Goal: Task Accomplishment & Management: Use online tool/utility

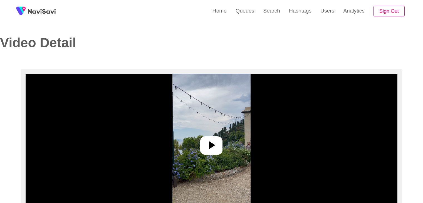
select select "**"
select select "**********"
click at [271, 11] on link "Search" at bounding box center [271, 11] width 26 height 22
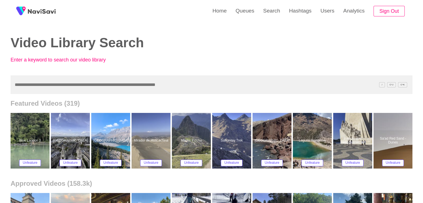
click at [52, 84] on input "text" at bounding box center [212, 84] width 402 height 19
paste input "**********"
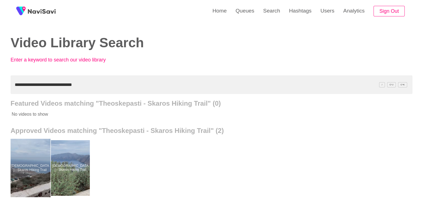
drag, startPoint x: 30, startPoint y: 157, endPoint x: 32, endPoint y: 150, distance: 7.6
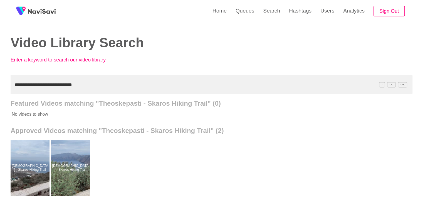
drag, startPoint x: 93, startPoint y: 80, endPoint x: 0, endPoint y: 82, distance: 93.4
click at [0, 84] on div "**********" at bounding box center [211, 154] width 423 height 308
paste input "text"
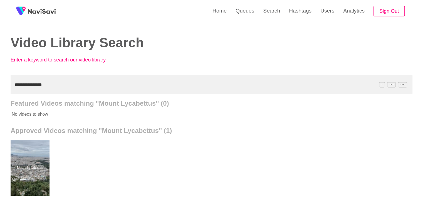
drag, startPoint x: 53, startPoint y: 79, endPoint x: 0, endPoint y: 79, distance: 52.5
click at [0, 79] on div "**********" at bounding box center [211, 154] width 423 height 308
paste input "***"
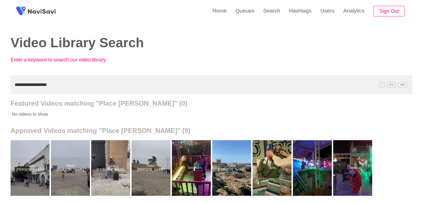
drag, startPoint x: 47, startPoint y: 87, endPoint x: 0, endPoint y: 74, distance: 48.4
click at [0, 76] on div "**********" at bounding box center [211, 154] width 423 height 308
paste input "***"
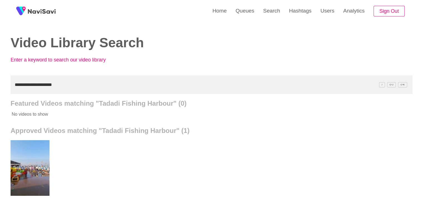
drag, startPoint x: 60, startPoint y: 87, endPoint x: 0, endPoint y: 83, distance: 60.4
click at [0, 85] on div "**********" at bounding box center [211, 154] width 423 height 308
paste input "text"
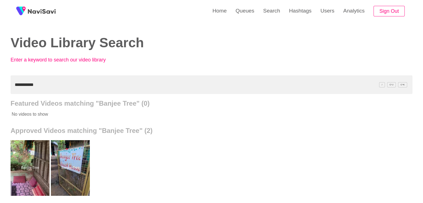
click at [0, 84] on div "**********" at bounding box center [211, 154] width 423 height 308
paste input "**********"
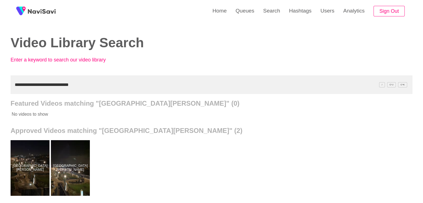
drag, startPoint x: 73, startPoint y: 92, endPoint x: 0, endPoint y: 87, distance: 73.5
click at [0, 91] on div "**********" at bounding box center [211, 154] width 423 height 308
paste input "text"
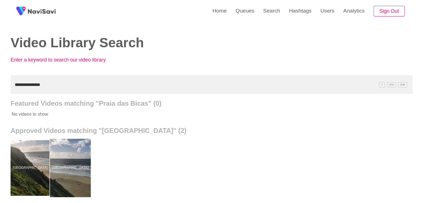
drag, startPoint x: 70, startPoint y: 158, endPoint x: 71, endPoint y: 148, distance: 10.3
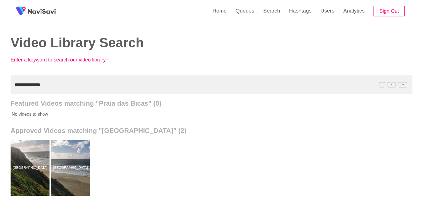
drag, startPoint x: 48, startPoint y: 85, endPoint x: 0, endPoint y: 91, distance: 47.9
click at [0, 91] on div "**********" at bounding box center [211, 154] width 423 height 308
paste input "**********"
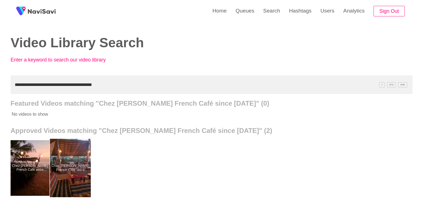
drag, startPoint x: 74, startPoint y: 157, endPoint x: 76, endPoint y: 153, distance: 3.9
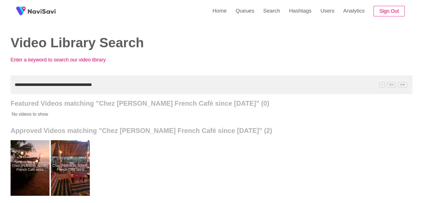
drag, startPoint x: 96, startPoint y: 81, endPoint x: 0, endPoint y: 68, distance: 96.4
click at [0, 75] on div "**********" at bounding box center [211, 154] width 423 height 308
paste input "text"
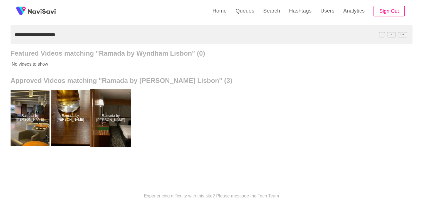
scroll to position [56, 0]
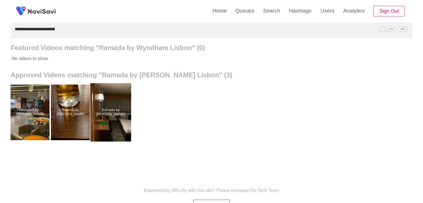
drag, startPoint x: 113, startPoint y: 123, endPoint x: 112, endPoint y: 120, distance: 2.9
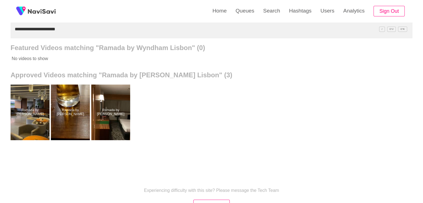
drag, startPoint x: 54, startPoint y: 37, endPoint x: 0, endPoint y: 41, distance: 54.4
click at [0, 42] on div "**********" at bounding box center [211, 98] width 423 height 308
click at [79, 36] on input "**********" at bounding box center [212, 29] width 402 height 19
drag, startPoint x: 0, startPoint y: 35, endPoint x: 0, endPoint y: 39, distance: 3.6
click at [0, 39] on div "**********" at bounding box center [211, 98] width 423 height 308
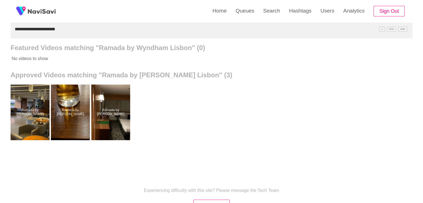
paste input "text"
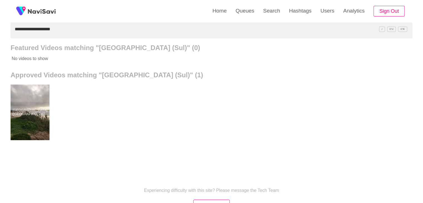
drag, startPoint x: 38, startPoint y: 111, endPoint x: 56, endPoint y: 51, distance: 62.7
drag, startPoint x: 58, startPoint y: 33, endPoint x: 1, endPoint y: 31, distance: 57.3
click at [0, 34] on div "**********" at bounding box center [211, 98] width 423 height 308
paste input "text"
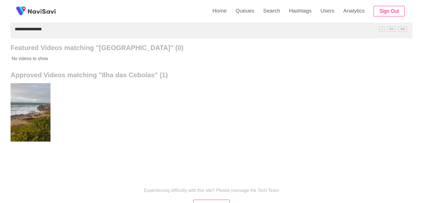
drag, startPoint x: 32, startPoint y: 118, endPoint x: 32, endPoint y: 103, distance: 14.7
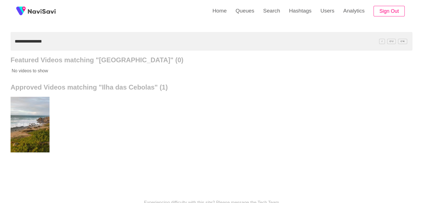
scroll to position [28, 0]
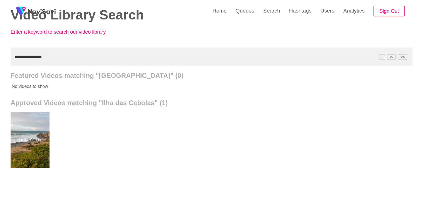
click at [0, 71] on div "**********" at bounding box center [211, 126] width 423 height 308
paste input "**********"
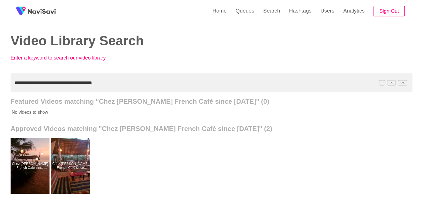
scroll to position [0, 0]
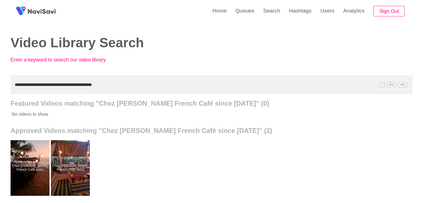
drag, startPoint x: 4, startPoint y: 89, endPoint x: 0, endPoint y: 91, distance: 4.7
click at [0, 91] on div "**********" at bounding box center [211, 154] width 423 height 308
paste input "text"
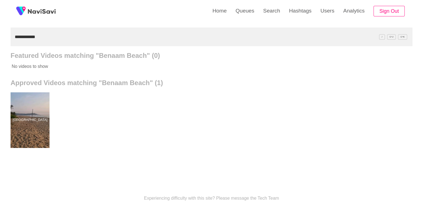
scroll to position [56, 0]
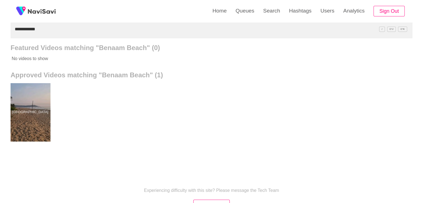
drag, startPoint x: 28, startPoint y: 101, endPoint x: 29, endPoint y: 96, distance: 5.1
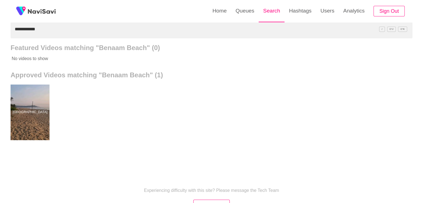
click at [275, 13] on link "Search" at bounding box center [271, 11] width 26 height 22
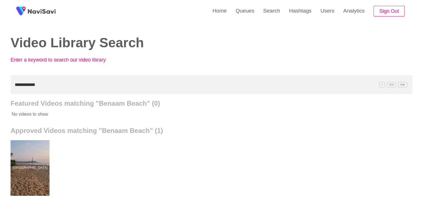
drag, startPoint x: 60, startPoint y: 87, endPoint x: 0, endPoint y: 89, distance: 59.8
click at [0, 89] on div "**********" at bounding box center [211, 154] width 423 height 308
paste input "**"
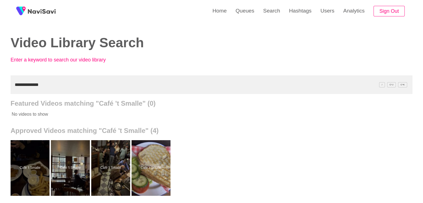
drag, startPoint x: 46, startPoint y: 84, endPoint x: 0, endPoint y: 83, distance: 45.9
click at [0, 83] on div "**********" at bounding box center [211, 154] width 423 height 308
paste input "*****"
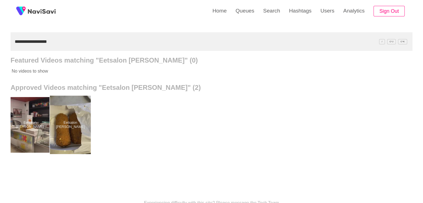
scroll to position [56, 0]
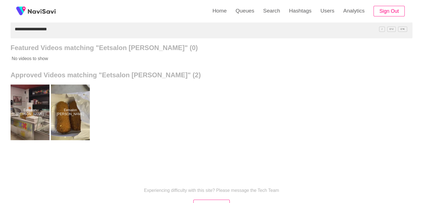
click at [0, 33] on div "**********" at bounding box center [211, 98] width 423 height 308
paste input "*********"
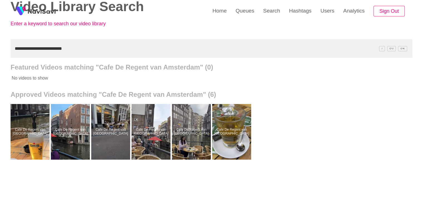
scroll to position [0, 0]
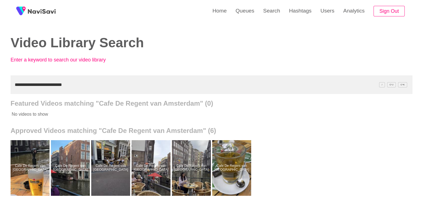
drag, startPoint x: 79, startPoint y: 82, endPoint x: 0, endPoint y: 88, distance: 79.4
click at [0, 89] on div "**********" at bounding box center [211, 154] width 423 height 308
paste input "text"
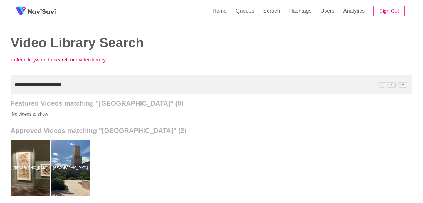
drag, startPoint x: 86, startPoint y: 84, endPoint x: 0, endPoint y: 78, distance: 86.7
click at [0, 78] on div "**********" at bounding box center [211, 154] width 423 height 308
paste input "text"
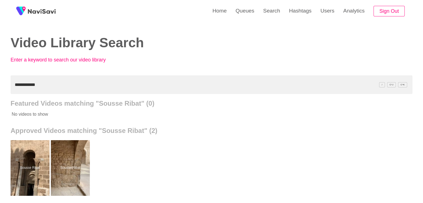
drag, startPoint x: 46, startPoint y: 82, endPoint x: 0, endPoint y: 80, distance: 46.4
click at [0, 81] on div "**********" at bounding box center [211, 154] width 423 height 308
paste input "**"
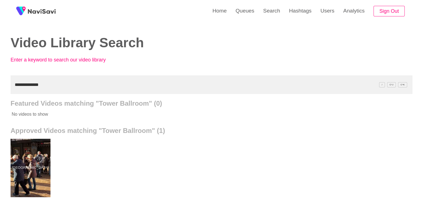
drag, startPoint x: 31, startPoint y: 168, endPoint x: 31, endPoint y: 153, distance: 14.2
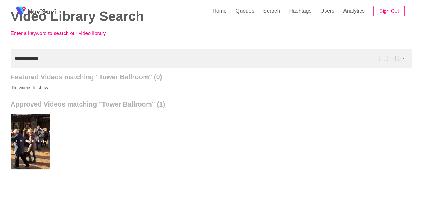
scroll to position [28, 0]
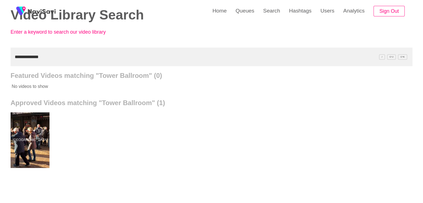
drag, startPoint x: 43, startPoint y: 53, endPoint x: 0, endPoint y: 62, distance: 43.7
click at [0, 62] on div "**********" at bounding box center [211, 126] width 423 height 308
paste input "**"
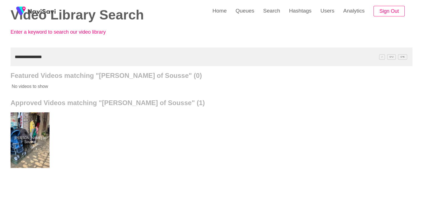
click at [0, 63] on div "**********" at bounding box center [211, 126] width 423 height 308
paste input "*********"
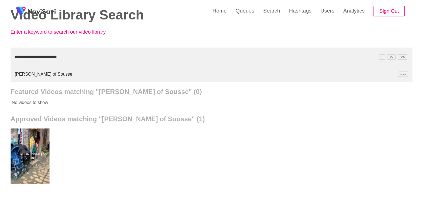
type input "**********"
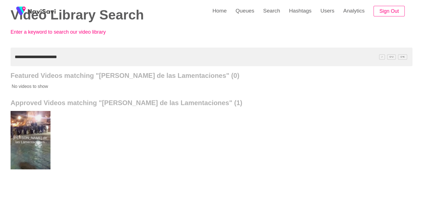
drag, startPoint x: 37, startPoint y: 138, endPoint x: 38, endPoint y: 117, distance: 21.1
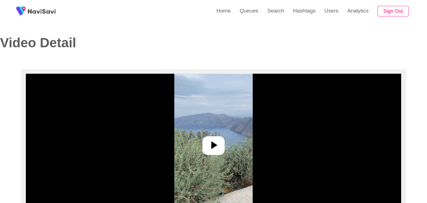
select select "**********"
select select "**"
click at [220, 146] on div at bounding box center [211, 145] width 22 height 19
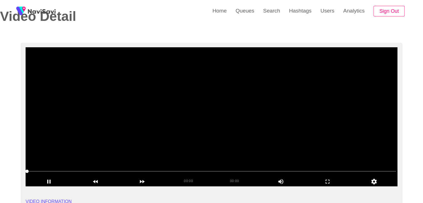
scroll to position [28, 0]
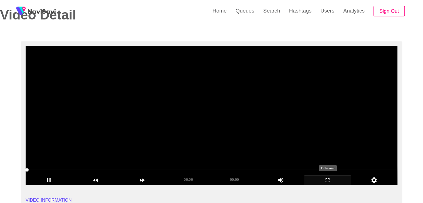
click at [327, 180] on icon "add" at bounding box center [327, 180] width 46 height 7
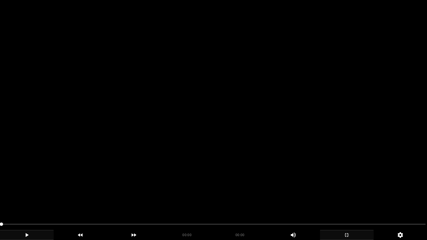
click at [22, 203] on icon "add" at bounding box center [26, 235] width 53 height 7
click at [9, 203] on span at bounding box center [213, 224] width 424 height 9
click at [32, 203] on icon "add" at bounding box center [26, 235] width 53 height 7
click at [79, 203] on video at bounding box center [213, 120] width 427 height 240
click at [81, 201] on video at bounding box center [213, 120] width 427 height 240
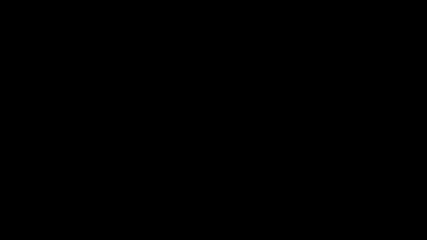
click at [341, 203] on icon "add" at bounding box center [346, 235] width 53 height 7
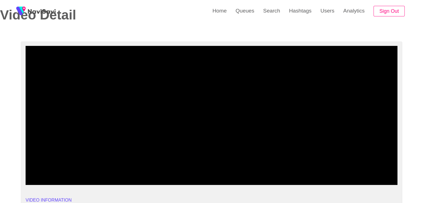
click at [53, 182] on icon "add" at bounding box center [49, 180] width 46 height 7
click at [327, 177] on icon "add" at bounding box center [327, 180] width 46 height 7
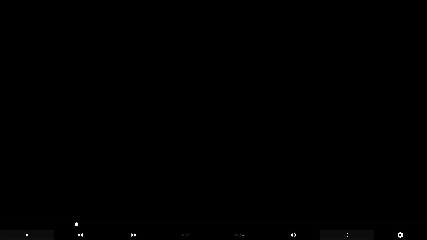
click at [321, 201] on video at bounding box center [213, 120] width 427 height 240
click at [201, 203] on video at bounding box center [213, 120] width 427 height 240
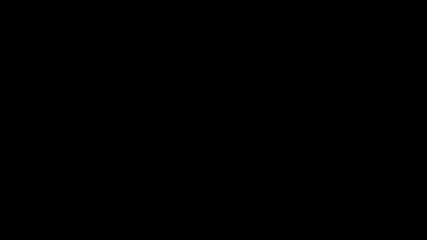
drag, startPoint x: 69, startPoint y: 225, endPoint x: 0, endPoint y: 218, distance: 69.2
click at [8, 203] on div at bounding box center [213, 225] width 428 height 15
click at [151, 199] on video at bounding box center [213, 120] width 427 height 240
click at [30, 203] on icon "add" at bounding box center [26, 235] width 53 height 7
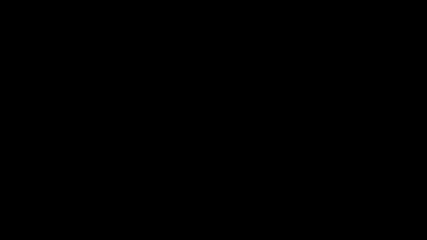
click at [340, 203] on icon "add" at bounding box center [346, 235] width 53 height 7
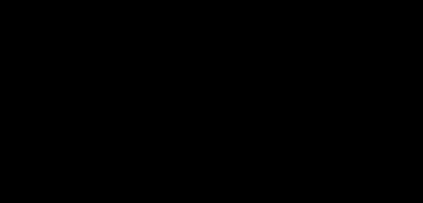
scroll to position [139, 0]
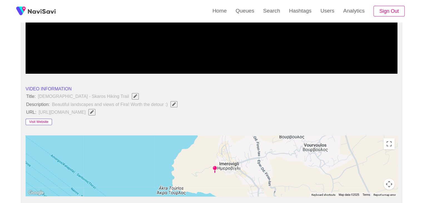
click at [43, 122] on button "Visit Website" at bounding box center [39, 122] width 26 height 7
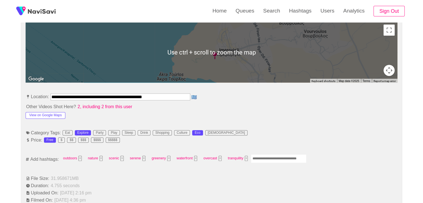
scroll to position [278, 0]
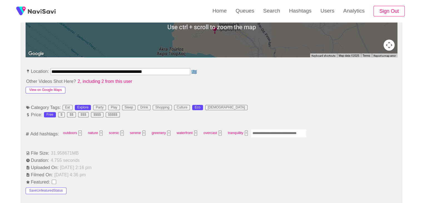
click at [48, 87] on button "View on Google Maps" at bounding box center [46, 90] width 40 height 7
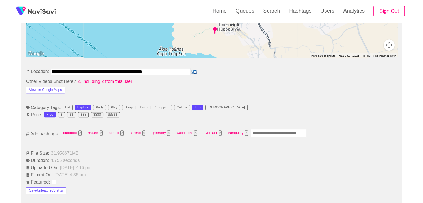
click at [279, 131] on input "Enter tag here and press return" at bounding box center [279, 133] width 56 height 9
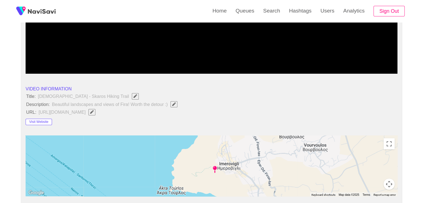
scroll to position [0, 0]
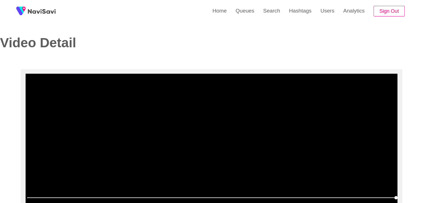
click at [265, 115] on video at bounding box center [212, 143] width 372 height 139
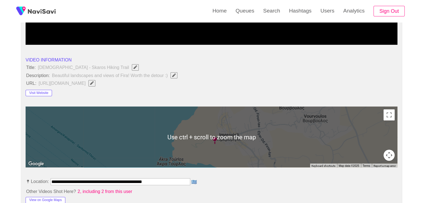
scroll to position [250, 0]
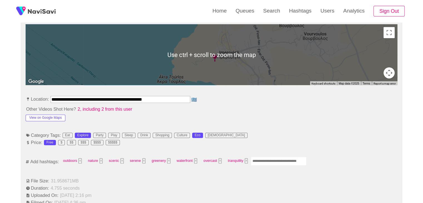
click at [261, 163] on input "Enter tag here and press return" at bounding box center [279, 161] width 56 height 9
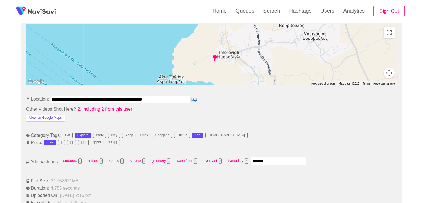
type input "*********"
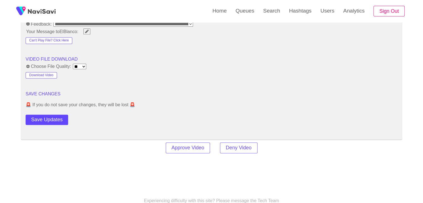
scroll to position [722, 0]
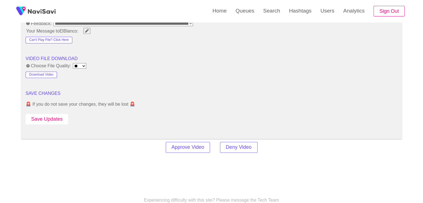
click at [60, 119] on button "Save Updates" at bounding box center [47, 119] width 43 height 10
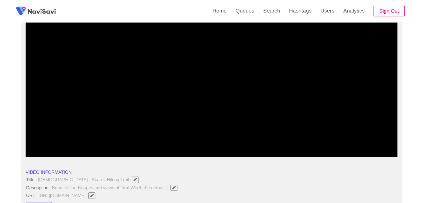
scroll to position [56, 0]
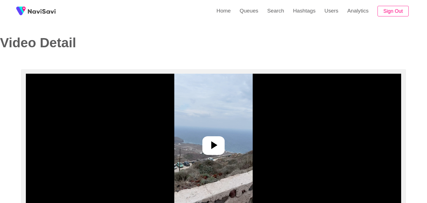
select select "**********"
select select "**"
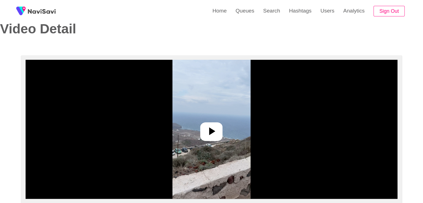
scroll to position [56, 0]
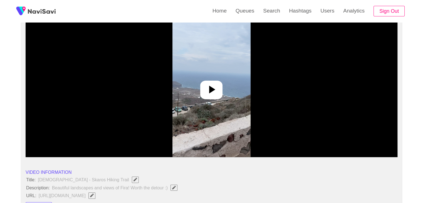
click at [209, 85] on icon at bounding box center [211, 89] width 13 height 13
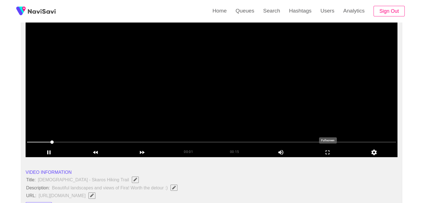
drag, startPoint x: 331, startPoint y: 154, endPoint x: 326, endPoint y: 179, distance: 26.2
click at [331, 155] on icon "add" at bounding box center [327, 152] width 46 height 7
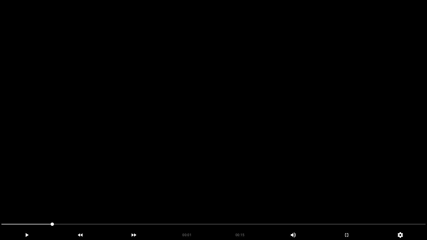
click at [251, 190] on video at bounding box center [213, 120] width 427 height 240
drag, startPoint x: 250, startPoint y: 191, endPoint x: 231, endPoint y: 201, distance: 21.9
click at [240, 197] on video at bounding box center [213, 120] width 427 height 240
drag, startPoint x: 0, startPoint y: 226, endPoint x: 38, endPoint y: 234, distance: 38.9
click at [36, 203] on icon "add" at bounding box center [26, 235] width 53 height 7
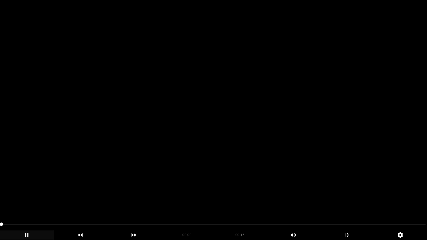
click at [122, 201] on video at bounding box center [213, 120] width 427 height 240
click at [122, 203] on video at bounding box center [213, 120] width 427 height 240
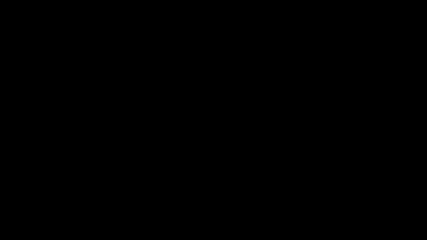
click at [20, 203] on div "add" at bounding box center [27, 235] width 54 height 10
click at [23, 203] on icon "add" at bounding box center [26, 235] width 53 height 7
click at [338, 203] on icon "add" at bounding box center [346, 235] width 53 height 7
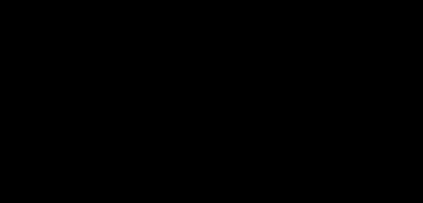
scroll to position [278, 0]
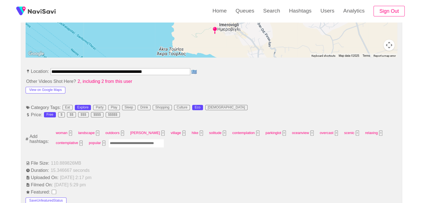
click at [136, 144] on input "Enter tag here and press return" at bounding box center [136, 143] width 56 height 9
type input "*********"
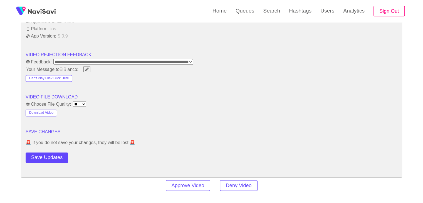
scroll to position [695, 0]
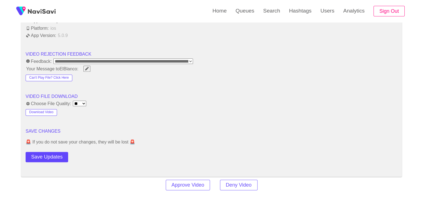
click at [51, 154] on button "Save Updates" at bounding box center [47, 157] width 43 height 10
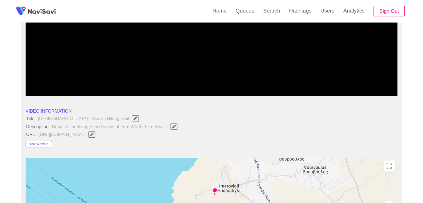
scroll to position [111, 0]
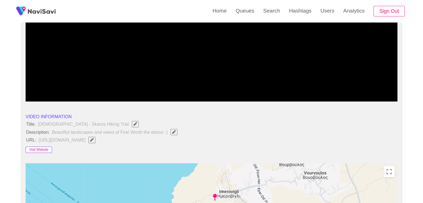
click at [34, 147] on button "Visit Website" at bounding box center [39, 149] width 26 height 7
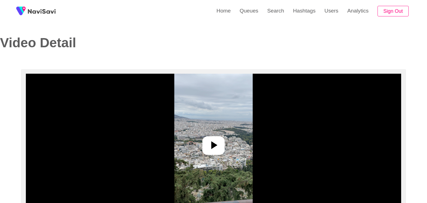
select select "**********"
select select "**"
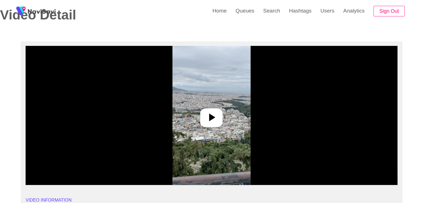
click at [209, 118] on icon at bounding box center [211, 117] width 13 height 13
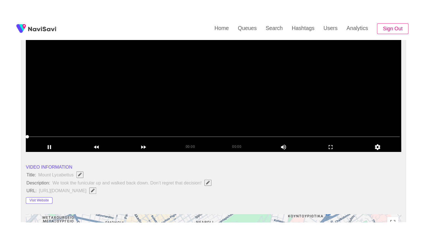
scroll to position [83, 0]
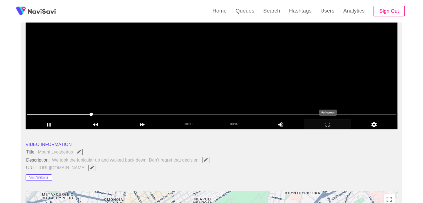
click at [329, 125] on icon "add" at bounding box center [327, 124] width 46 height 7
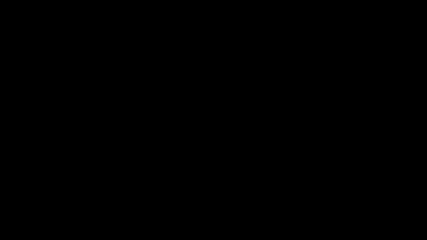
drag, startPoint x: 25, startPoint y: 235, endPoint x: 25, endPoint y: 231, distance: 3.9
click at [25, 203] on icon "add" at bounding box center [26, 235] width 53 height 7
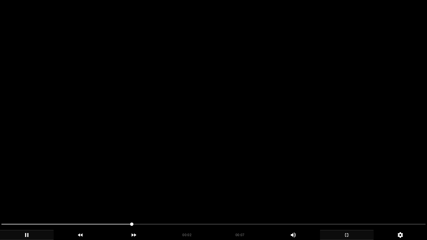
drag, startPoint x: 0, startPoint y: 224, endPoint x: 6, endPoint y: 206, distance: 18.3
click at [0, 203] on section "00:02 00:07 Picture In Picture 1 Error: Failed to load Video" at bounding box center [213, 120] width 427 height 240
click at [113, 198] on video at bounding box center [213, 120] width 427 height 240
click at [104, 203] on video at bounding box center [213, 120] width 427 height 240
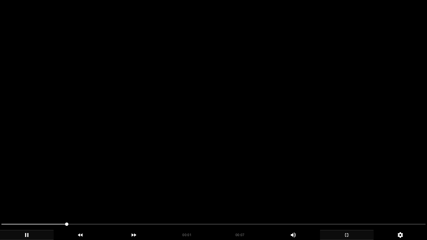
click at [203, 180] on video at bounding box center [213, 120] width 427 height 240
click at [203, 181] on video at bounding box center [213, 120] width 427 height 240
click at [203, 183] on video at bounding box center [213, 120] width 427 height 240
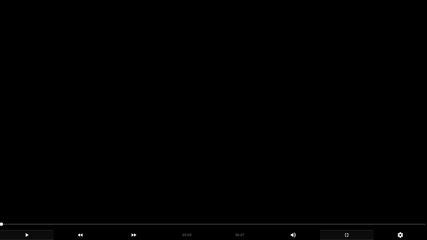
click at [134, 196] on video at bounding box center [213, 120] width 427 height 240
click at [143, 194] on video at bounding box center [213, 120] width 427 height 240
click at [113, 203] on video at bounding box center [213, 120] width 427 height 240
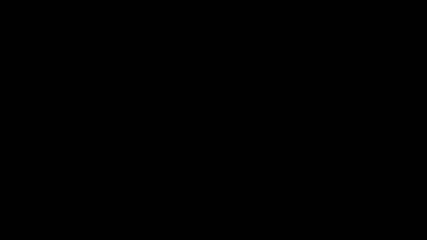
drag, startPoint x: 0, startPoint y: 225, endPoint x: 63, endPoint y: 221, distance: 63.5
click at [27, 203] on icon "add" at bounding box center [27, 235] width 3 height 4
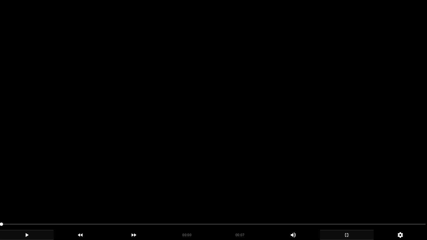
click at [40, 203] on icon "add" at bounding box center [26, 235] width 53 height 7
click at [170, 153] on video at bounding box center [213, 120] width 427 height 240
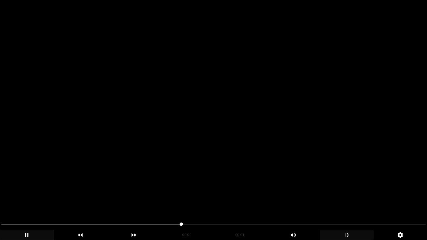
click at [170, 153] on video at bounding box center [213, 120] width 427 height 240
click at [170, 152] on video at bounding box center [213, 120] width 427 height 240
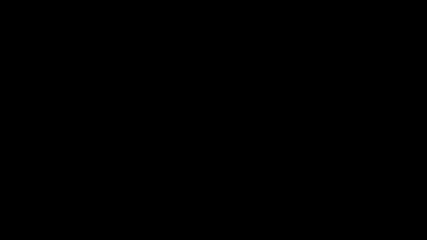
click at [349, 203] on icon "add" at bounding box center [346, 235] width 53 height 7
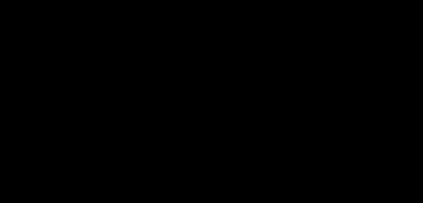
scroll to position [110, 0]
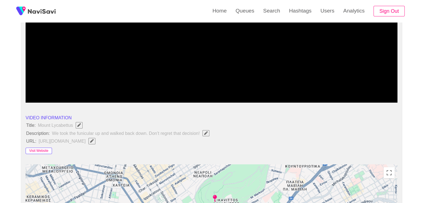
click at [44, 148] on button "Visit Website" at bounding box center [39, 151] width 26 height 7
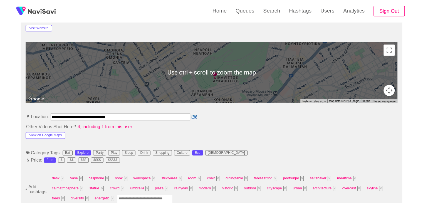
scroll to position [249, 0]
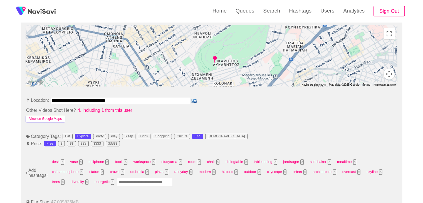
click at [59, 118] on button "View on Google Maps" at bounding box center [46, 119] width 40 height 7
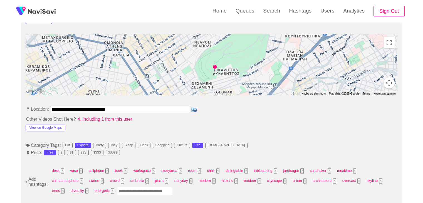
scroll to position [305, 0]
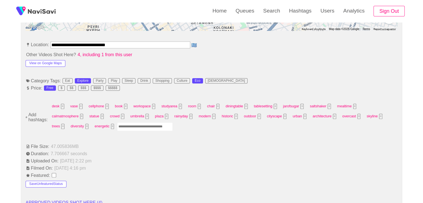
click at [117, 126] on input "Enter tag here and press return" at bounding box center [145, 126] width 56 height 9
type input "*********"
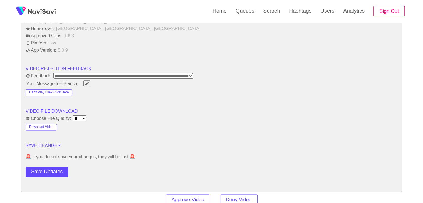
scroll to position [694, 0]
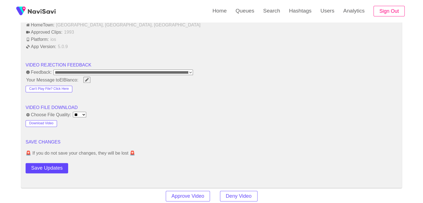
drag, startPoint x: 53, startPoint y: 162, endPoint x: 58, endPoint y: 159, distance: 6.2
click at [53, 163] on button "Save Updates" at bounding box center [47, 168] width 43 height 10
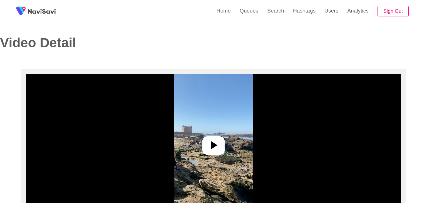
select select "**********"
select select "**"
click at [213, 141] on icon at bounding box center [211, 144] width 13 height 13
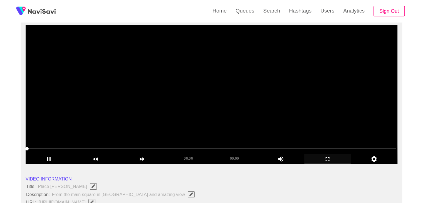
scroll to position [56, 0]
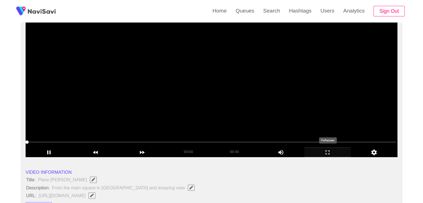
click at [326, 155] on icon "add" at bounding box center [327, 152] width 46 height 7
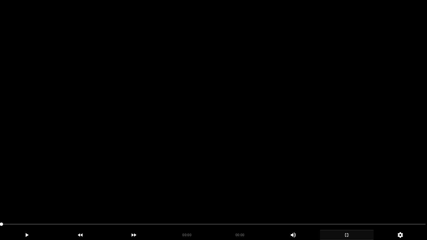
click at [251, 161] on video at bounding box center [213, 120] width 427 height 240
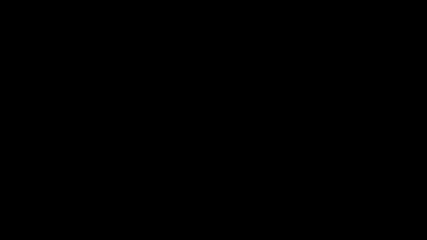
drag, startPoint x: 15, startPoint y: 225, endPoint x: 0, endPoint y: 225, distance: 15.0
click at [106, 197] on video at bounding box center [213, 120] width 427 height 240
click at [106, 198] on video at bounding box center [213, 120] width 427 height 240
click at [107, 198] on video at bounding box center [213, 120] width 427 height 240
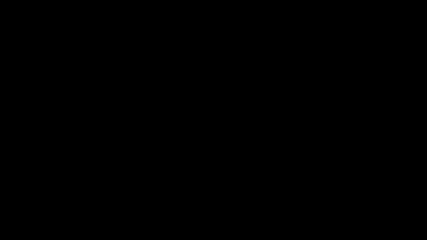
click at [107, 198] on video at bounding box center [213, 120] width 427 height 240
click at [346, 203] on div "add" at bounding box center [347, 235] width 54 height 10
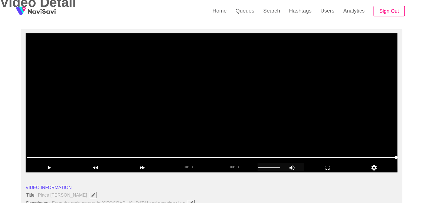
scroll to position [111, 0]
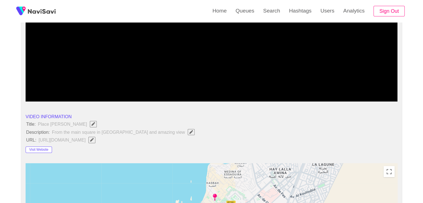
drag, startPoint x: 32, startPoint y: 88, endPoint x: 0, endPoint y: 94, distance: 32.7
click at [41, 148] on button "Visit Website" at bounding box center [39, 149] width 26 height 7
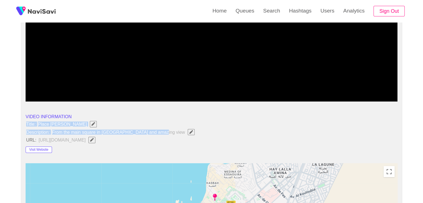
drag, startPoint x: 41, startPoint y: 123, endPoint x: 168, endPoint y: 129, distance: 127.1
copy ul "Title: Place Moulay Hassan Description: From the main square in Essaouira and a…"
click at [189, 131] on icon "Edit Field" at bounding box center [191, 132] width 4 height 4
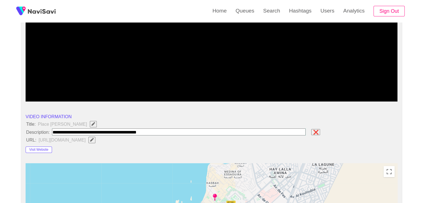
type input "**********"
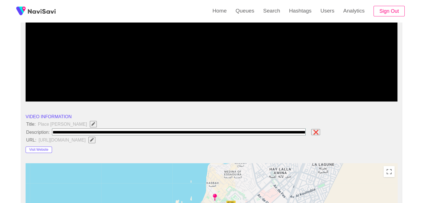
scroll to position [0, 72]
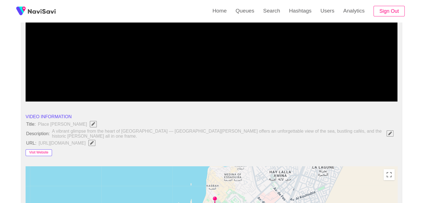
click at [50, 149] on button "Visit Website" at bounding box center [39, 152] width 26 height 7
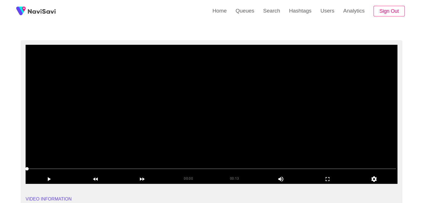
scroll to position [28, 0]
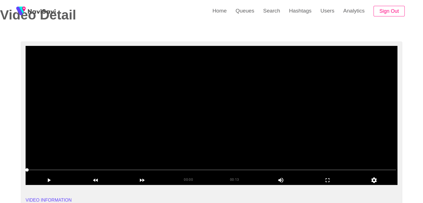
click at [210, 101] on video at bounding box center [212, 115] width 372 height 139
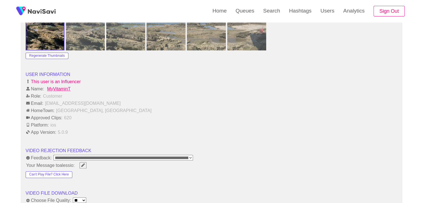
scroll to position [667, 0]
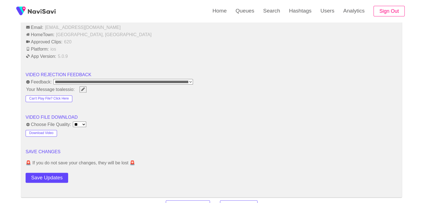
click at [58, 173] on button "Save Updates" at bounding box center [47, 178] width 43 height 10
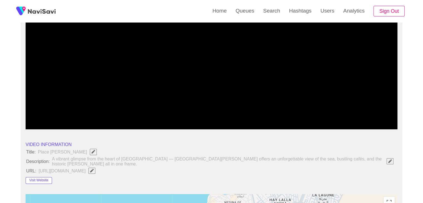
scroll to position [222, 0]
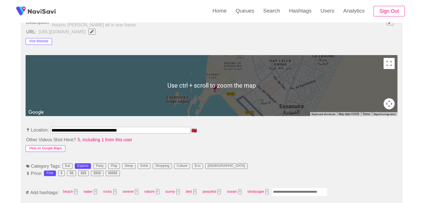
click at [47, 145] on button "View on Google Maps" at bounding box center [46, 148] width 40 height 7
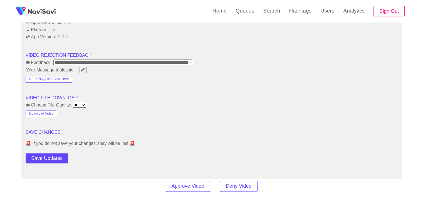
scroll to position [695, 0]
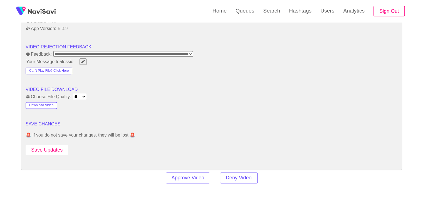
click at [56, 146] on button "Save Updates" at bounding box center [47, 150] width 43 height 10
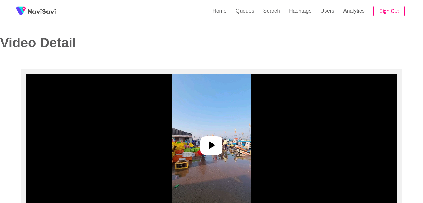
select select "**********"
select select "**"
drag, startPoint x: 217, startPoint y: 148, endPoint x: 219, endPoint y: 143, distance: 6.1
click at [217, 148] on icon at bounding box center [211, 144] width 13 height 13
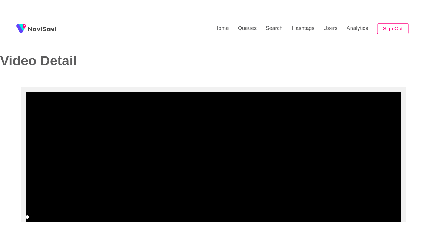
scroll to position [83, 0]
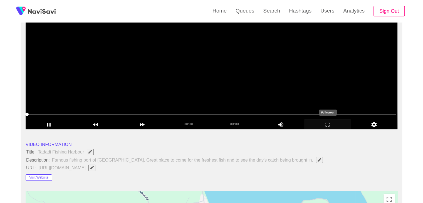
click at [323, 124] on icon "add" at bounding box center [327, 124] width 46 height 7
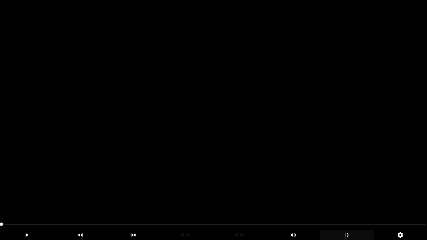
click at [195, 131] on video at bounding box center [213, 120] width 427 height 240
click at [192, 131] on video at bounding box center [213, 120] width 427 height 240
drag, startPoint x: 250, startPoint y: 138, endPoint x: 246, endPoint y: 142, distance: 5.7
click at [249, 141] on video at bounding box center [213, 120] width 427 height 240
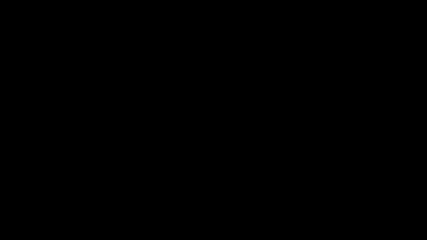
click at [178, 173] on video at bounding box center [213, 120] width 427 height 240
click at [214, 173] on video at bounding box center [213, 120] width 427 height 240
click at [215, 174] on video at bounding box center [213, 120] width 427 height 240
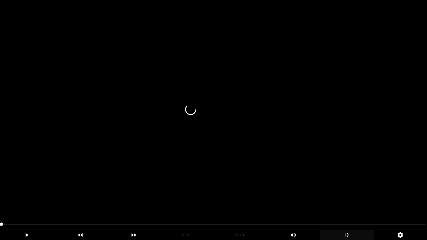
drag, startPoint x: 9, startPoint y: 224, endPoint x: 61, endPoint y: 199, distance: 57.8
click at [183, 149] on video at bounding box center [213, 120] width 427 height 240
click at [185, 149] on video at bounding box center [213, 120] width 427 height 240
drag, startPoint x: 184, startPoint y: 152, endPoint x: 184, endPoint y: 119, distance: 33.1
click at [184, 150] on video at bounding box center [213, 120] width 427 height 240
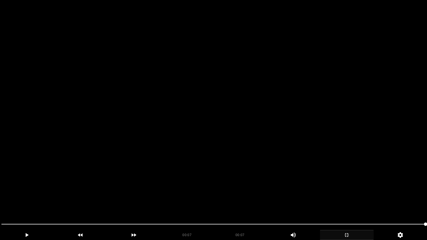
drag, startPoint x: 0, startPoint y: 211, endPoint x: 6, endPoint y: 203, distance: 9.9
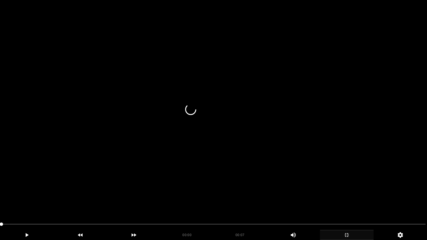
click at [318, 178] on video at bounding box center [213, 120] width 427 height 240
click at [318, 177] on video at bounding box center [213, 120] width 427 height 240
click at [319, 177] on video at bounding box center [213, 120] width 427 height 240
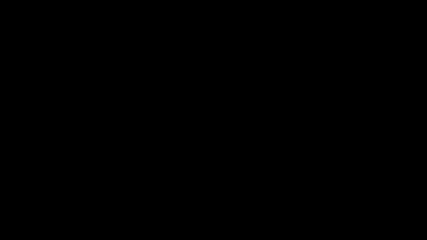
click at [346, 203] on icon "add" at bounding box center [347, 235] width 4 height 4
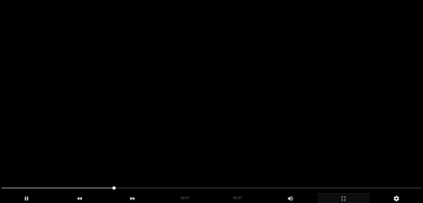
click at [206, 91] on video at bounding box center [211, 101] width 423 height 203
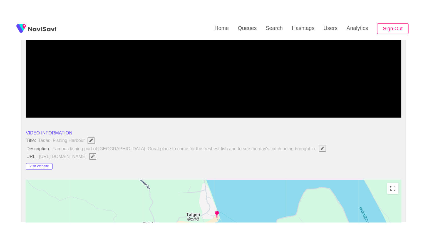
scroll to position [110, 0]
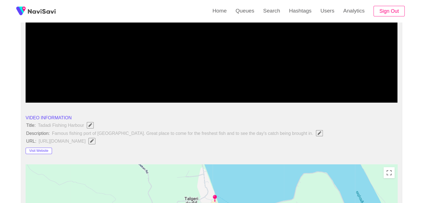
click at [328, 92] on div at bounding box center [211, 88] width 373 height 14
click at [328, 96] on icon "add" at bounding box center [327, 98] width 4 height 4
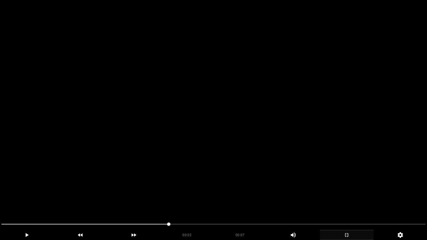
drag, startPoint x: 0, startPoint y: 226, endPoint x: 0, endPoint y: 222, distance: 4.7
click at [144, 170] on video at bounding box center [213, 120] width 427 height 240
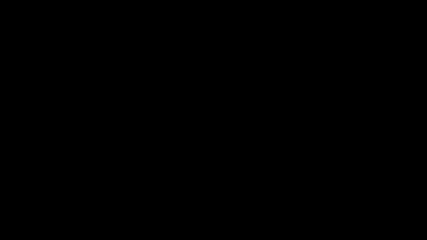
click at [347, 203] on icon "add" at bounding box center [346, 235] width 53 height 7
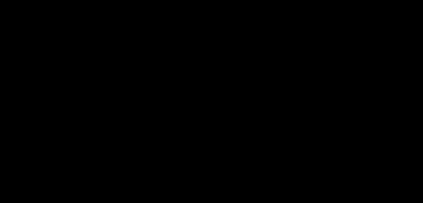
scroll to position [302, 0]
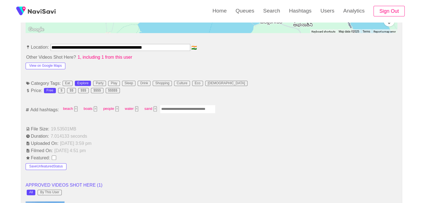
click at [193, 107] on input "Enter tag here and press return" at bounding box center [188, 109] width 56 height 9
type input "*********"
type input "******"
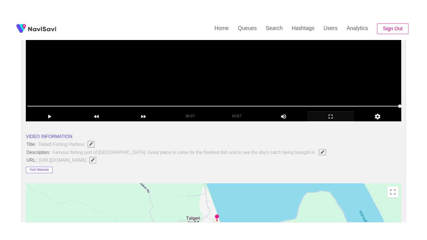
scroll to position [108, 0]
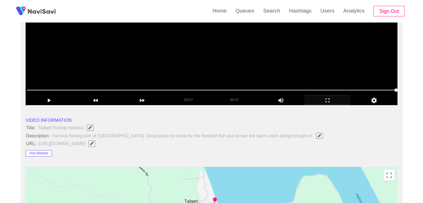
click at [242, 69] on video at bounding box center [212, 35] width 372 height 139
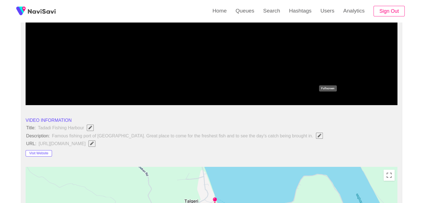
click at [333, 101] on icon "add" at bounding box center [327, 100] width 46 height 7
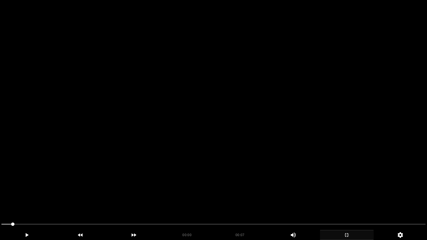
click at [289, 108] on video at bounding box center [213, 120] width 427 height 240
click at [328, 166] on video at bounding box center [213, 120] width 427 height 240
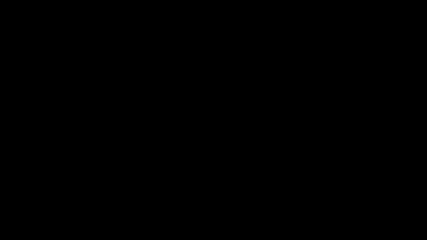
click at [348, 203] on div "add" at bounding box center [347, 235] width 54 height 10
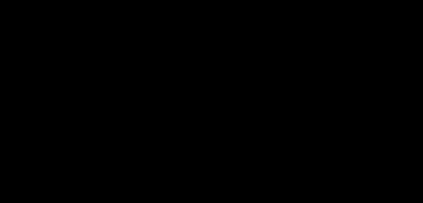
scroll to position [717, 0]
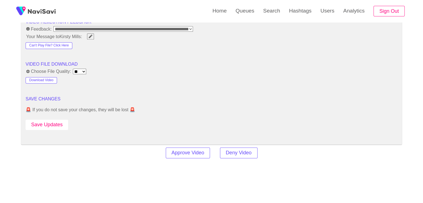
click at [56, 123] on button "Save Updates" at bounding box center [47, 124] width 43 height 10
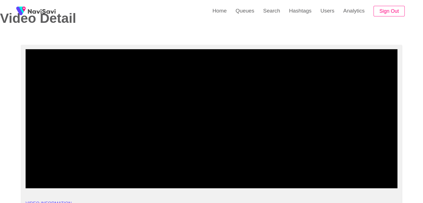
scroll to position [22, 0]
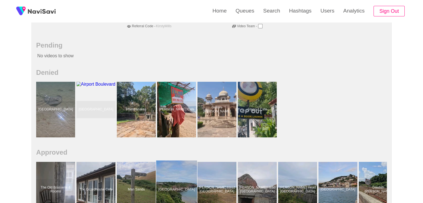
scroll to position [83, 0]
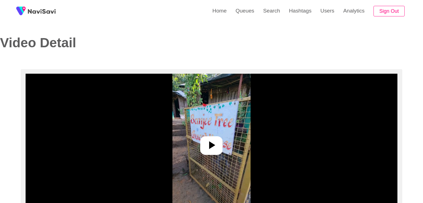
select select "**********"
select select "**"
drag, startPoint x: 216, startPoint y: 151, endPoint x: 217, endPoint y: 145, distance: 5.6
click at [216, 150] on icon at bounding box center [211, 144] width 13 height 13
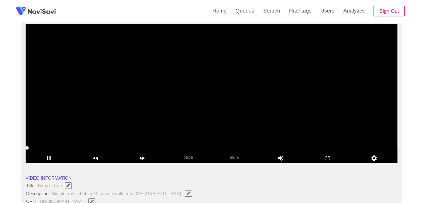
scroll to position [56, 0]
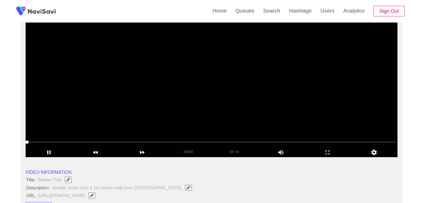
click at [234, 98] on video at bounding box center [212, 87] width 372 height 139
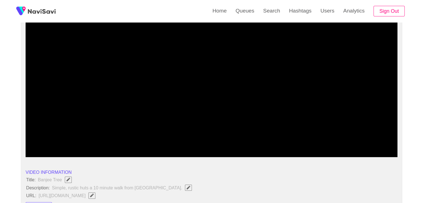
drag, startPoint x: 46, startPoint y: 140, endPoint x: 0, endPoint y: 140, distance: 46.4
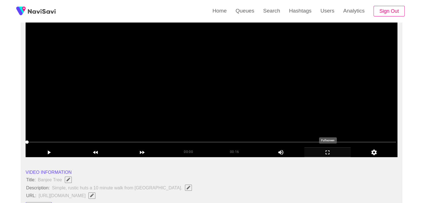
click at [333, 150] on icon "add" at bounding box center [327, 152] width 46 height 7
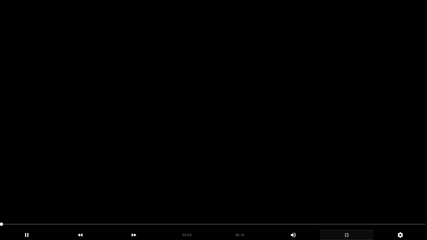
click at [320, 144] on video at bounding box center [213, 120] width 427 height 240
click at [320, 163] on video at bounding box center [213, 120] width 427 height 240
click at [211, 187] on video at bounding box center [213, 120] width 427 height 240
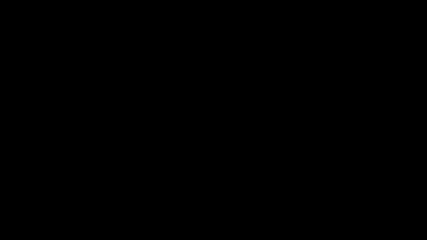
click at [358, 203] on div "add" at bounding box center [347, 235] width 54 height 10
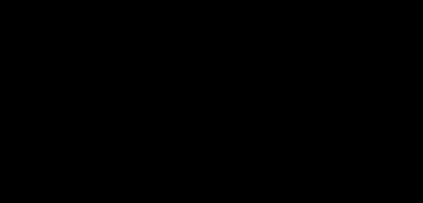
scroll to position [139, 0]
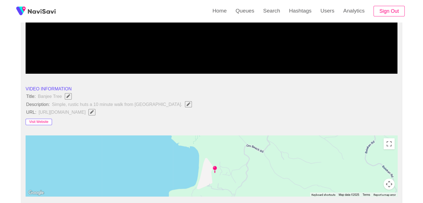
click at [40, 119] on button "Visit Website" at bounding box center [39, 122] width 26 height 7
drag, startPoint x: 27, startPoint y: 93, endPoint x: 163, endPoint y: 101, distance: 136.4
copy ul "Title: Banjee Tree Description: Simple, rustic huts a 10 minute walk from [GEOG…"
click at [171, 103] on span "Simple, rustic huts a 10 minute walk from [GEOGRAPHIC_DATA]." at bounding box center [123, 104] width 144 height 7
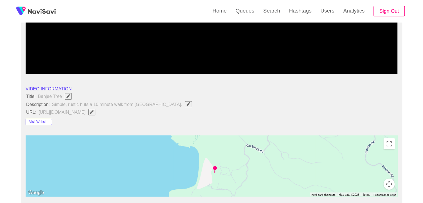
click at [186, 104] on span "Edit Field" at bounding box center [188, 104] width 5 height 4
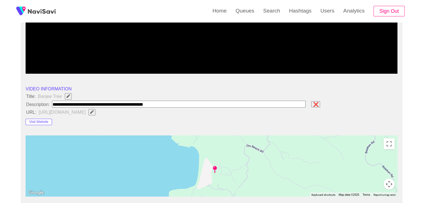
type input "**********"
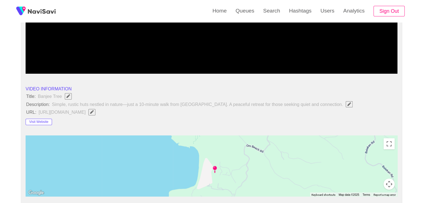
scroll to position [222, 0]
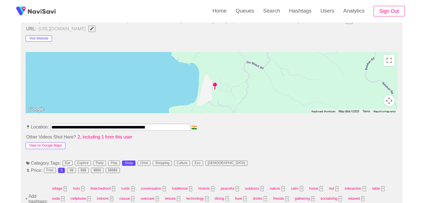
click at [57, 146] on button "View on Google Maps" at bounding box center [46, 145] width 40 height 7
drag, startPoint x: 176, startPoint y: 121, endPoint x: 29, endPoint y: 118, distance: 147.8
drag, startPoint x: 180, startPoint y: 123, endPoint x: 0, endPoint y: 130, distance: 180.2
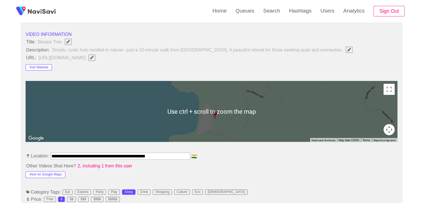
scroll to position [195, 0]
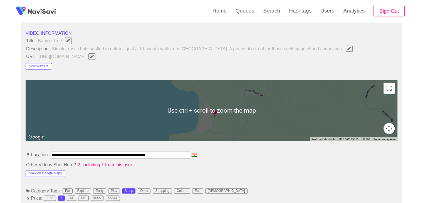
click at [261, 156] on li "**********" at bounding box center [212, 155] width 372 height 9
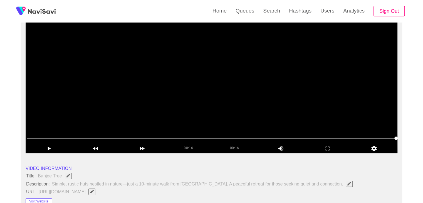
scroll to position [56, 0]
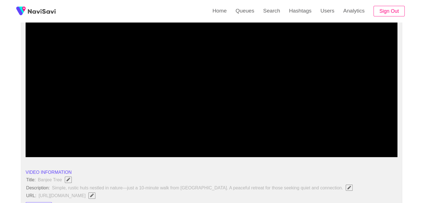
drag, startPoint x: 98, startPoint y: 143, endPoint x: 63, endPoint y: 143, distance: 35.0
click at [63, 143] on span at bounding box center [211, 142] width 369 height 9
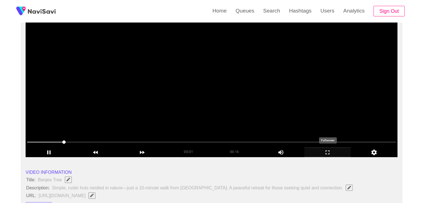
click at [326, 149] on div "add" at bounding box center [327, 151] width 47 height 9
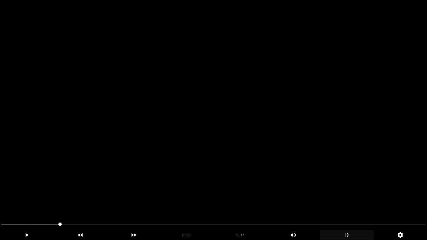
click at [265, 151] on video at bounding box center [213, 120] width 427 height 240
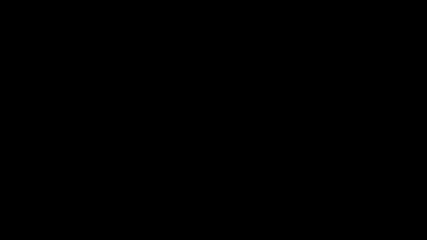
click at [338, 203] on div "add" at bounding box center [347, 235] width 54 height 10
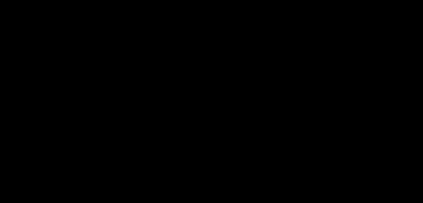
scroll to position [250, 0]
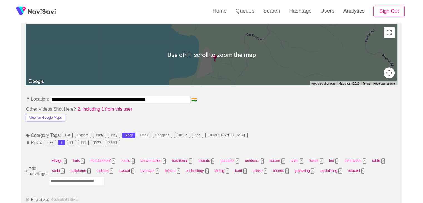
click at [76, 178] on input "Enter tag here and press return" at bounding box center [77, 180] width 56 height 9
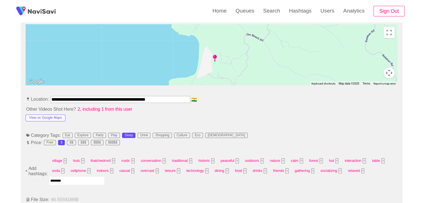
type input "*********"
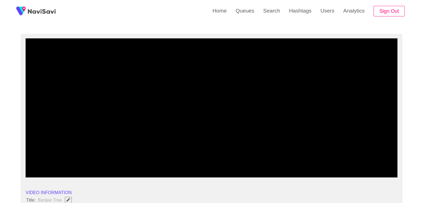
scroll to position [28, 0]
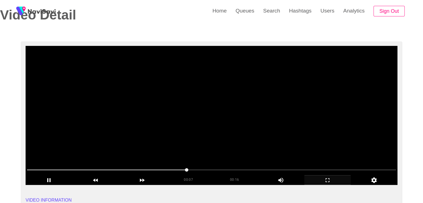
click at [328, 181] on icon "add" at bounding box center [327, 180] width 46 height 7
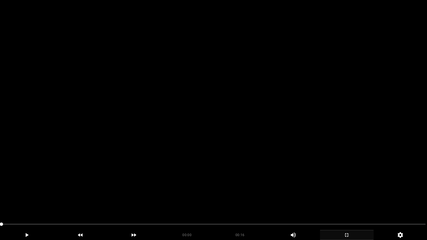
click at [216, 186] on video at bounding box center [213, 120] width 427 height 240
click at [220, 185] on video at bounding box center [213, 120] width 427 height 240
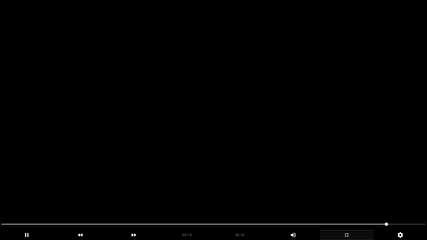
click at [292, 196] on video at bounding box center [213, 120] width 427 height 240
click at [344, 203] on span at bounding box center [213, 224] width 424 height 9
click at [343, 203] on span at bounding box center [344, 224] width 3 height 3
click at [351, 203] on span at bounding box center [213, 224] width 424 height 9
click at [349, 193] on video at bounding box center [213, 120] width 427 height 240
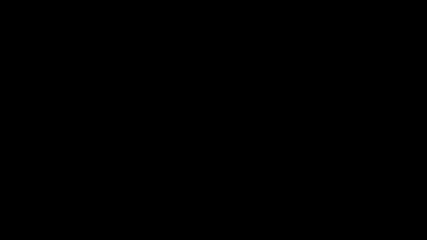
click at [356, 203] on span at bounding box center [357, 224] width 3 height 3
click at [345, 203] on icon "add" at bounding box center [346, 235] width 53 height 7
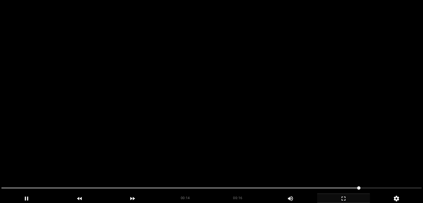
click at [267, 125] on video at bounding box center [211, 101] width 423 height 203
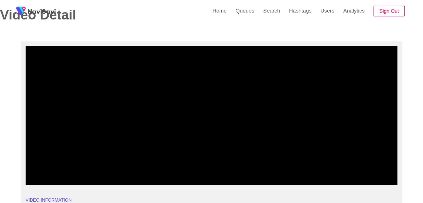
click at [341, 169] on span at bounding box center [188, 169] width 322 height 1
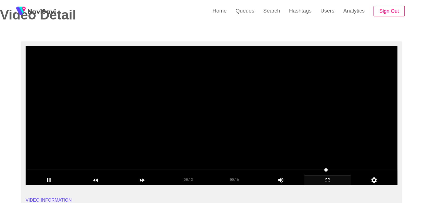
click at [315, 142] on video at bounding box center [212, 115] width 372 height 139
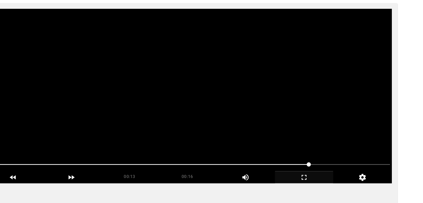
scroll to position [26, 0]
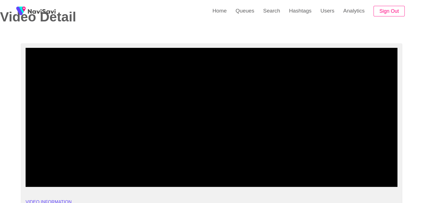
drag, startPoint x: 308, startPoint y: 169, endPoint x: 0, endPoint y: 173, distance: 307.9
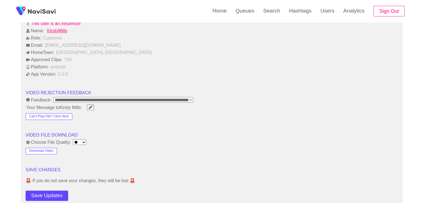
scroll to position [665, 0]
click at [51, 192] on button "Save Updates" at bounding box center [47, 195] width 43 height 10
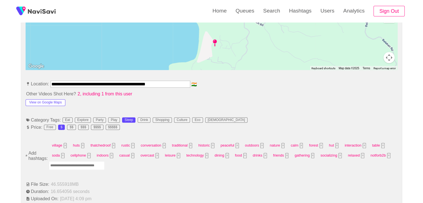
scroll to position [276, 0]
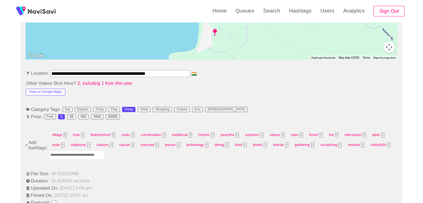
click at [83, 153] on input "Enter tag here and press return" at bounding box center [77, 155] width 56 height 9
type input "****"
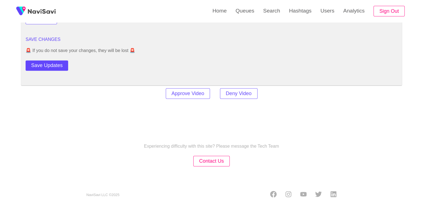
scroll to position [799, 0]
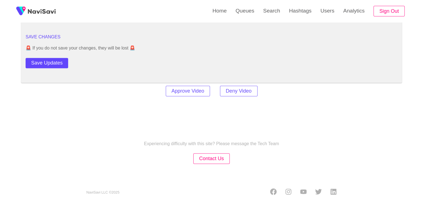
click at [58, 61] on button "Save Updates" at bounding box center [47, 63] width 43 height 10
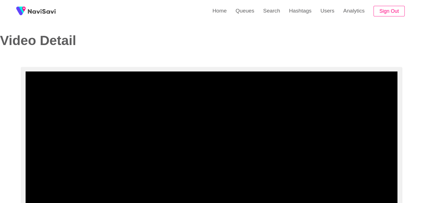
scroll to position [0, 0]
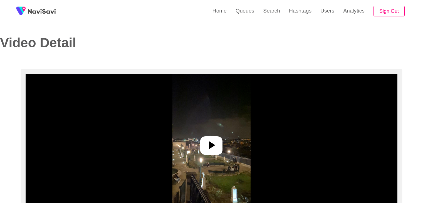
select select "**********"
select select "**"
click at [222, 147] on div at bounding box center [211, 145] width 22 height 19
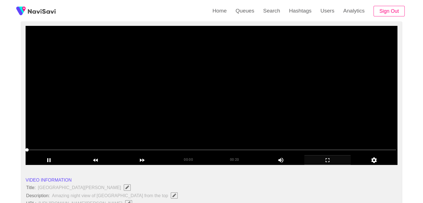
scroll to position [56, 0]
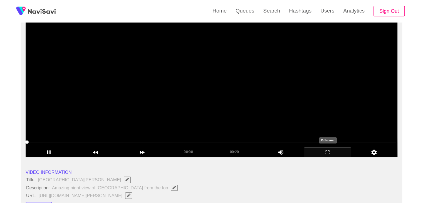
click at [340, 148] on div "add" at bounding box center [327, 151] width 47 height 9
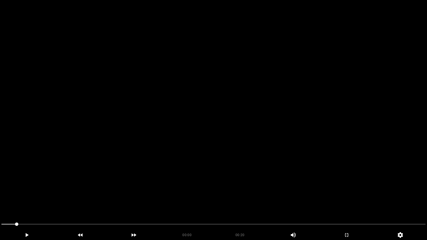
click at [322, 128] on video at bounding box center [213, 120] width 427 height 240
drag, startPoint x: 38, startPoint y: 227, endPoint x: 0, endPoint y: 222, distance: 38.1
click at [243, 172] on video at bounding box center [213, 120] width 427 height 240
click at [142, 203] on video at bounding box center [213, 120] width 427 height 240
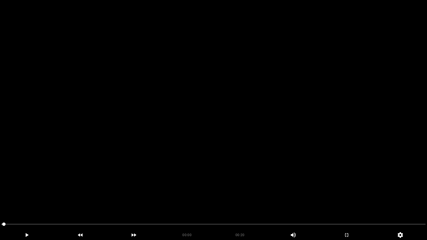
click at [142, 203] on video at bounding box center [213, 120] width 427 height 240
click at [240, 200] on video at bounding box center [213, 120] width 427 height 240
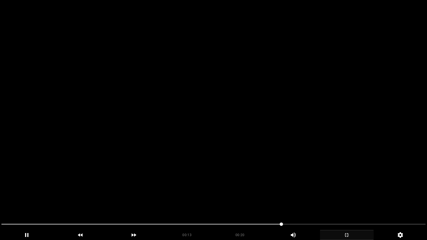
click at [351, 203] on icon "add" at bounding box center [346, 235] width 53 height 7
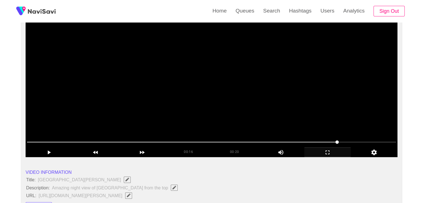
drag, startPoint x: 338, startPoint y: 140, endPoint x: 367, endPoint y: 140, distance: 28.9
click at [350, 144] on span at bounding box center [211, 142] width 369 height 9
drag, startPoint x: 189, startPoint y: 148, endPoint x: 140, endPoint y: 149, distance: 48.6
click at [163, 150] on div "00:17 00:20 Picture In Picture 1" at bounding box center [212, 151] width 372 height 9
drag, startPoint x: 136, startPoint y: 149, endPoint x: 119, endPoint y: 151, distance: 16.7
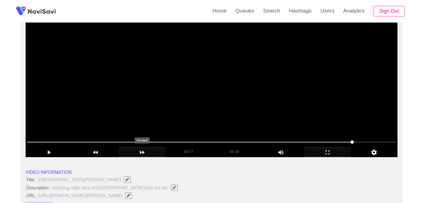
click at [128, 151] on icon "add" at bounding box center [142, 152] width 46 height 7
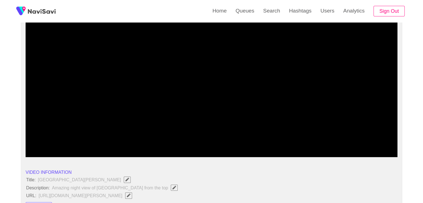
click at [93, 147] on div at bounding box center [211, 142] width 373 height 14
drag, startPoint x: 54, startPoint y: 142, endPoint x: 43, endPoint y: 142, distance: 10.6
click at [322, 148] on div "add" at bounding box center [327, 151] width 47 height 9
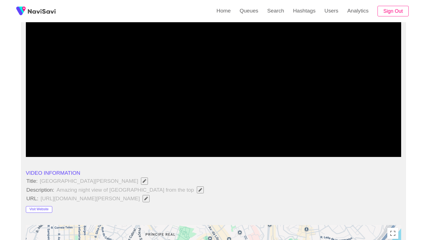
drag, startPoint x: 322, startPoint y: 172, endPoint x: 326, endPoint y: 181, distance: 9.9
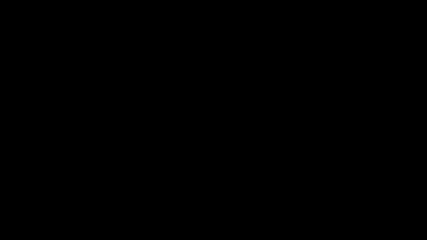
click at [321, 174] on video at bounding box center [213, 120] width 427 height 240
click at [355, 203] on icon "add" at bounding box center [346, 235] width 53 height 7
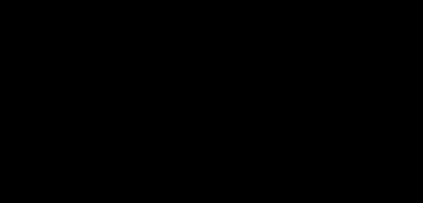
scroll to position [167, 0]
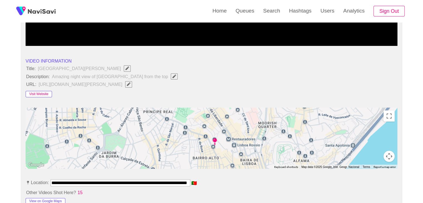
click at [45, 95] on button "Visit Website" at bounding box center [39, 94] width 26 height 7
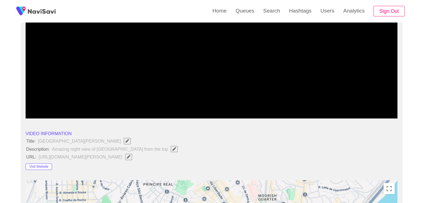
scroll to position [83, 0]
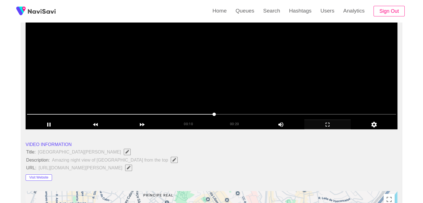
click at [195, 82] on video at bounding box center [212, 59] width 372 height 139
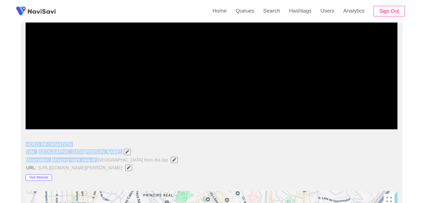
drag, startPoint x: 26, startPoint y: 147, endPoint x: 98, endPoint y: 160, distance: 73.6
drag, startPoint x: 23, startPoint y: 151, endPoint x: 138, endPoint y: 160, distance: 115.1
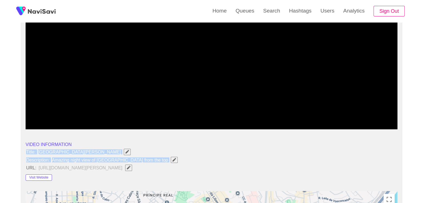
copy ul "Title: [GEOGRAPHIC_DATA][PERSON_NAME] Description: Amazing night view of [GEOGR…"
click at [172, 160] on icon "Edit Field" at bounding box center [174, 160] width 4 height 4
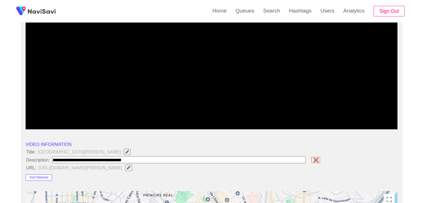
type input "**********"
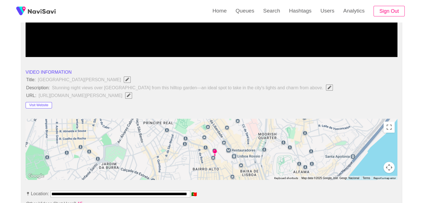
scroll to position [167, 0]
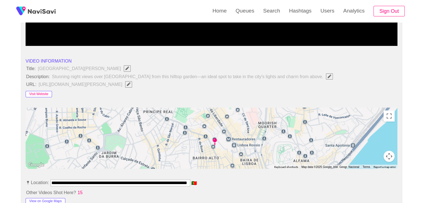
click at [44, 93] on button "Visit Website" at bounding box center [39, 94] width 26 height 7
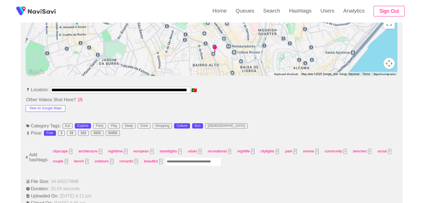
scroll to position [222, 0]
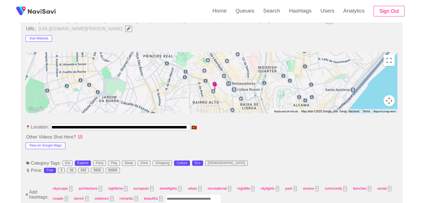
click at [54, 146] on button "View on Google Maps" at bounding box center [46, 145] width 40 height 7
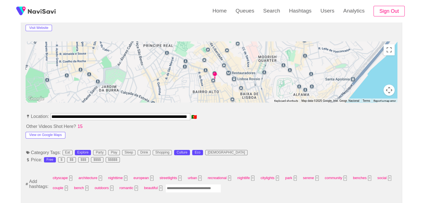
scroll to position [278, 0]
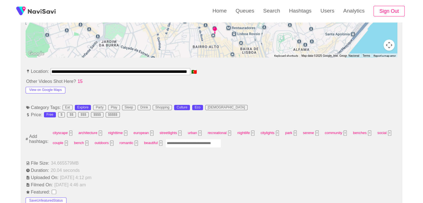
click at [185, 141] on input "Enter tag here and press return" at bounding box center [193, 143] width 56 height 9
type input "*********"
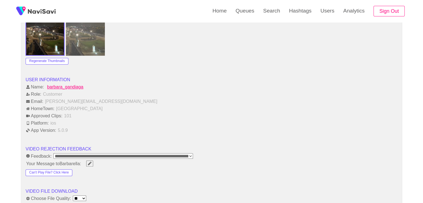
scroll to position [667, 0]
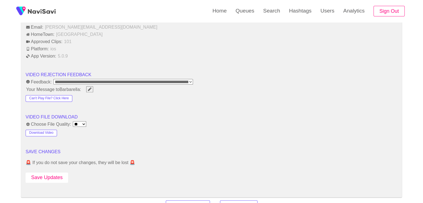
click at [46, 176] on button "Save Updates" at bounding box center [47, 177] width 43 height 10
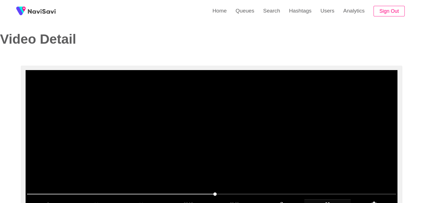
scroll to position [0, 0]
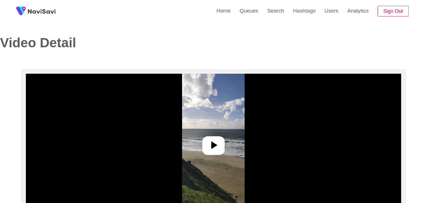
select select "**********"
select select "**"
click at [213, 151] on div at bounding box center [211, 145] width 22 height 19
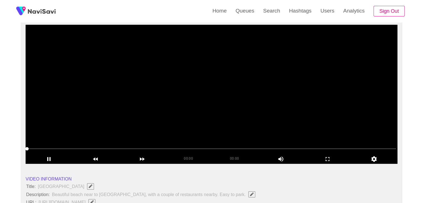
scroll to position [56, 0]
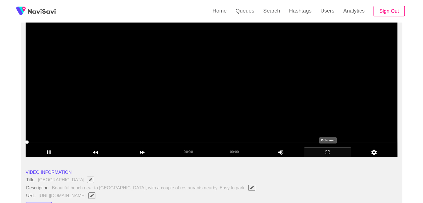
drag, startPoint x: 331, startPoint y: 154, endPoint x: 306, endPoint y: 172, distance: 30.6
click at [331, 154] on icon "add" at bounding box center [327, 152] width 46 height 7
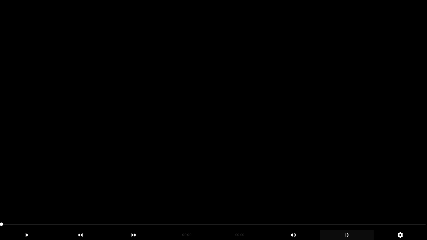
click at [261, 162] on video at bounding box center [213, 120] width 427 height 240
click at [89, 176] on video at bounding box center [213, 120] width 427 height 240
click at [89, 177] on video at bounding box center [213, 120] width 427 height 240
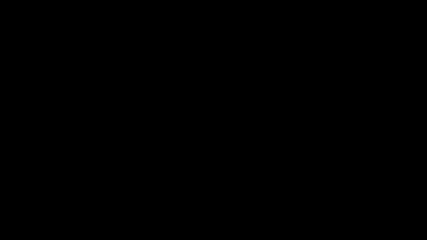
drag, startPoint x: 0, startPoint y: 225, endPoint x: 27, endPoint y: 209, distance: 31.2
click at [0, 203] on div at bounding box center [213, 225] width 428 height 15
click at [168, 187] on video at bounding box center [213, 120] width 427 height 240
click at [244, 188] on video at bounding box center [213, 120] width 427 height 240
click at [246, 188] on video at bounding box center [213, 120] width 427 height 240
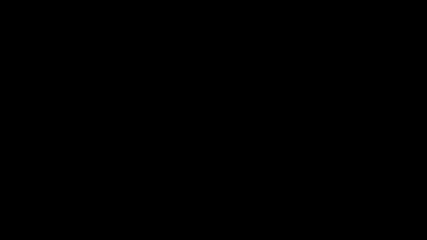
click at [356, 203] on icon "add" at bounding box center [346, 235] width 53 height 7
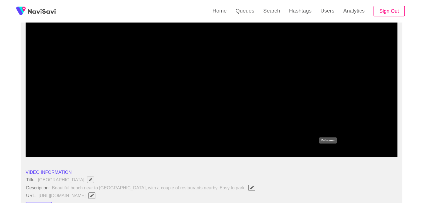
click at [331, 151] on icon "add" at bounding box center [327, 152] width 46 height 7
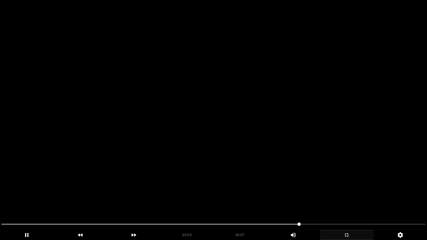
drag, startPoint x: 0, startPoint y: 221, endPoint x: 0, endPoint y: 217, distance: 4.5
drag, startPoint x: 0, startPoint y: 222, endPoint x: 9, endPoint y: 204, distance: 19.9
drag, startPoint x: 38, startPoint y: 229, endPoint x: 57, endPoint y: 215, distance: 23.7
click at [0, 203] on div at bounding box center [213, 225] width 428 height 15
drag, startPoint x: 48, startPoint y: 227, endPoint x: 0, endPoint y: 222, distance: 47.8
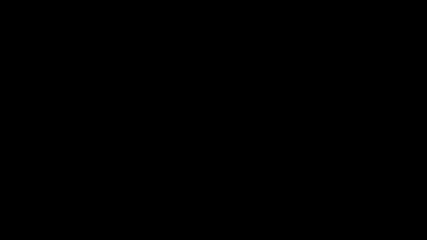
click at [354, 203] on icon "add" at bounding box center [346, 235] width 53 height 7
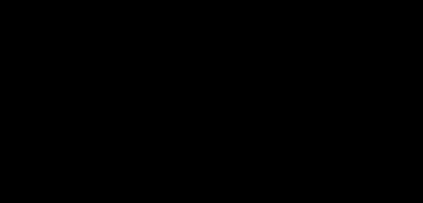
scroll to position [139, 0]
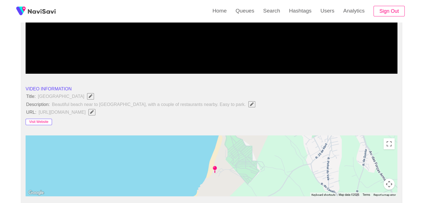
click at [40, 119] on button "Visit Website" at bounding box center [39, 122] width 26 height 7
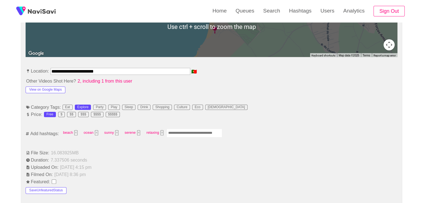
scroll to position [306, 0]
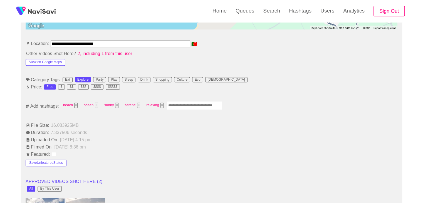
click at [183, 107] on input "Enter tag here and press return" at bounding box center [194, 105] width 56 height 9
type input "*********"
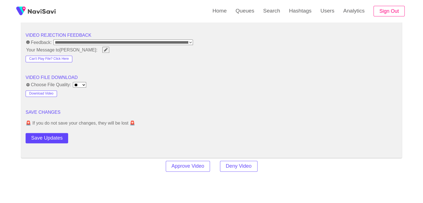
scroll to position [750, 0]
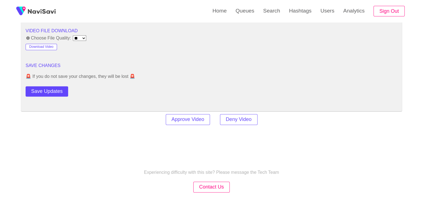
drag, startPoint x: 52, startPoint y: 93, endPoint x: 64, endPoint y: 90, distance: 12.0
click at [52, 93] on button "Save Updates" at bounding box center [47, 91] width 43 height 10
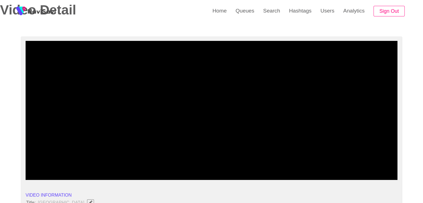
scroll to position [28, 0]
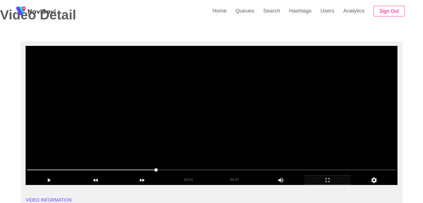
drag, startPoint x: 156, startPoint y: 169, endPoint x: 7, endPoint y: 143, distance: 151.9
drag, startPoint x: 116, startPoint y: 169, endPoint x: 0, endPoint y: 154, distance: 116.9
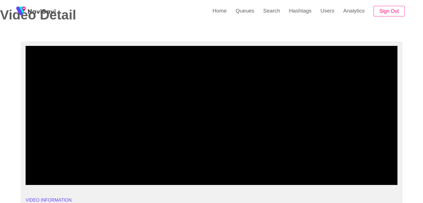
drag, startPoint x: 63, startPoint y: 168, endPoint x: 0, endPoint y: 166, distance: 63.1
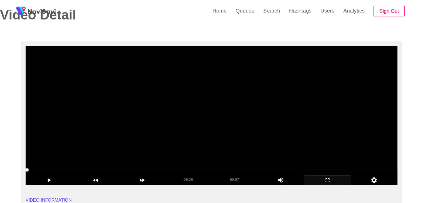
click at [179, 148] on video at bounding box center [212, 115] width 372 height 139
click at [261, 149] on video at bounding box center [212, 115] width 372 height 139
click at [261, 150] on video at bounding box center [212, 115] width 372 height 139
click at [246, 128] on video at bounding box center [212, 115] width 372 height 139
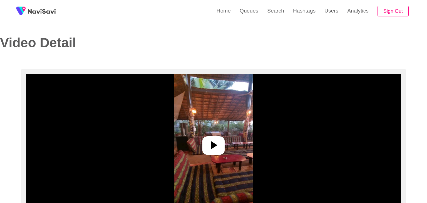
select select "**********"
select select "**"
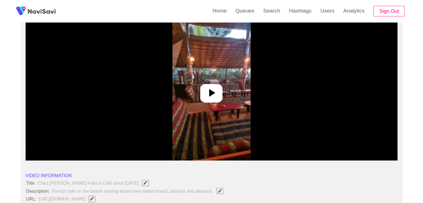
scroll to position [56, 0]
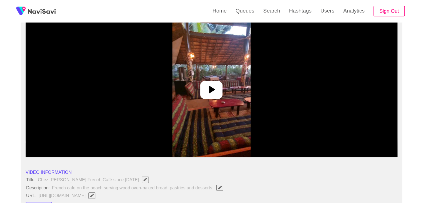
click at [213, 86] on icon at bounding box center [211, 89] width 13 height 13
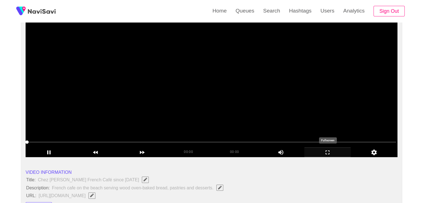
click at [331, 154] on icon "add" at bounding box center [327, 152] width 46 height 7
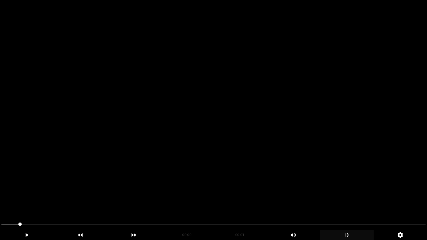
click at [209, 162] on video at bounding box center [213, 120] width 427 height 240
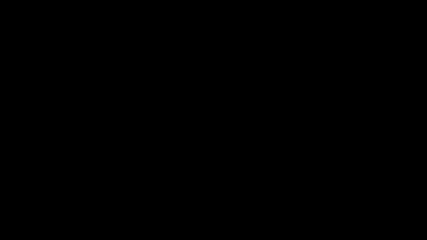
click at [0, 203] on div at bounding box center [213, 225] width 428 height 15
click at [133, 188] on video at bounding box center [213, 120] width 427 height 240
click at [148, 185] on video at bounding box center [213, 120] width 427 height 240
drag, startPoint x: 76, startPoint y: 224, endPoint x: 11, endPoint y: 213, distance: 66.6
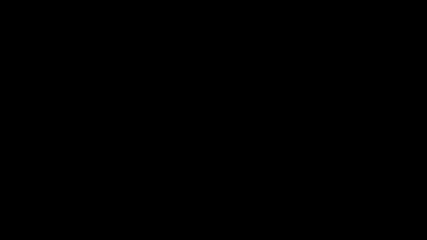
click at [159, 203] on video at bounding box center [213, 120] width 427 height 240
click at [341, 203] on icon "add" at bounding box center [346, 235] width 53 height 7
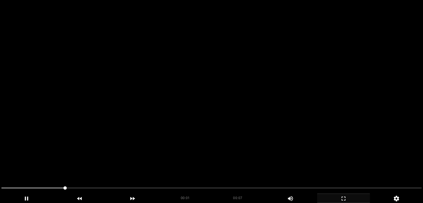
scroll to position [28, 0]
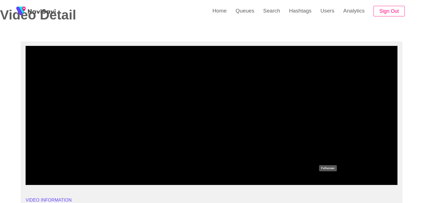
drag, startPoint x: 332, startPoint y: 181, endPoint x: 332, endPoint y: 205, distance: 23.3
click at [332, 181] on icon "add" at bounding box center [327, 180] width 46 height 7
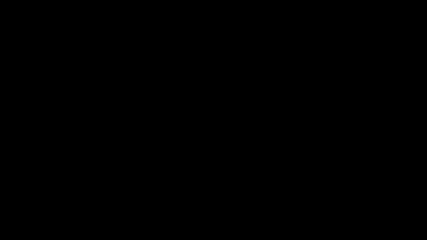
click at [331, 191] on video at bounding box center [213, 120] width 427 height 240
click at [349, 203] on icon "add" at bounding box center [346, 235] width 53 height 7
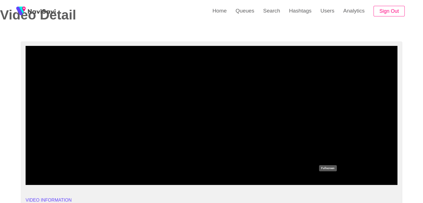
click at [338, 183] on icon "add" at bounding box center [327, 180] width 46 height 7
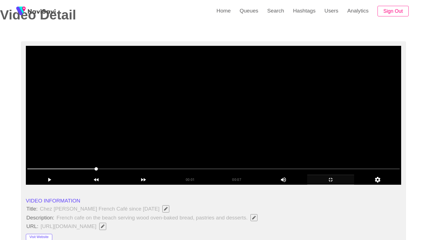
click at [338, 185] on video at bounding box center [213, 115] width 375 height 139
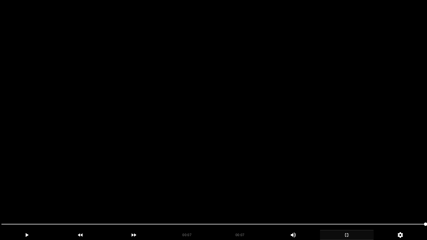
click at [362, 195] on video at bounding box center [213, 120] width 427 height 240
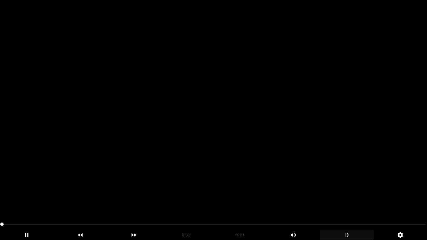
click at [362, 195] on video at bounding box center [213, 120] width 427 height 240
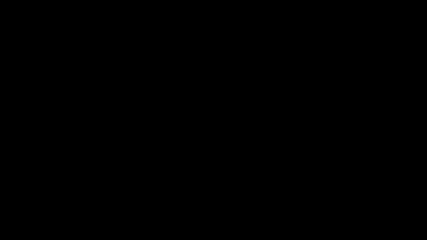
click at [351, 203] on div "add" at bounding box center [347, 235] width 54 height 10
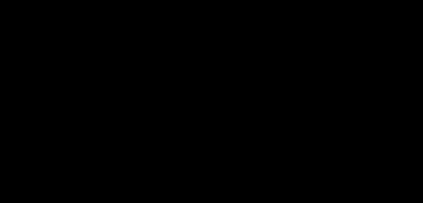
scroll to position [111, 0]
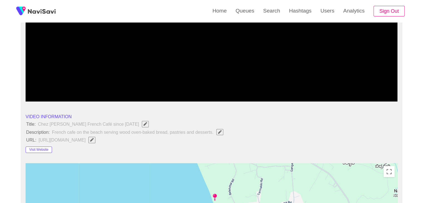
click at [120, 59] on video at bounding box center [212, 31] width 372 height 139
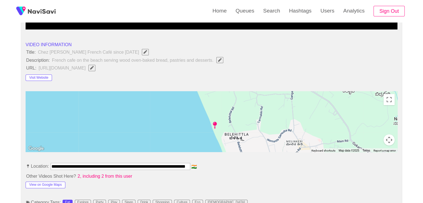
scroll to position [167, 0]
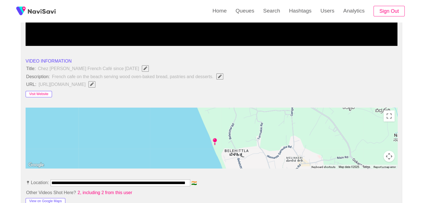
click at [41, 91] on button "Visit Website" at bounding box center [39, 94] width 26 height 7
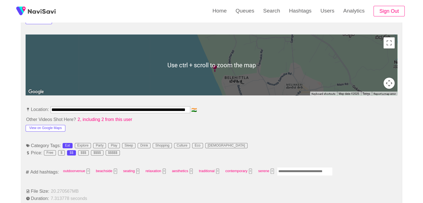
scroll to position [250, 0]
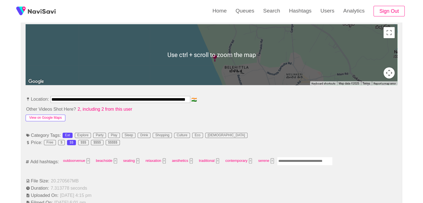
click at [55, 118] on button "View on Google Maps" at bounding box center [46, 117] width 40 height 7
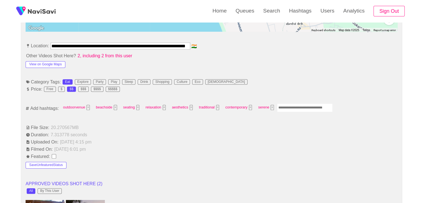
scroll to position [306, 0]
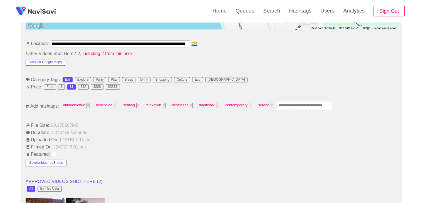
click at [298, 105] on input "Enter tag here and press return" at bounding box center [305, 105] width 56 height 9
type input "*********"
click at [298, 104] on button "×" at bounding box center [299, 105] width 3 height 5
click at [294, 108] on input "Enter tag here and press return" at bounding box center [305, 105] width 56 height 9
type input "*********"
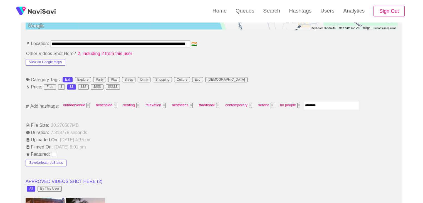
type input "*********"
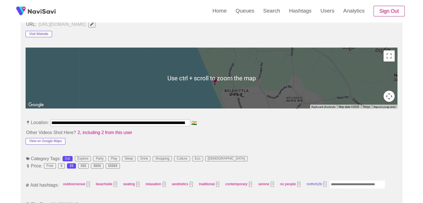
scroll to position [229, 0]
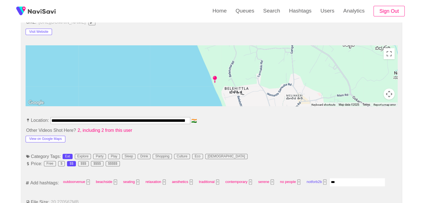
type input "****"
click at [54, 138] on button "View on Google Maps" at bounding box center [46, 139] width 40 height 7
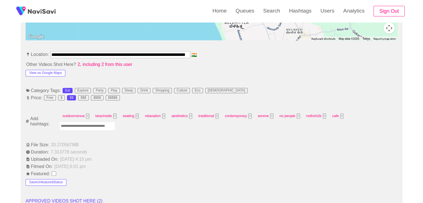
scroll to position [312, 0]
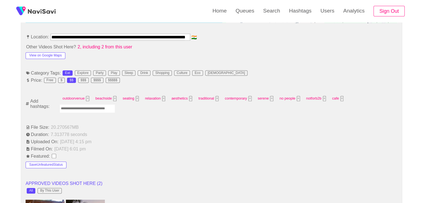
click at [77, 107] on input "Enter tag here and press return" at bounding box center [87, 108] width 56 height 9
type input "*********"
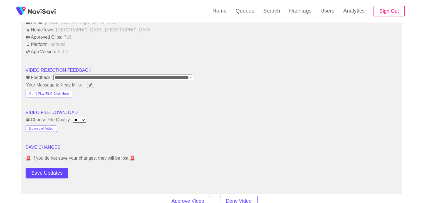
scroll to position [729, 0]
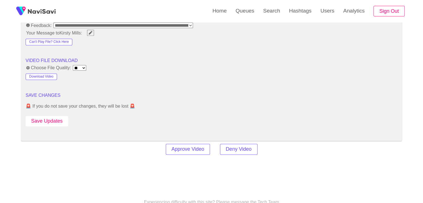
click at [63, 118] on button "Save Updates" at bounding box center [47, 121] width 43 height 10
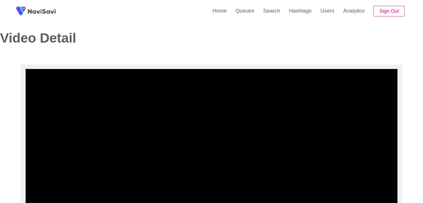
scroll to position [0, 0]
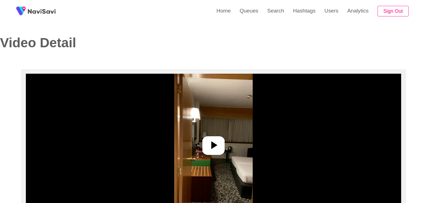
select select "**********"
select select "**"
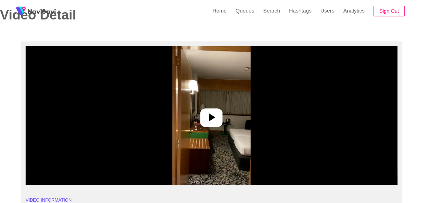
click at [204, 116] on div at bounding box center [211, 117] width 22 height 19
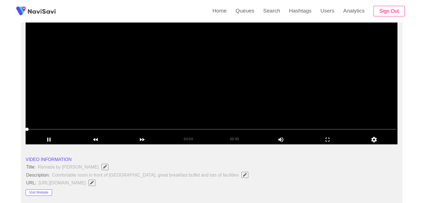
scroll to position [56, 0]
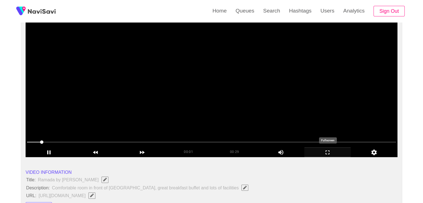
click at [323, 151] on icon "add" at bounding box center [327, 152] width 46 height 7
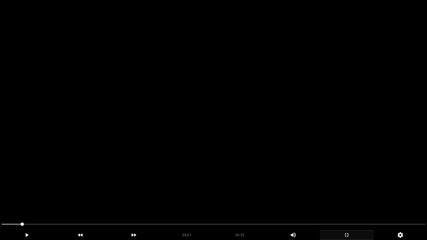
click at [275, 156] on video at bounding box center [213, 120] width 427 height 240
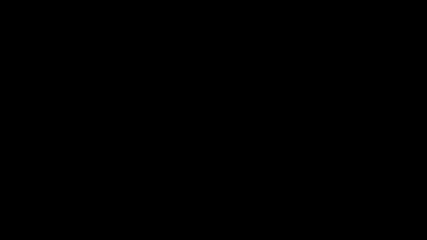
click at [251, 203] on span at bounding box center [249, 224] width 3 height 3
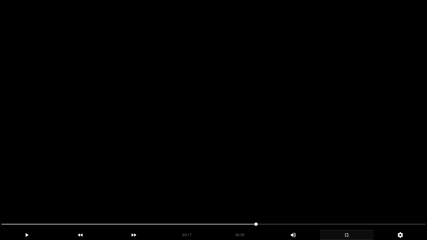
click at [309, 186] on video at bounding box center [213, 120] width 427 height 240
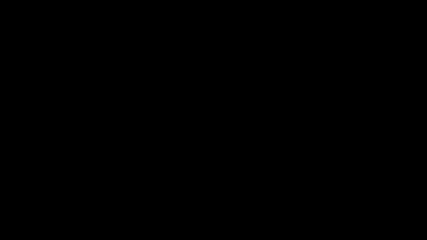
click at [346, 203] on icon "add" at bounding box center [346, 235] width 53 height 7
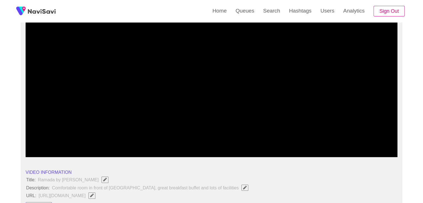
click at [49, 147] on div at bounding box center [211, 142] width 373 height 14
drag, startPoint x: 19, startPoint y: 141, endPoint x: 7, endPoint y: 142, distance: 11.7
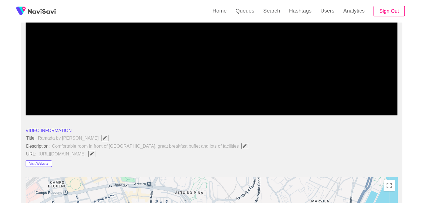
scroll to position [167, 0]
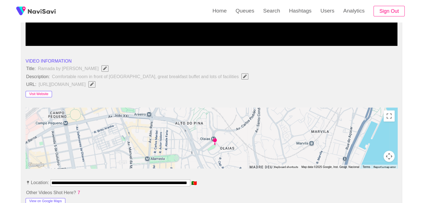
click at [49, 94] on button "Visit Website" at bounding box center [39, 94] width 26 height 7
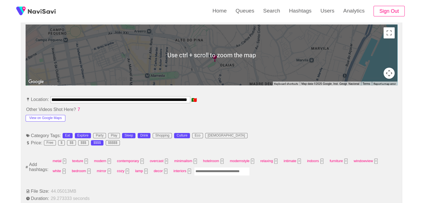
scroll to position [250, 0]
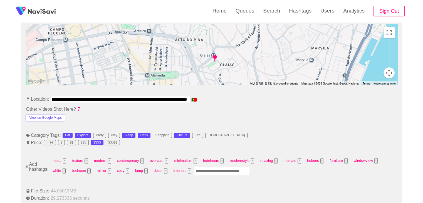
click at [194, 171] on input "Enter tag here and press return" at bounding box center [222, 171] width 56 height 9
type input "*********"
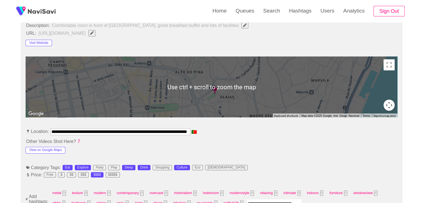
scroll to position [222, 0]
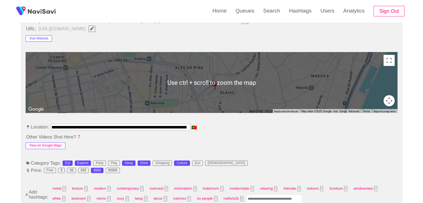
click at [59, 145] on button "View on Google Maps" at bounding box center [46, 145] width 40 height 7
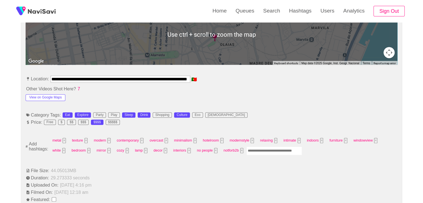
scroll to position [278, 0]
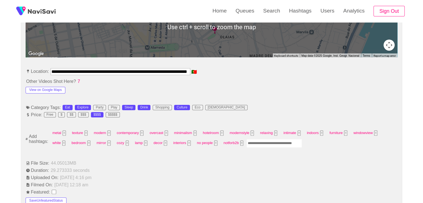
click at [247, 143] on input "Enter tag here and press return" at bounding box center [274, 143] width 56 height 9
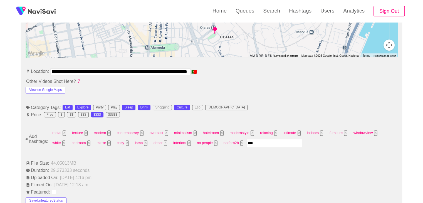
type input "*****"
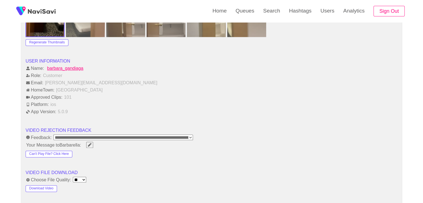
scroll to position [722, 0]
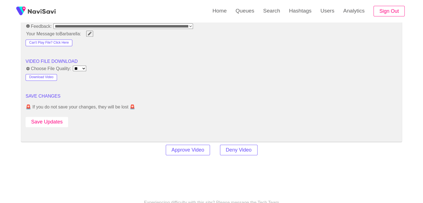
click at [61, 121] on button "Save Updates" at bounding box center [47, 122] width 43 height 10
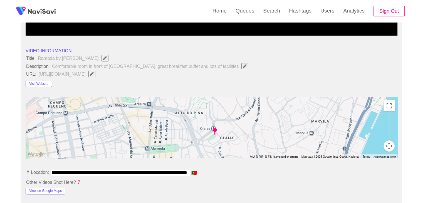
scroll to position [167, 0]
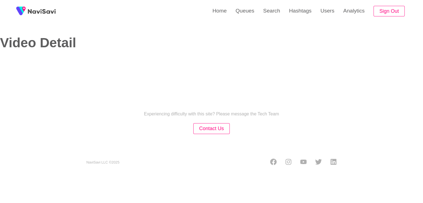
select select "**********"
select select "**"
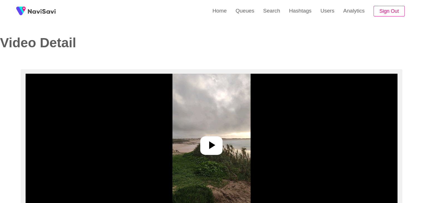
click at [209, 145] on icon at bounding box center [211, 144] width 13 height 13
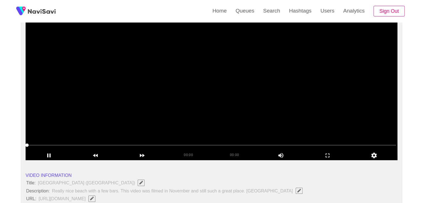
scroll to position [56, 0]
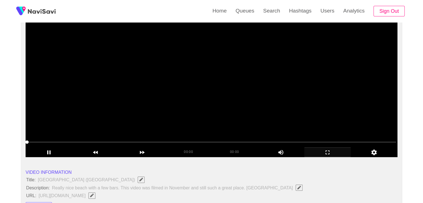
click at [328, 155] on icon "add" at bounding box center [327, 152] width 46 height 7
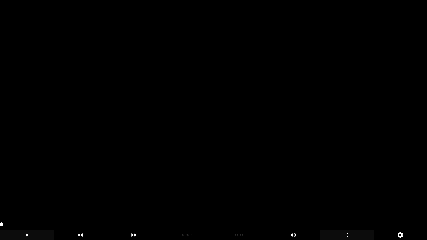
click at [28, 203] on icon "add" at bounding box center [26, 235] width 53 height 7
click at [96, 189] on video at bounding box center [213, 120] width 427 height 240
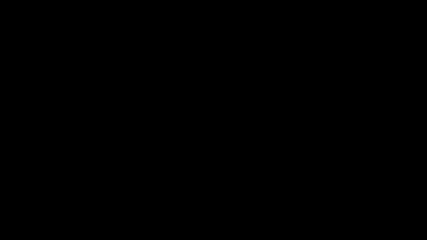
drag, startPoint x: 45, startPoint y: 225, endPoint x: 7, endPoint y: 220, distance: 38.6
drag, startPoint x: 0, startPoint y: 223, endPoint x: 26, endPoint y: 205, distance: 31.7
click at [189, 190] on video at bounding box center [213, 120] width 427 height 240
click at [276, 197] on video at bounding box center [213, 120] width 427 height 240
drag, startPoint x: 0, startPoint y: 225, endPoint x: 46, endPoint y: 223, distance: 45.9
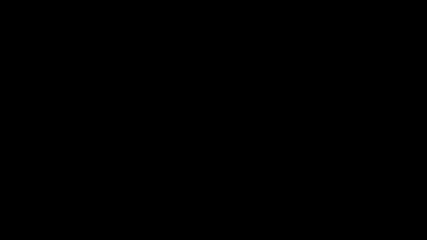
click at [333, 201] on video at bounding box center [213, 120] width 427 height 240
drag, startPoint x: 128, startPoint y: 225, endPoint x: 0, endPoint y: 223, distance: 127.8
click at [192, 192] on video at bounding box center [213, 120] width 427 height 240
click at [346, 203] on icon "add" at bounding box center [346, 235] width 53 height 7
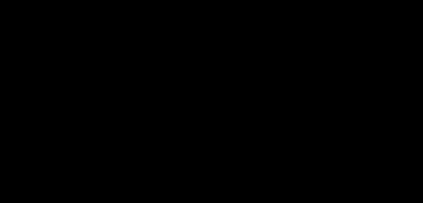
scroll to position [139, 0]
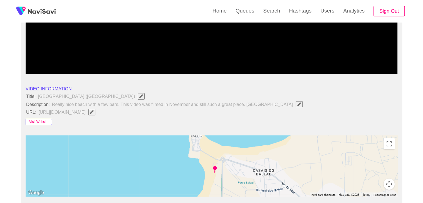
click at [42, 121] on button "Visit Website" at bounding box center [39, 122] width 26 height 7
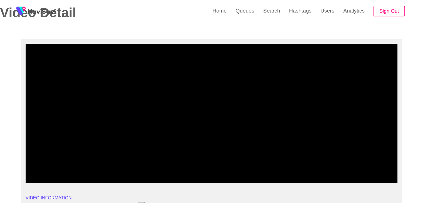
scroll to position [28, 0]
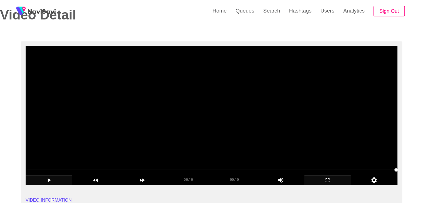
click at [191, 144] on video at bounding box center [212, 115] width 372 height 139
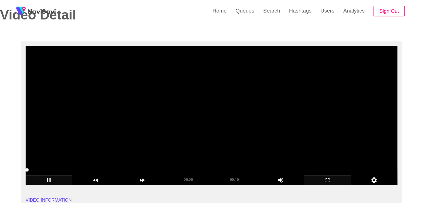
click at [191, 144] on video at bounding box center [212, 115] width 372 height 139
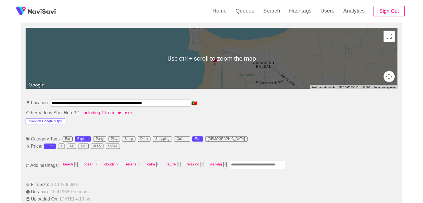
scroll to position [250, 0]
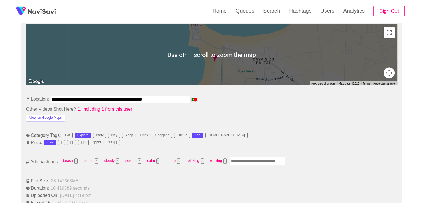
click at [235, 158] on input "Enter tag here and press return" at bounding box center [258, 161] width 56 height 9
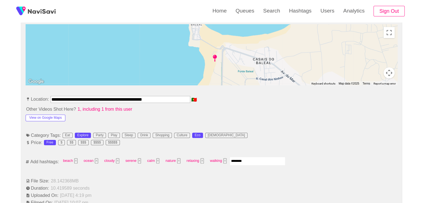
type input "*********"
click at [276, 160] on button "×" at bounding box center [277, 160] width 3 height 5
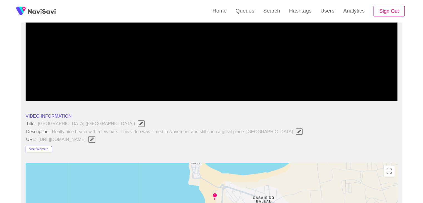
scroll to position [28, 0]
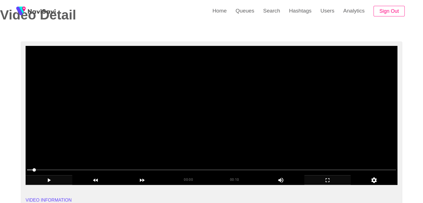
click at [228, 120] on video at bounding box center [212, 115] width 372 height 139
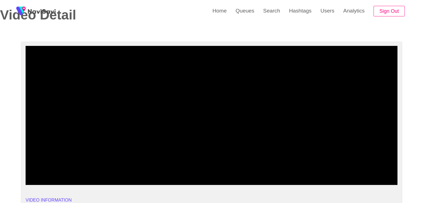
click at [326, 179] on icon "add" at bounding box center [327, 180] width 46 height 7
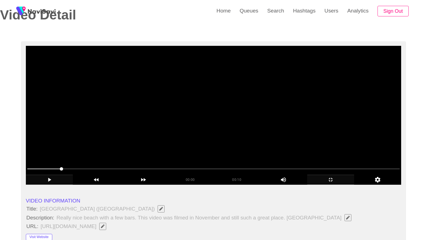
click at [229, 171] on video at bounding box center [213, 115] width 375 height 139
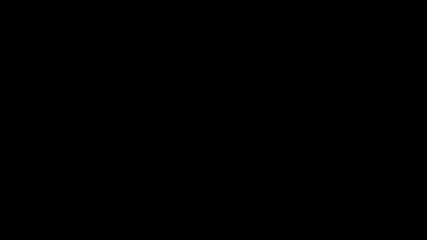
click at [351, 203] on icon "add" at bounding box center [346, 235] width 53 height 7
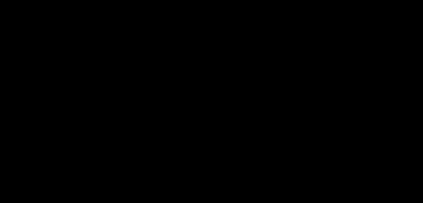
scroll to position [667, 0]
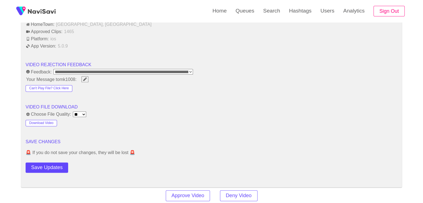
click at [42, 165] on button "Save Updates" at bounding box center [47, 167] width 43 height 10
click at [59, 162] on button "Save Updates" at bounding box center [47, 167] width 43 height 10
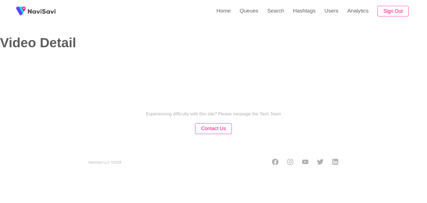
select select "**"
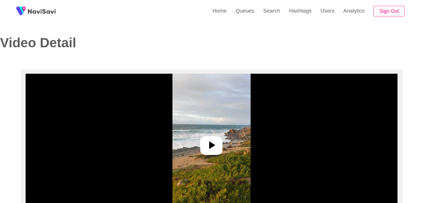
select select "**********"
click at [198, 143] on img at bounding box center [211, 143] width 78 height 139
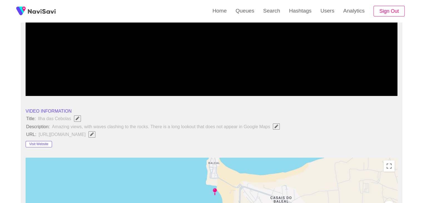
scroll to position [139, 0]
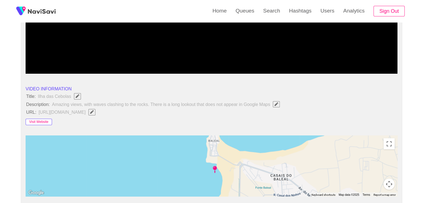
click at [38, 123] on button "Visit Website" at bounding box center [39, 122] width 26 height 7
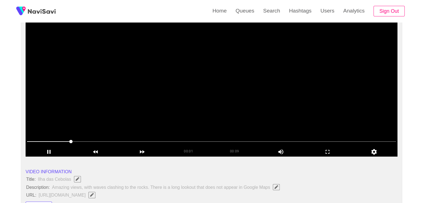
scroll to position [56, 0]
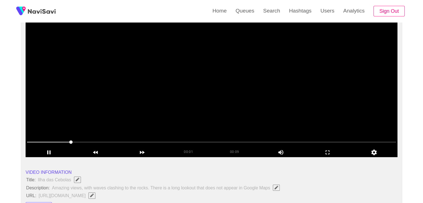
click at [236, 104] on video at bounding box center [212, 87] width 372 height 139
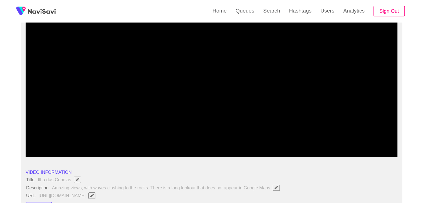
drag, startPoint x: 59, startPoint y: 147, endPoint x: 0, endPoint y: 147, distance: 58.9
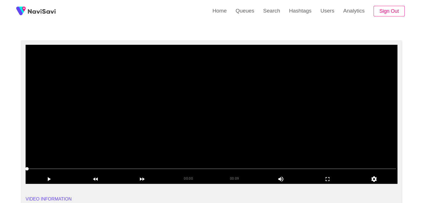
scroll to position [28, 0]
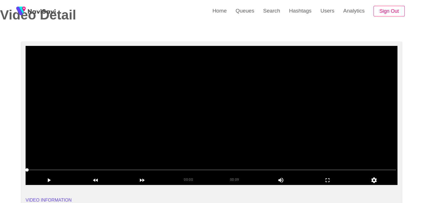
click at [212, 109] on video at bounding box center [212, 115] width 372 height 139
click at [216, 117] on video at bounding box center [212, 115] width 372 height 139
click at [248, 143] on video at bounding box center [212, 115] width 372 height 139
click at [278, 149] on video at bounding box center [212, 115] width 372 height 139
drag, startPoint x: 330, startPoint y: 184, endPoint x: 327, endPoint y: 205, distance: 21.3
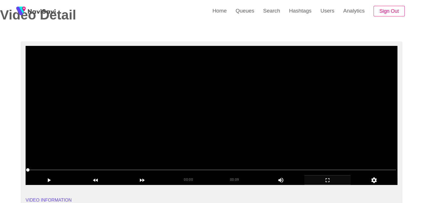
click at [330, 184] on div "add" at bounding box center [327, 179] width 47 height 9
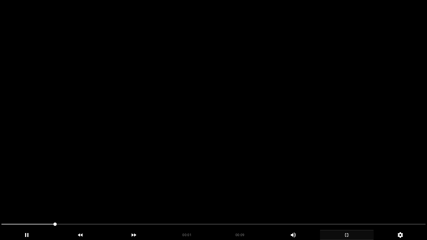
drag, startPoint x: 345, startPoint y: 238, endPoint x: 303, endPoint y: 164, distance: 85.0
click at [345, 203] on icon "add" at bounding box center [346, 235] width 53 height 7
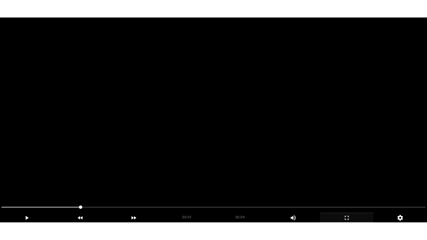
scroll to position [83, 0]
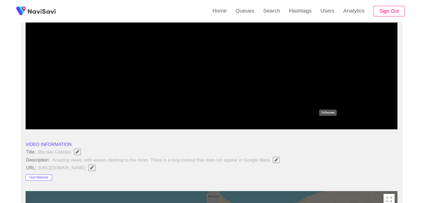
click at [326, 126] on icon "add" at bounding box center [327, 124] width 46 height 7
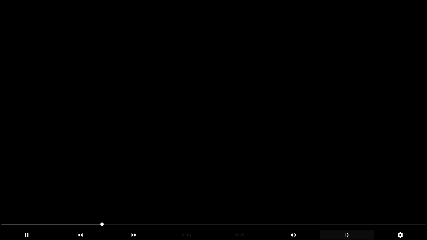
click at [203, 172] on video at bounding box center [213, 120] width 427 height 240
click at [193, 181] on video at bounding box center [213, 120] width 427 height 240
click at [227, 192] on video at bounding box center [213, 120] width 427 height 240
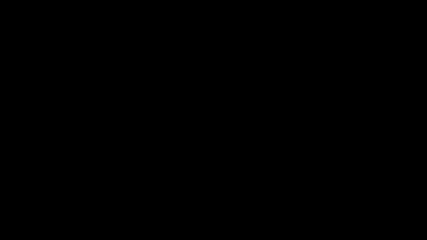
click at [306, 203] on span at bounding box center [213, 224] width 424 height 9
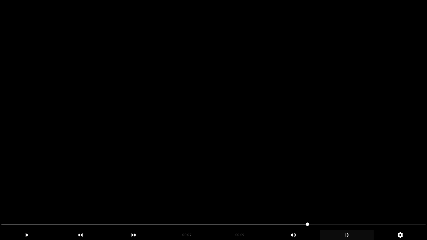
click at [333, 200] on video at bounding box center [213, 120] width 427 height 240
drag, startPoint x: 265, startPoint y: 224, endPoint x: 176, endPoint y: 217, distance: 89.2
click at [285, 190] on video at bounding box center [213, 120] width 427 height 240
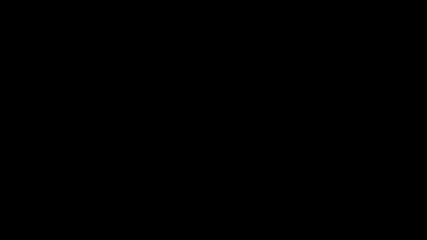
click at [347, 203] on icon "add" at bounding box center [347, 235] width 4 height 4
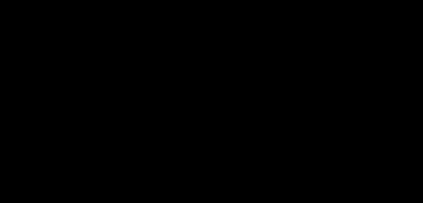
scroll to position [277, 0]
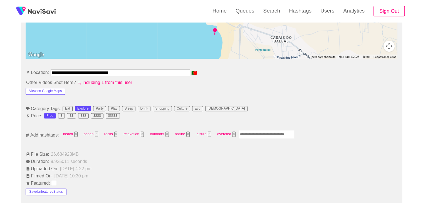
click at [255, 133] on input "Enter tag here and press return" at bounding box center [266, 134] width 56 height 9
type input "*********"
click at [55, 90] on button "View on Google Maps" at bounding box center [46, 91] width 40 height 7
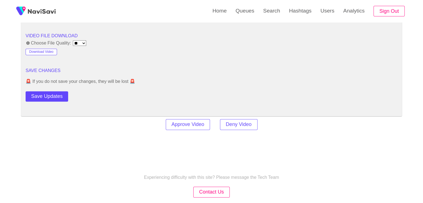
scroll to position [772, 0]
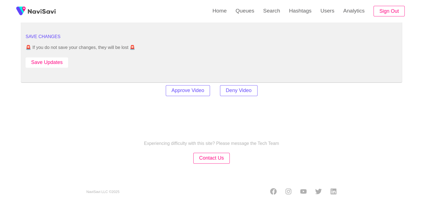
click at [51, 63] on button "Save Updates" at bounding box center [47, 62] width 43 height 10
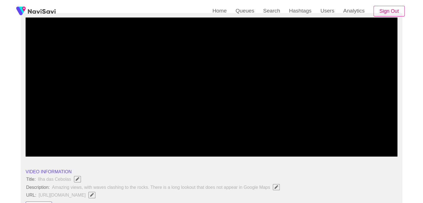
scroll to position [0, 0]
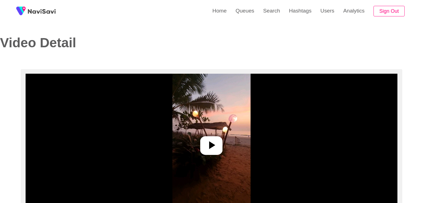
select select "**********"
select select "**"
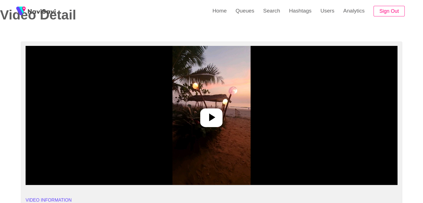
click at [222, 108] on img at bounding box center [211, 115] width 78 height 139
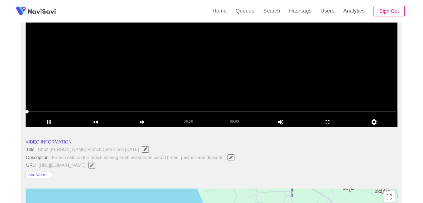
scroll to position [83, 0]
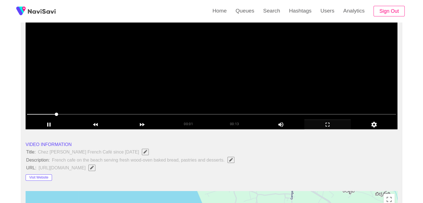
click at [326, 123] on icon "add" at bounding box center [327, 125] width 4 height 4
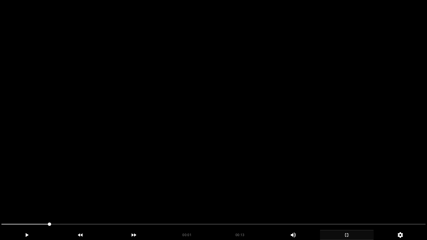
click at [170, 189] on video at bounding box center [213, 120] width 427 height 240
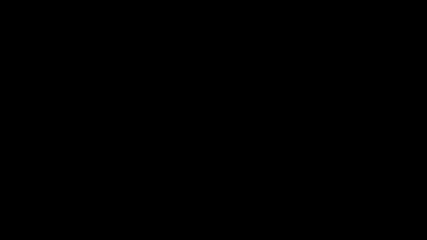
click at [348, 203] on icon "add" at bounding box center [346, 235] width 53 height 7
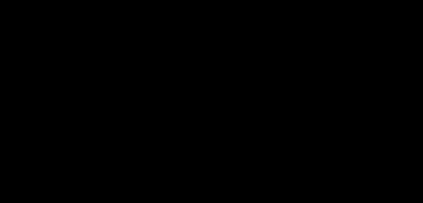
scroll to position [278, 0]
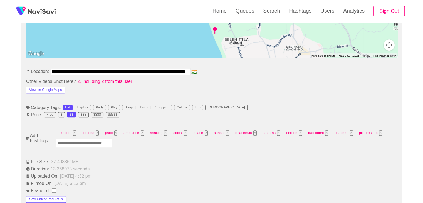
click at [94, 140] on input "Enter tag here and press return" at bounding box center [84, 143] width 56 height 9
type input "*********"
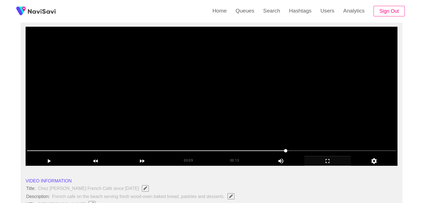
scroll to position [28, 0]
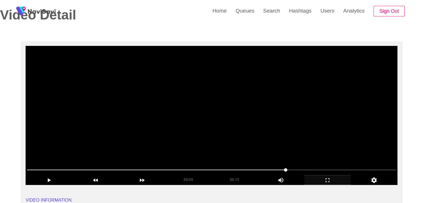
click at [254, 108] on video at bounding box center [212, 115] width 372 height 139
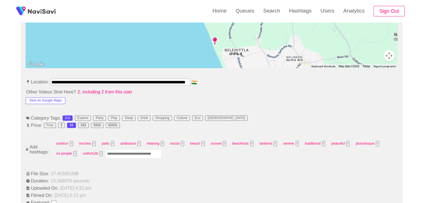
scroll to position [278, 0]
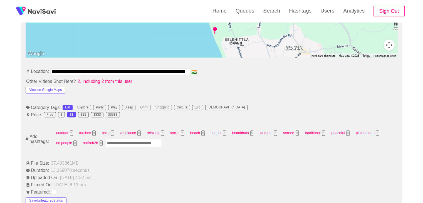
drag, startPoint x: 133, startPoint y: 142, endPoint x: 137, endPoint y: 142, distance: 3.9
click at [133, 142] on input "Enter tag here and press return" at bounding box center [134, 143] width 56 height 9
type input "****"
type input "*"
type input "*********"
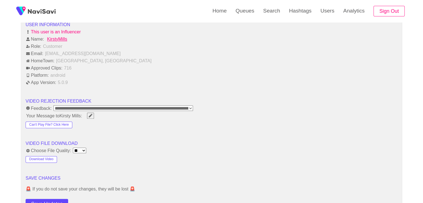
scroll to position [695, 0]
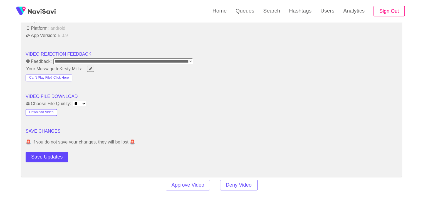
click at [57, 154] on button "Save Updates" at bounding box center [47, 157] width 43 height 10
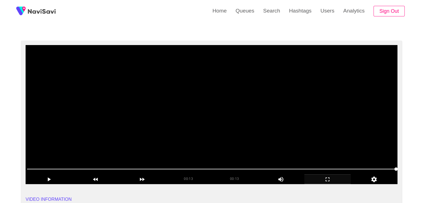
scroll to position [28, 0]
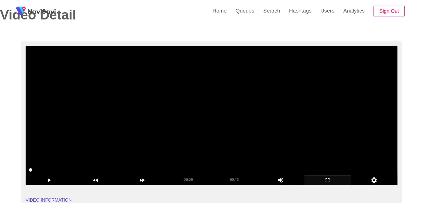
drag, startPoint x: 10, startPoint y: 168, endPoint x: 31, endPoint y: 160, distance: 22.1
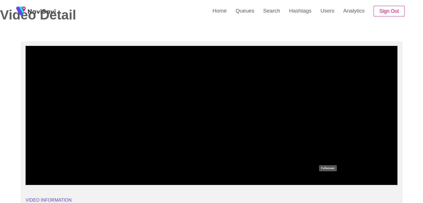
drag, startPoint x: 324, startPoint y: 181, endPoint x: 246, endPoint y: 202, distance: 80.5
click at [323, 181] on icon "add" at bounding box center [327, 180] width 46 height 7
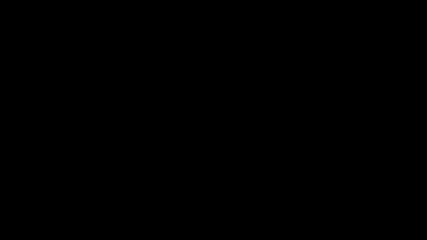
click at [202, 195] on video at bounding box center [213, 120] width 427 height 240
click at [346, 203] on icon "add" at bounding box center [346, 235] width 53 height 7
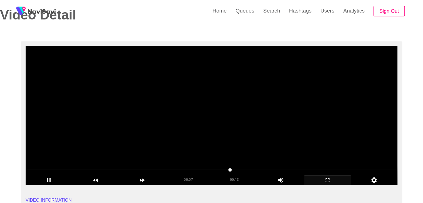
click at [153, 117] on video at bounding box center [212, 115] width 372 height 139
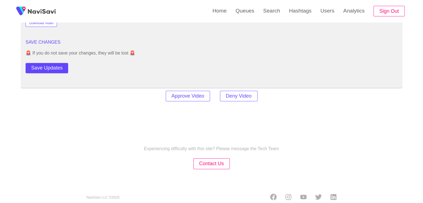
scroll to position [789, 0]
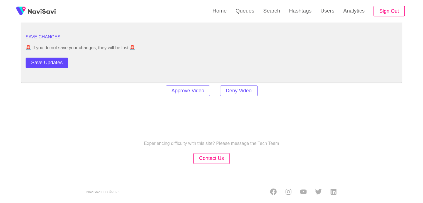
click at [52, 60] on button "Save Updates" at bounding box center [47, 63] width 43 height 10
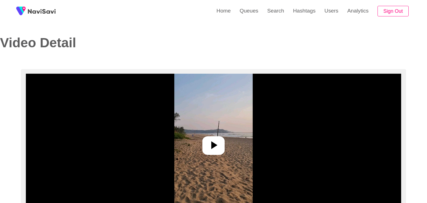
select select "**********"
select select "**"
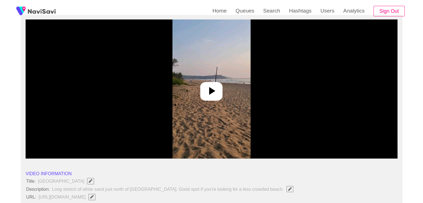
scroll to position [56, 0]
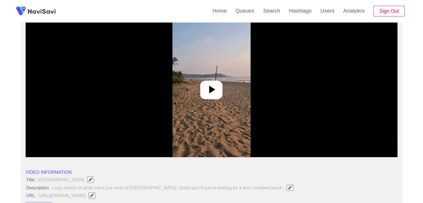
click at [216, 99] on div at bounding box center [211, 90] width 22 height 19
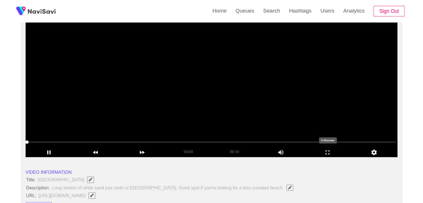
drag, startPoint x: 328, startPoint y: 151, endPoint x: 300, endPoint y: 169, distance: 33.5
click at [328, 150] on icon "add" at bounding box center [327, 152] width 46 height 7
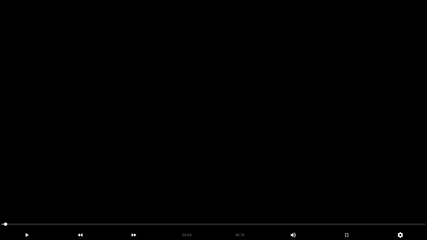
click at [235, 153] on video at bounding box center [213, 120] width 427 height 240
drag, startPoint x: 48, startPoint y: 221, endPoint x: 0, endPoint y: 229, distance: 48.8
click at [28, 203] on icon "add" at bounding box center [26, 235] width 53 height 7
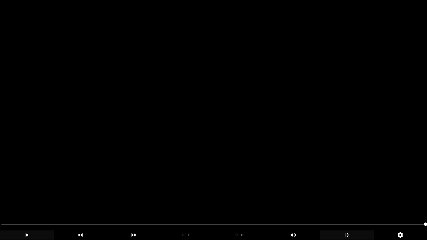
click at [355, 203] on icon "add" at bounding box center [346, 235] width 53 height 7
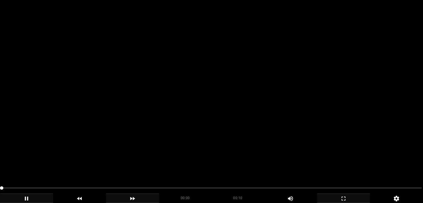
scroll to position [111, 0]
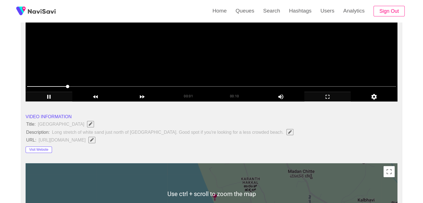
click at [154, 68] on video at bounding box center [212, 31] width 372 height 139
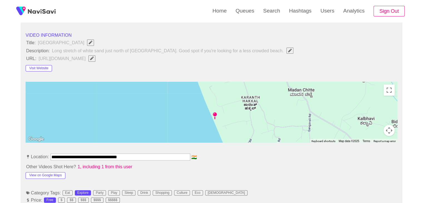
scroll to position [195, 0]
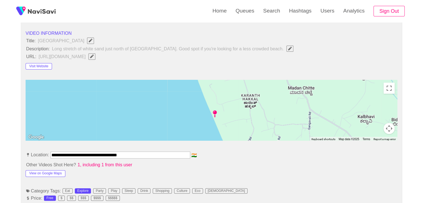
drag, startPoint x: 146, startPoint y: 154, endPoint x: 0, endPoint y: 144, distance: 146.8
click at [48, 174] on button "View on Google Maps" at bounding box center [46, 173] width 40 height 7
click at [95, 57] on button "button" at bounding box center [91, 56] width 7 height 6
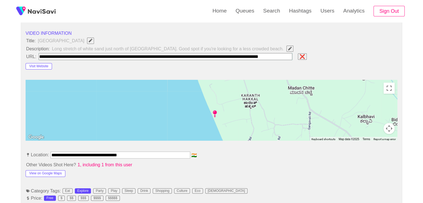
scroll to position [0, 26]
type input "**********"
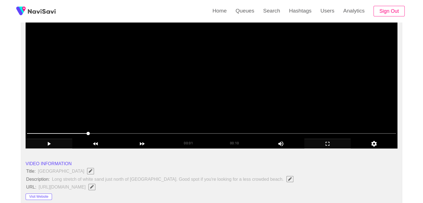
scroll to position [56, 0]
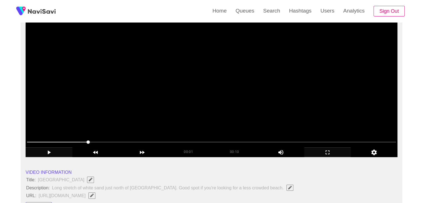
click at [241, 109] on video at bounding box center [212, 87] width 372 height 139
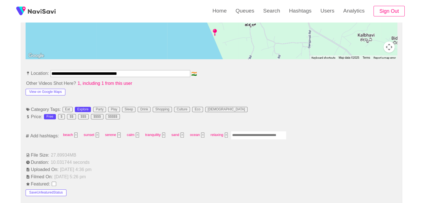
scroll to position [278, 0]
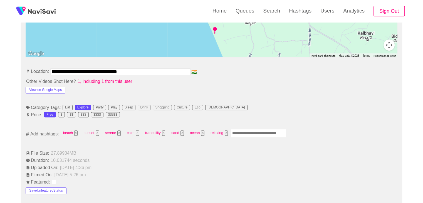
click at [251, 132] on input "Enter tag here and press return" at bounding box center [259, 133] width 56 height 9
type input "*********"
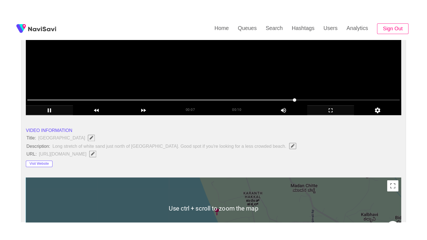
scroll to position [111, 0]
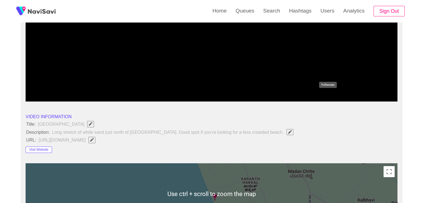
drag, startPoint x: 337, startPoint y: 96, endPoint x: 319, endPoint y: 123, distance: 32.8
click at [336, 96] on icon "add" at bounding box center [327, 96] width 46 height 7
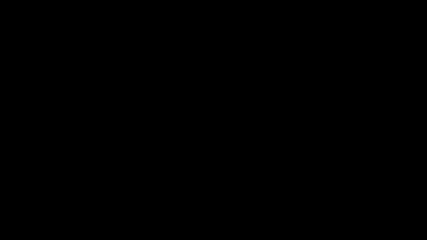
click at [33, 203] on div "add" at bounding box center [27, 235] width 54 height 10
click at [36, 203] on icon "add" at bounding box center [26, 235] width 53 height 7
click at [348, 203] on icon "add" at bounding box center [346, 235] width 53 height 7
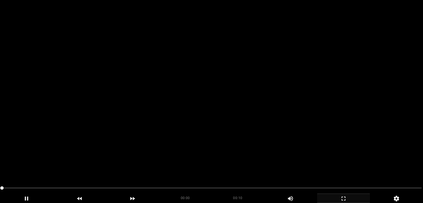
scroll to position [0, 0]
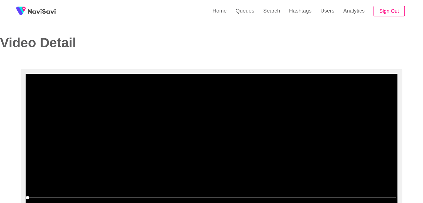
click at [186, 126] on video at bounding box center [212, 143] width 372 height 139
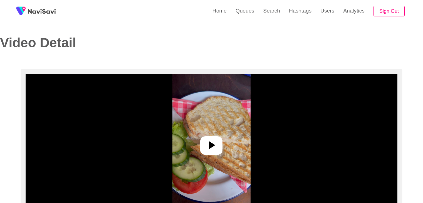
select select "**********"
select select "**"
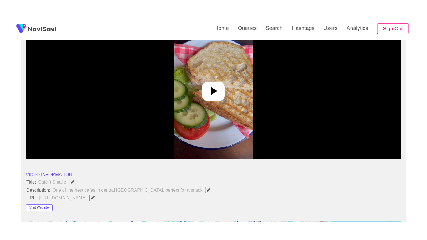
scroll to position [83, 0]
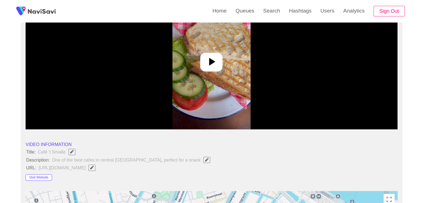
click at [213, 70] on div at bounding box center [211, 62] width 22 height 19
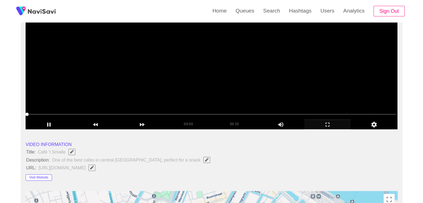
click at [331, 125] on icon "add" at bounding box center [327, 124] width 46 height 7
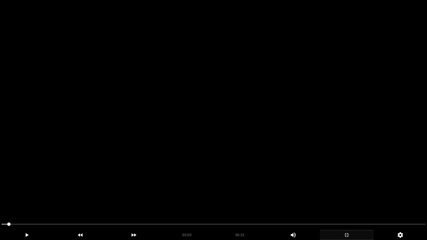
click at [272, 156] on video at bounding box center [213, 120] width 427 height 240
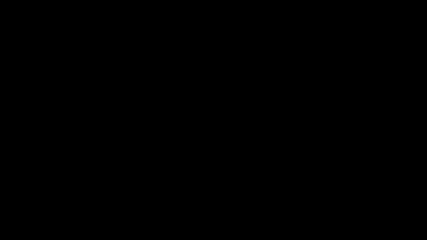
click at [331, 203] on span at bounding box center [213, 224] width 424 height 9
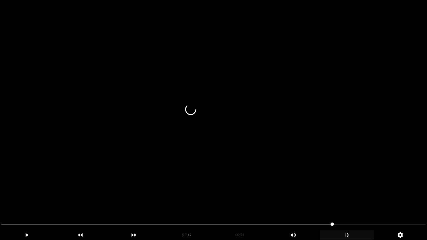
click at [307, 189] on video at bounding box center [213, 120] width 427 height 240
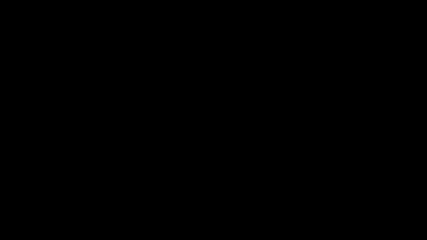
click at [350, 203] on icon "add" at bounding box center [346, 235] width 53 height 7
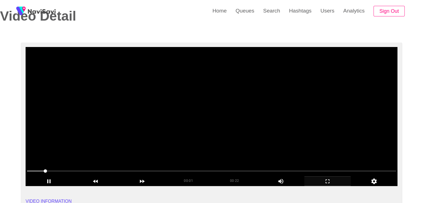
click at [209, 135] on video at bounding box center [212, 116] width 372 height 139
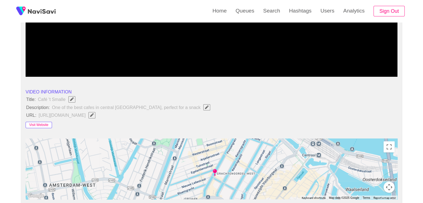
scroll to position [138, 0]
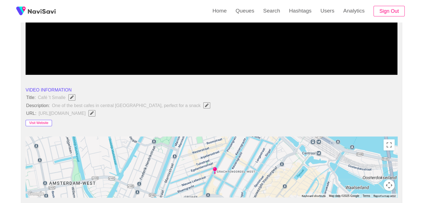
click at [46, 121] on button "Visit Website" at bounding box center [39, 123] width 26 height 7
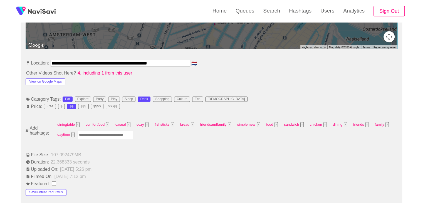
scroll to position [305, 0]
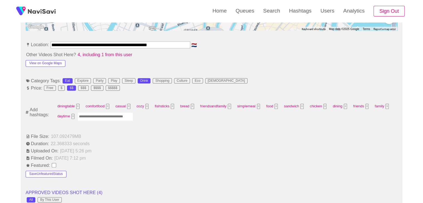
click at [103, 115] on input "Enter tag here and press return" at bounding box center [106, 116] width 56 height 9
type input "*"
type input "****"
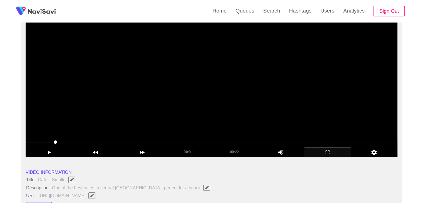
scroll to position [54, 0]
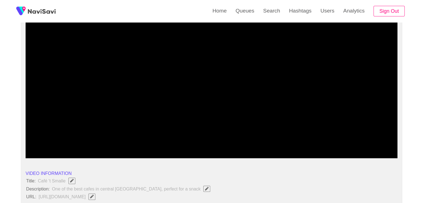
click at [278, 140] on span at bounding box center [211, 143] width 369 height 9
click at [344, 139] on span at bounding box center [211, 143] width 369 height 9
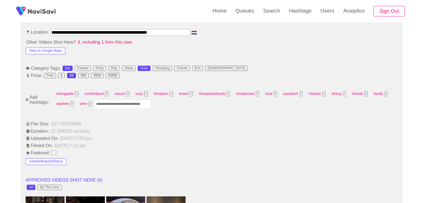
scroll to position [305, 0]
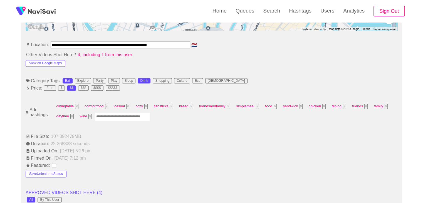
click at [112, 115] on input "Enter tag here and press return" at bounding box center [123, 116] width 56 height 9
type input "****"
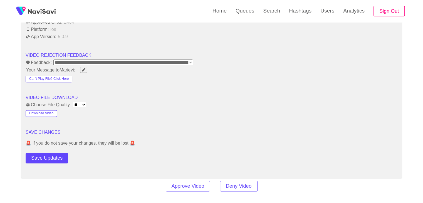
scroll to position [694, 0]
drag, startPoint x: 49, startPoint y: 156, endPoint x: 55, endPoint y: 153, distance: 7.0
click at [49, 156] on button "Save Updates" at bounding box center [47, 158] width 43 height 10
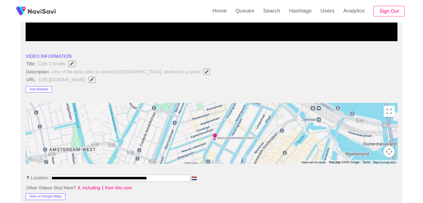
scroll to position [166, 0]
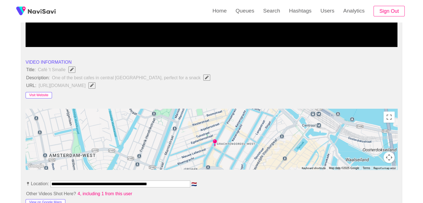
click at [44, 94] on button "Visit Website" at bounding box center [39, 95] width 26 height 7
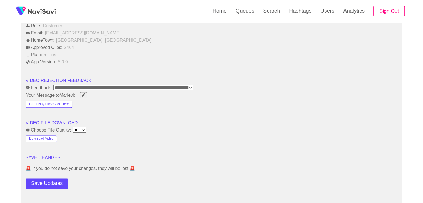
scroll to position [721, 0]
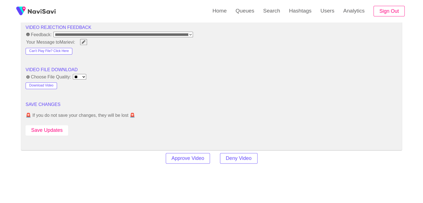
click at [60, 130] on button "Save Updates" at bounding box center [47, 130] width 43 height 10
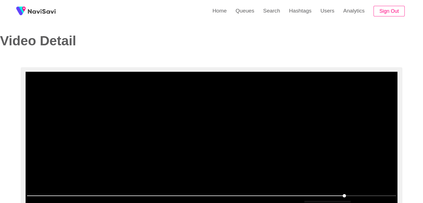
scroll to position [0, 0]
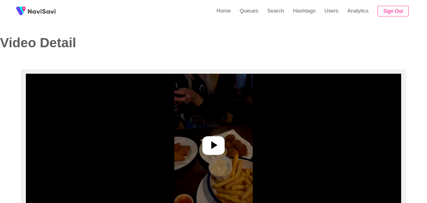
select select "**"
select select "**********"
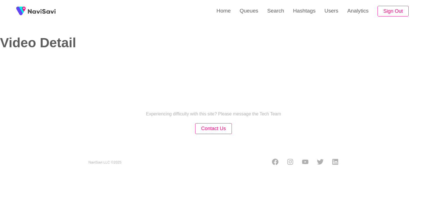
select select "**********"
select select "**"
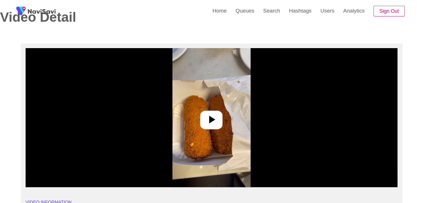
scroll to position [28, 0]
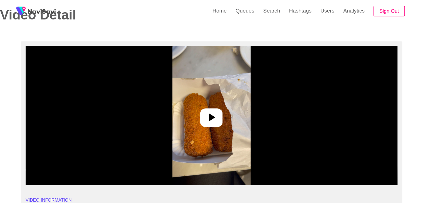
click at [212, 117] on icon at bounding box center [212, 117] width 6 height 8
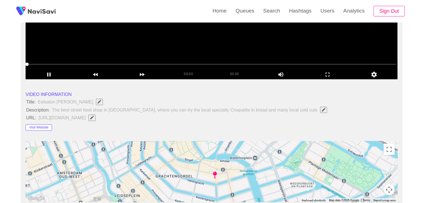
scroll to position [139, 0]
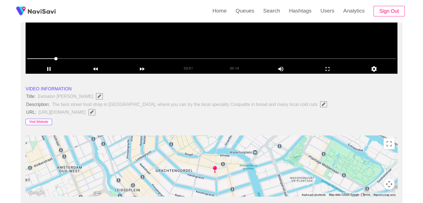
click at [41, 121] on button "Visit Website" at bounding box center [39, 122] width 26 height 7
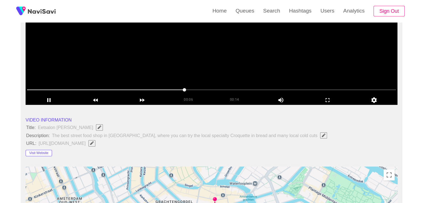
scroll to position [56, 0]
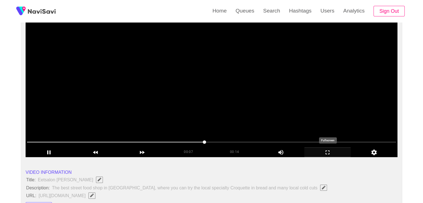
click at [337, 154] on icon "add" at bounding box center [327, 152] width 46 height 7
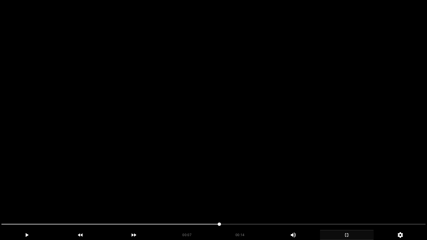
click at [281, 165] on video at bounding box center [213, 120] width 427 height 240
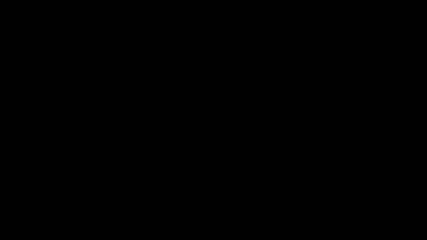
click at [227, 175] on video at bounding box center [213, 120] width 427 height 240
click at [227, 176] on video at bounding box center [213, 120] width 427 height 240
drag, startPoint x: 251, startPoint y: 226, endPoint x: 191, endPoint y: 228, distance: 60.0
click at [191, 203] on span at bounding box center [213, 224] width 424 height 9
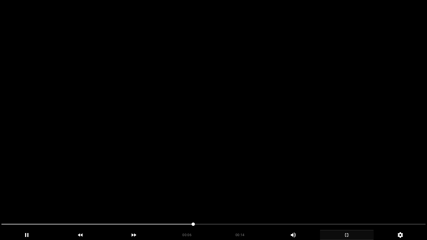
click at [253, 194] on video at bounding box center [213, 120] width 427 height 240
click at [256, 193] on video at bounding box center [213, 120] width 427 height 240
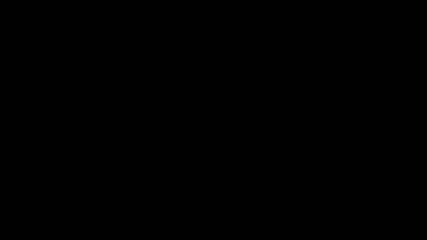
click at [347, 203] on icon "add" at bounding box center [347, 235] width 4 height 4
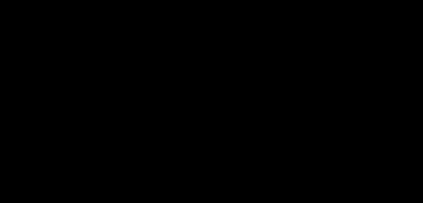
scroll to position [278, 0]
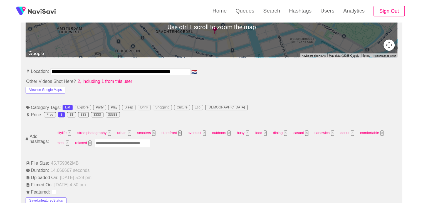
click at [115, 142] on input "Enter tag here and press return" at bounding box center [122, 143] width 56 height 9
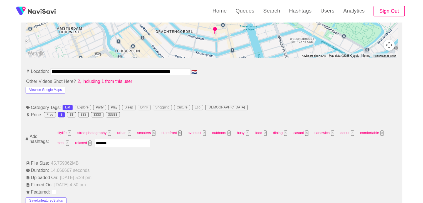
type input "*********"
type input "****"
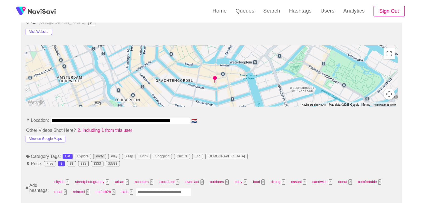
scroll to position [167, 0]
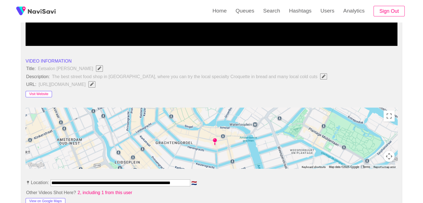
click at [43, 93] on button "Visit Website" at bounding box center [39, 94] width 26 height 7
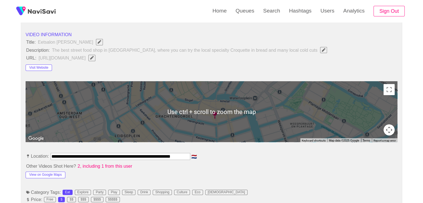
scroll to position [250, 0]
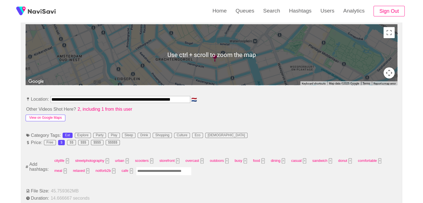
click at [47, 116] on button "View on Google Maps" at bounding box center [46, 117] width 40 height 7
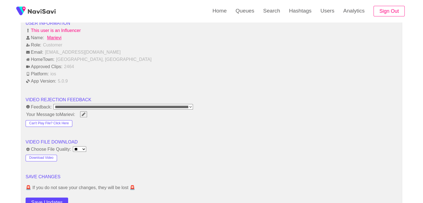
scroll to position [695, 0]
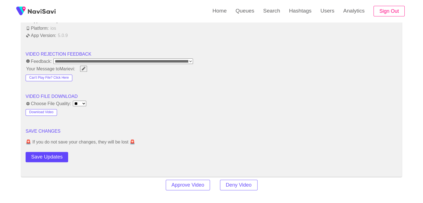
drag, startPoint x: 49, startPoint y: 157, endPoint x: 86, endPoint y: 139, distance: 40.6
click at [49, 157] on button "Save Updates" at bounding box center [47, 157] width 43 height 10
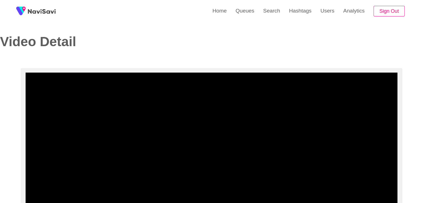
scroll to position [0, 0]
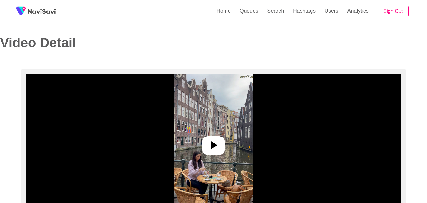
select select "**********"
select select "**"
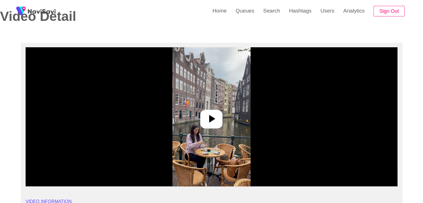
scroll to position [28, 0]
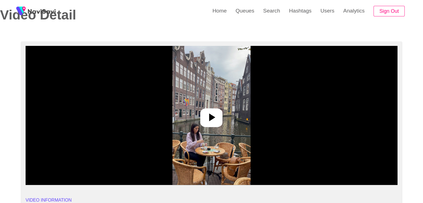
drag, startPoint x: 202, startPoint y: 114, endPoint x: 217, endPoint y: 119, distance: 15.5
click at [203, 114] on div at bounding box center [211, 117] width 22 height 19
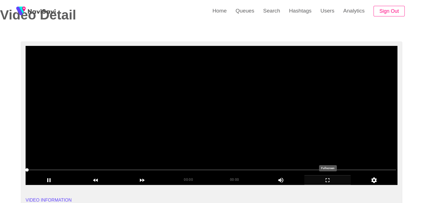
click at [324, 177] on icon "add" at bounding box center [327, 180] width 46 height 7
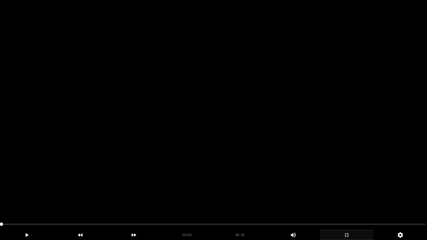
click at [257, 187] on video at bounding box center [213, 120] width 427 height 240
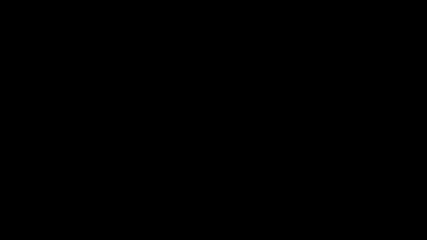
click at [343, 203] on icon "add" at bounding box center [346, 235] width 53 height 7
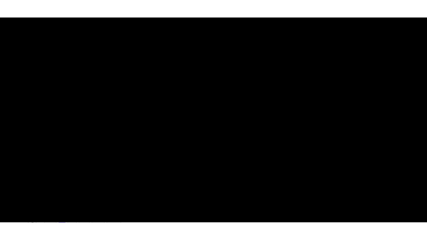
scroll to position [111, 0]
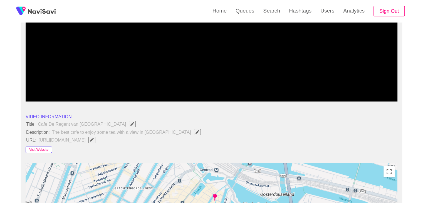
click at [40, 149] on button "Visit Website" at bounding box center [39, 149] width 26 height 7
click at [329, 95] on icon "add" at bounding box center [327, 97] width 4 height 4
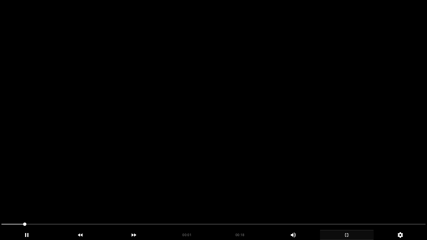
click at [230, 119] on video at bounding box center [213, 120] width 427 height 240
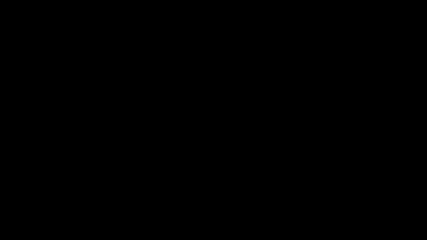
click at [156, 160] on video at bounding box center [213, 120] width 427 height 240
click at [167, 171] on video at bounding box center [213, 120] width 427 height 240
drag, startPoint x: 44, startPoint y: 226, endPoint x: 0, endPoint y: 225, distance: 44.5
click at [181, 176] on video at bounding box center [213, 120] width 427 height 240
click at [348, 203] on icon "add" at bounding box center [346, 235] width 53 height 7
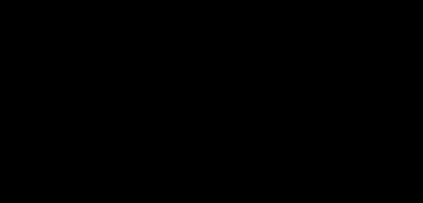
scroll to position [191, 0]
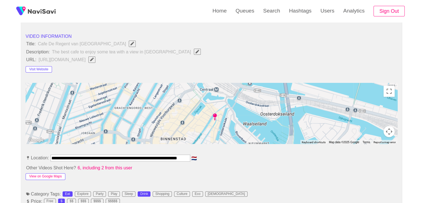
click at [48, 174] on button "View on Google Maps" at bounding box center [46, 176] width 40 height 7
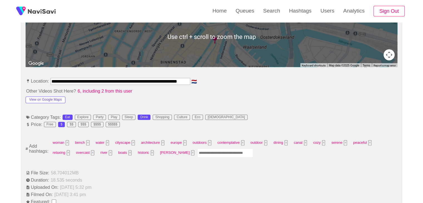
scroll to position [275, 0]
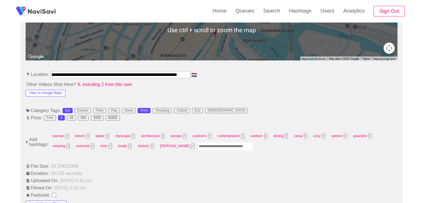
click at [197, 146] on input "Enter tag here and press return" at bounding box center [225, 146] width 56 height 9
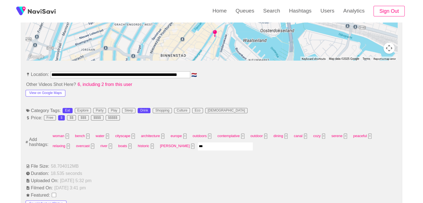
type input "****"
type input "*******"
type input "*****"
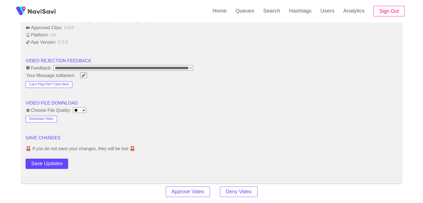
scroll to position [692, 0]
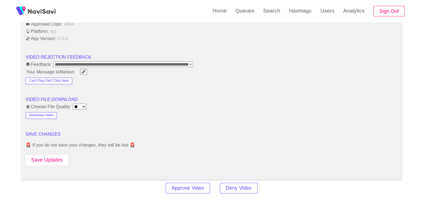
click at [57, 158] on button "Save Updates" at bounding box center [47, 160] width 43 height 10
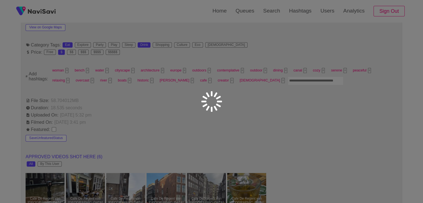
scroll to position [330, 0]
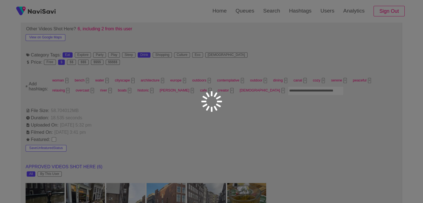
click at [219, 123] on div "**********" at bounding box center [211, 167] width 423 height 994
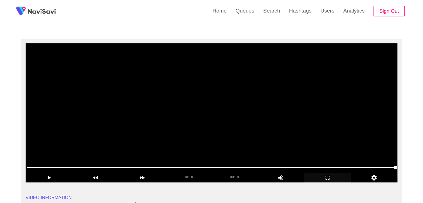
scroll to position [25, 0]
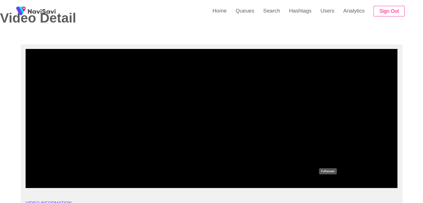
click at [330, 184] on icon "add" at bounding box center [327, 183] width 46 height 7
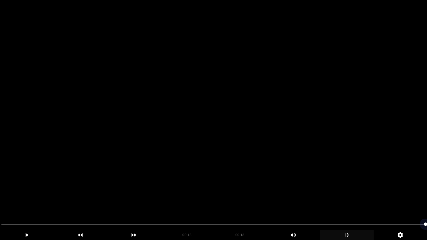
drag, startPoint x: 0, startPoint y: 226, endPoint x: 56, endPoint y: 195, distance: 64.1
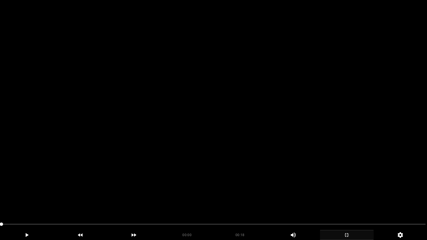
click at [187, 184] on video at bounding box center [213, 120] width 427 height 240
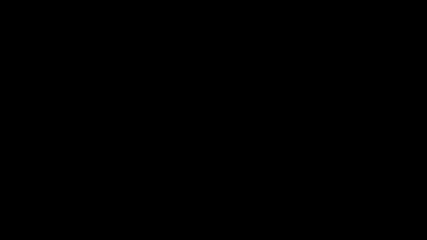
click at [348, 203] on icon "add" at bounding box center [347, 235] width 4 height 4
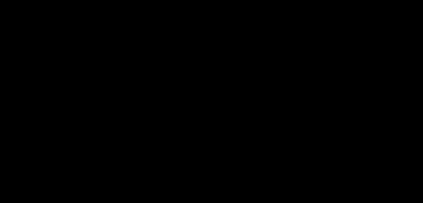
scroll to position [664, 0]
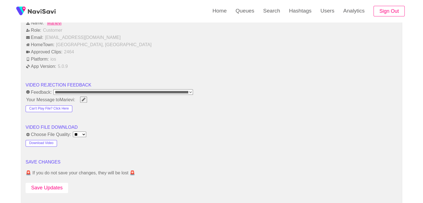
click at [50, 185] on button "Save Updates" at bounding box center [47, 188] width 43 height 10
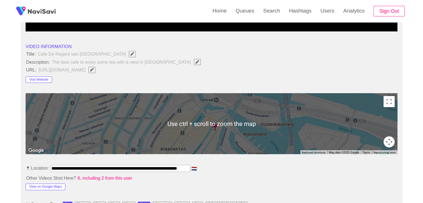
scroll to position [136, 0]
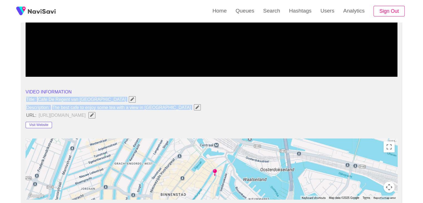
drag, startPoint x: 27, startPoint y: 99, endPoint x: 172, endPoint y: 106, distance: 145.2
copy ul "Title: Cafe De Regent van Amsterdam Description: The best cafe to enjoy some te…"
click at [195, 106] on icon "Edit Field" at bounding box center [197, 107] width 4 height 4
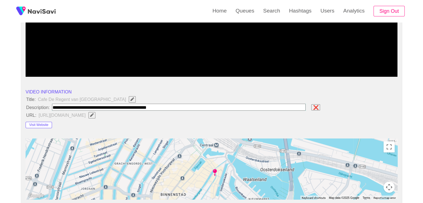
type input "**********"
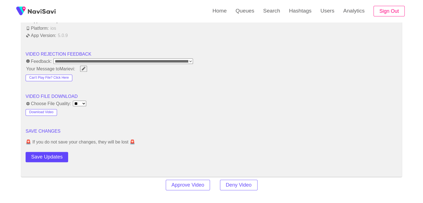
scroll to position [775, 0]
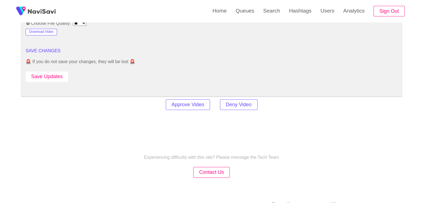
click at [59, 76] on button "Save Updates" at bounding box center [47, 76] width 43 height 10
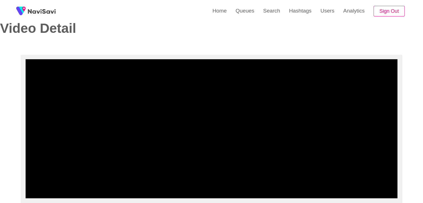
scroll to position [0, 0]
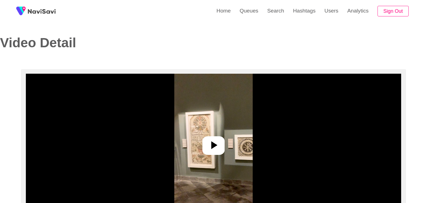
select select "**"
select select "**********"
click at [208, 143] on icon at bounding box center [211, 144] width 13 height 13
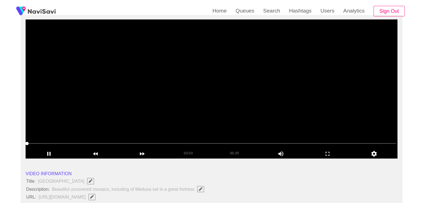
scroll to position [56, 0]
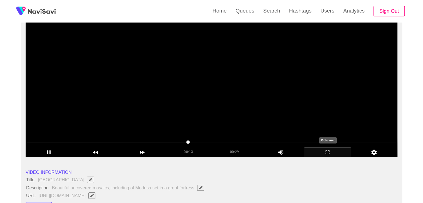
click at [329, 149] on icon "add" at bounding box center [327, 152] width 46 height 7
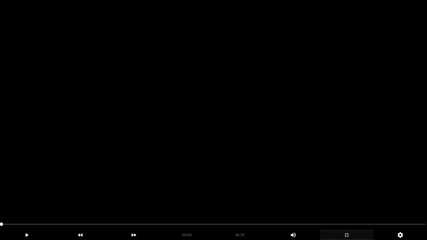
click at [181, 191] on video at bounding box center [213, 120] width 427 height 240
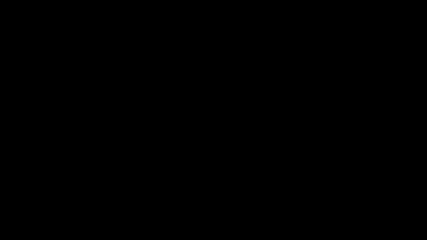
click at [346, 203] on icon "add" at bounding box center [346, 235] width 53 height 7
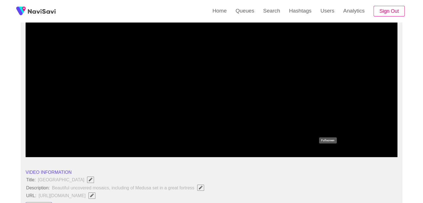
drag, startPoint x: 338, startPoint y: 151, endPoint x: 237, endPoint y: 181, distance: 105.4
click at [332, 154] on icon "add" at bounding box center [327, 152] width 46 height 7
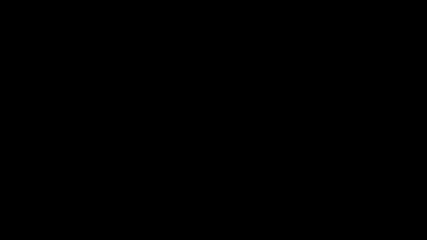
drag, startPoint x: 17, startPoint y: 228, endPoint x: 41, endPoint y: 237, distance: 26.2
click at [47, 203] on div "add" at bounding box center [27, 235] width 54 height 10
click at [160, 191] on video at bounding box center [213, 120] width 427 height 240
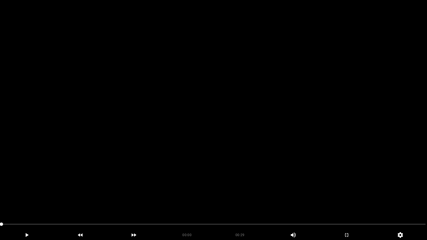
click at [151, 181] on video at bounding box center [213, 120] width 427 height 240
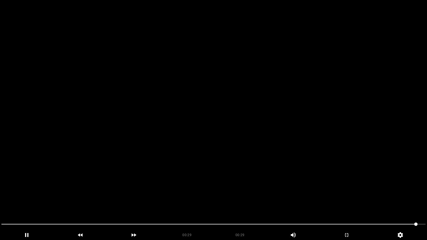
click at [304, 188] on video at bounding box center [213, 120] width 427 height 240
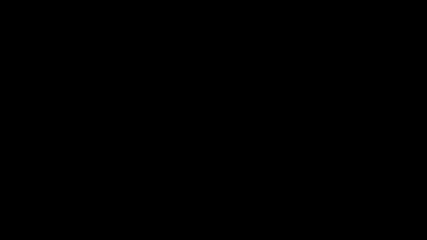
drag, startPoint x: 0, startPoint y: 225, endPoint x: 70, endPoint y: 202, distance: 73.6
click at [237, 189] on video at bounding box center [213, 120] width 427 height 240
click at [206, 186] on video at bounding box center [213, 120] width 427 height 240
click at [217, 186] on video at bounding box center [213, 120] width 427 height 240
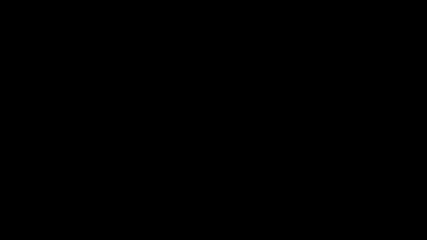
click at [217, 186] on video at bounding box center [213, 120] width 427 height 240
click at [349, 203] on icon "add" at bounding box center [346, 235] width 53 height 7
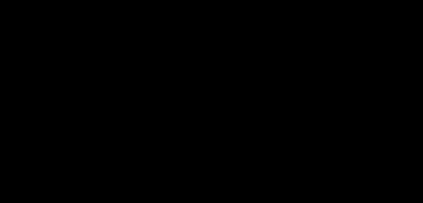
scroll to position [111, 0]
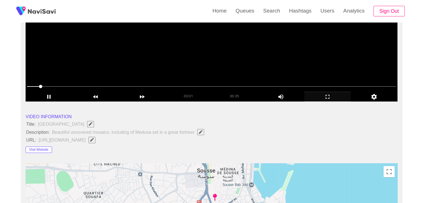
click at [183, 49] on video at bounding box center [212, 31] width 372 height 139
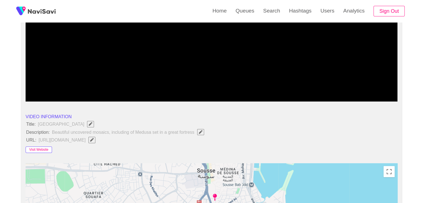
click at [41, 149] on button "Visit Website" at bounding box center [39, 149] width 26 height 7
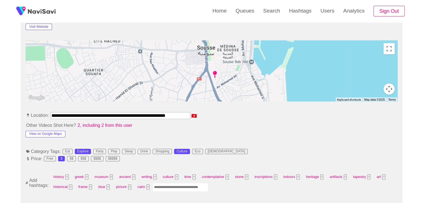
scroll to position [250, 0]
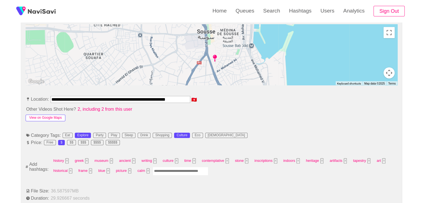
click at [56, 115] on button "View on Google Maps" at bounding box center [46, 117] width 40 height 7
drag, startPoint x: 54, startPoint y: 98, endPoint x: 249, endPoint y: 73, distance: 197.3
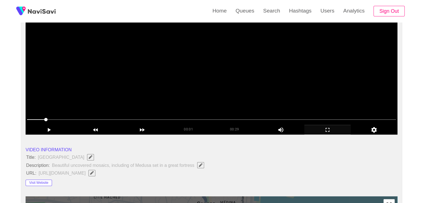
scroll to position [83, 0]
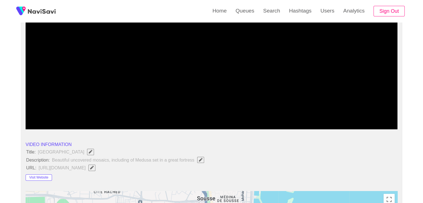
click at [94, 167] on span "Edit Field" at bounding box center [91, 168] width 5 height 4
type input "**********"
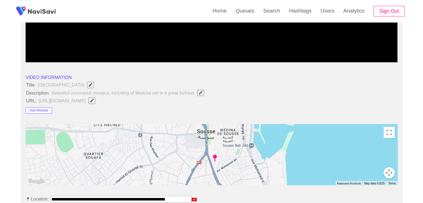
scroll to position [250, 0]
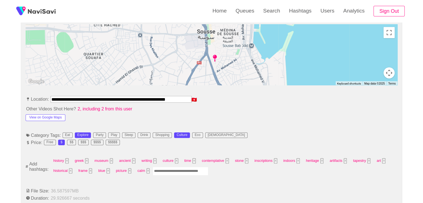
click at [162, 171] on input "Enter tag here and press return" at bounding box center [181, 171] width 56 height 9
type input "*"
type input "*********"
type input "******"
click at [198, 170] on button "×" at bounding box center [198, 170] width 3 height 5
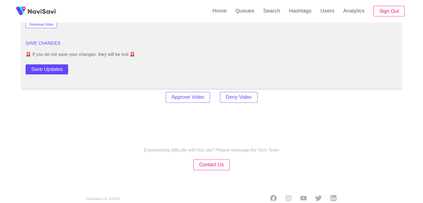
scroll to position [789, 0]
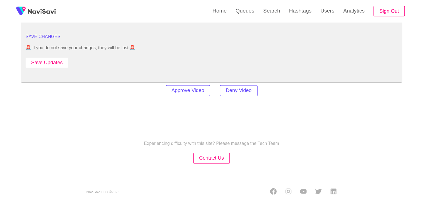
click at [57, 58] on button "Save Updates" at bounding box center [47, 63] width 43 height 10
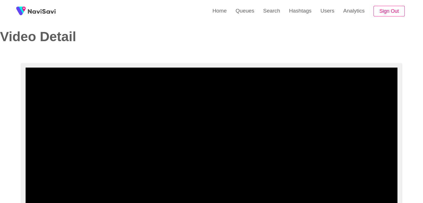
scroll to position [0, 0]
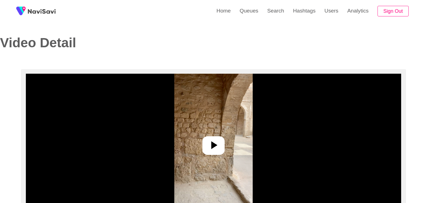
select select "**********"
select select "**"
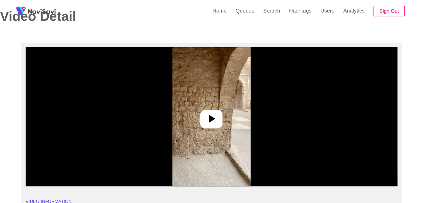
scroll to position [28, 0]
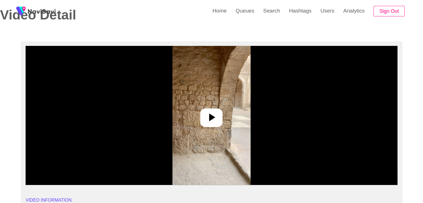
click at [204, 113] on div at bounding box center [211, 117] width 22 height 19
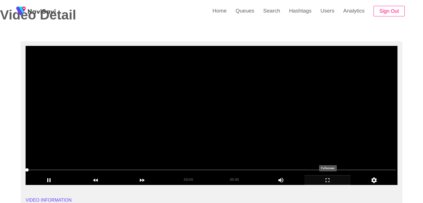
click at [333, 179] on icon "add" at bounding box center [327, 180] width 46 height 7
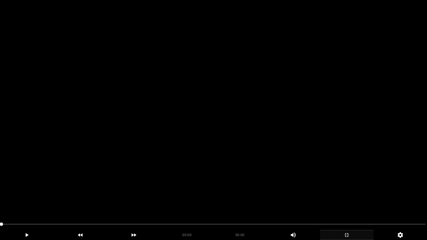
click at [210, 186] on video at bounding box center [213, 120] width 427 height 240
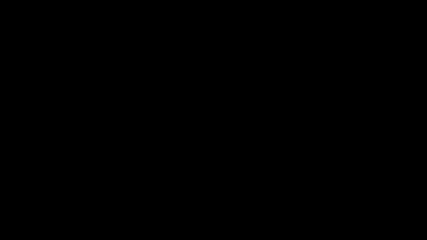
click at [152, 203] on video at bounding box center [213, 120] width 427 height 240
click at [180, 202] on video at bounding box center [213, 120] width 427 height 240
click at [355, 198] on video at bounding box center [213, 120] width 427 height 240
click at [356, 198] on video at bounding box center [213, 120] width 427 height 240
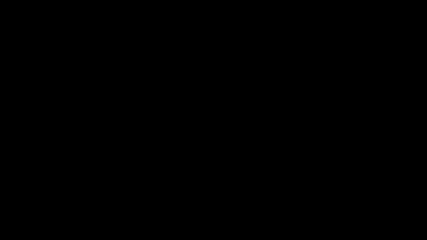
click at [357, 198] on video at bounding box center [213, 120] width 427 height 240
click at [348, 203] on icon "add" at bounding box center [346, 235] width 53 height 7
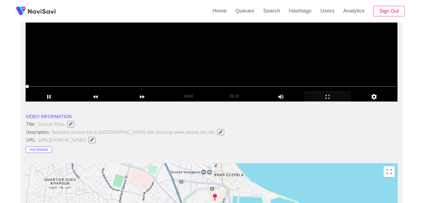
click at [191, 56] on div "Pause Copy Video Url Loop" at bounding box center [211, 101] width 423 height 203
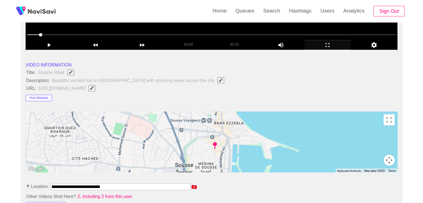
scroll to position [167, 0]
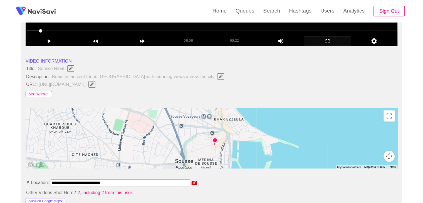
click at [42, 93] on button "Visit Website" at bounding box center [39, 94] width 26 height 7
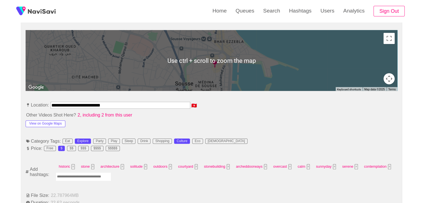
scroll to position [250, 0]
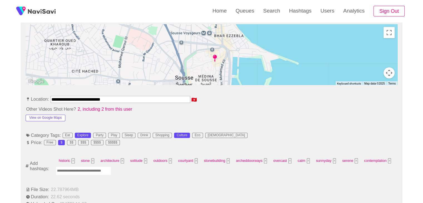
click at [84, 169] on input "Enter tag here and press return" at bounding box center [84, 170] width 56 height 9
type input "*********"
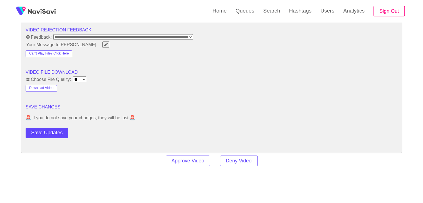
scroll to position [722, 0]
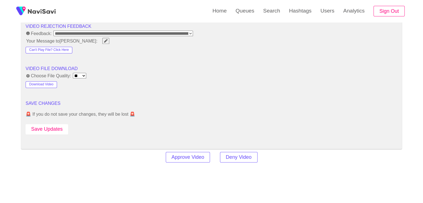
click at [54, 128] on button "Save Updates" at bounding box center [47, 129] width 43 height 10
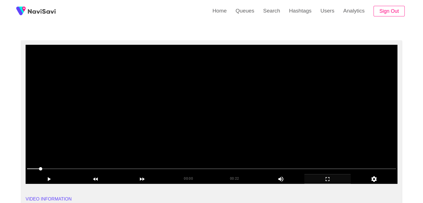
scroll to position [28, 0]
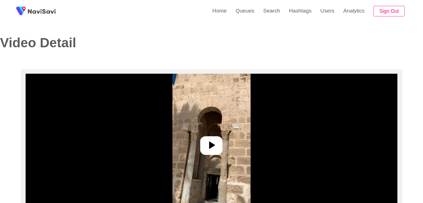
select select "**********"
select select "**"
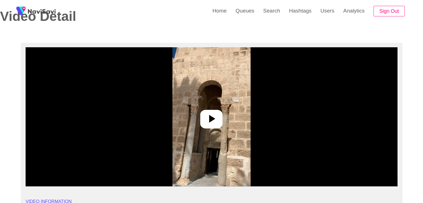
scroll to position [28, 0]
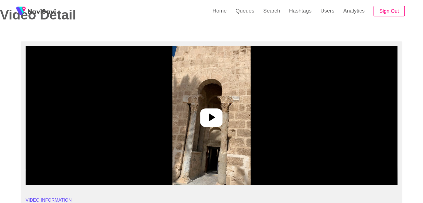
click at [223, 115] on img at bounding box center [211, 115] width 78 height 139
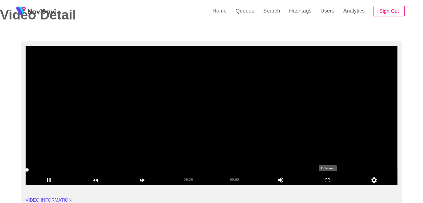
drag, startPoint x: 334, startPoint y: 179, endPoint x: 301, endPoint y: 199, distance: 38.8
click at [333, 179] on icon "add" at bounding box center [327, 180] width 46 height 7
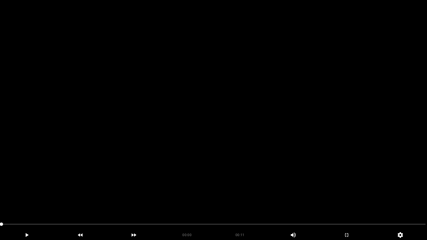
click at [278, 195] on video at bounding box center [213, 120] width 427 height 240
drag, startPoint x: 0, startPoint y: 228, endPoint x: 43, endPoint y: 220, distance: 44.1
click at [223, 203] on video at bounding box center [213, 120] width 427 height 240
click at [225, 203] on video at bounding box center [213, 120] width 427 height 240
click at [182, 203] on video at bounding box center [213, 120] width 427 height 240
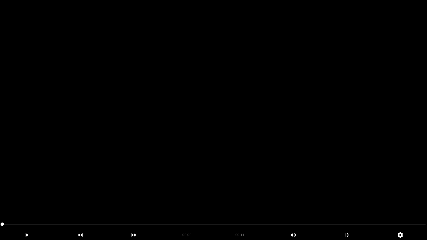
click at [200, 203] on video at bounding box center [213, 120] width 427 height 240
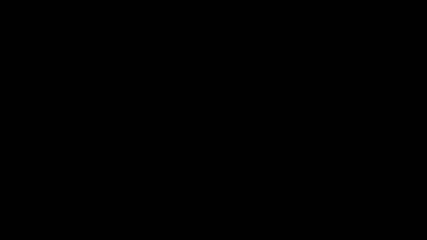
drag, startPoint x: 9, startPoint y: 226, endPoint x: 0, endPoint y: 232, distance: 11.1
click at [0, 203] on div at bounding box center [213, 225] width 428 height 15
click at [34, 203] on icon "add" at bounding box center [26, 235] width 53 height 7
click at [37, 203] on icon "add" at bounding box center [26, 235] width 53 height 7
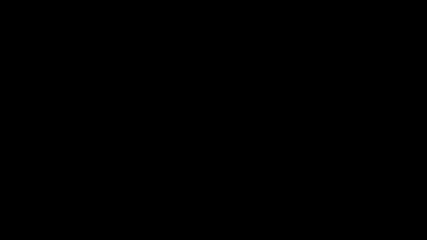
click at [37, 203] on icon "add" at bounding box center [26, 235] width 53 height 7
click at [361, 203] on icon "add" at bounding box center [346, 235] width 53 height 7
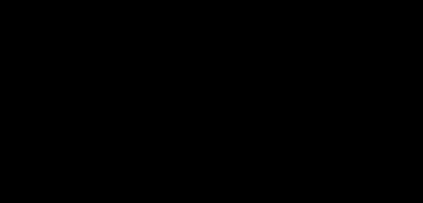
scroll to position [139, 0]
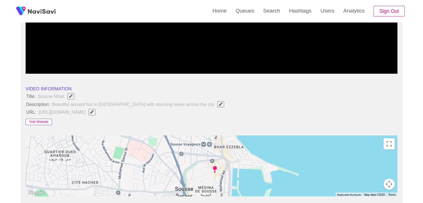
click at [38, 121] on button "Visit Website" at bounding box center [39, 122] width 26 height 7
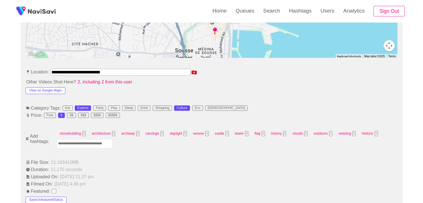
scroll to position [278, 0]
click at [90, 139] on input "Enter tag here and press return" at bounding box center [85, 143] width 56 height 9
type input "*********"
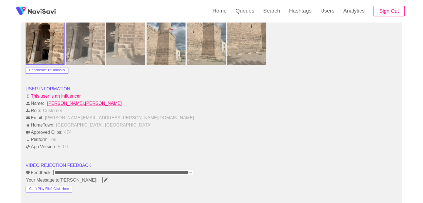
scroll to position [667, 0]
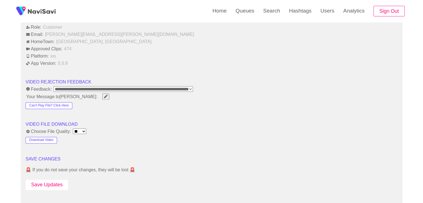
click at [50, 183] on button "Save Updates" at bounding box center [47, 184] width 43 height 10
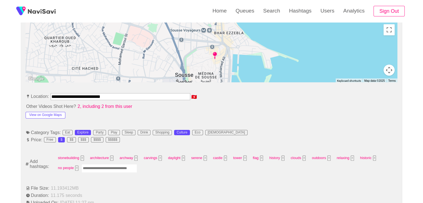
scroll to position [250, 0]
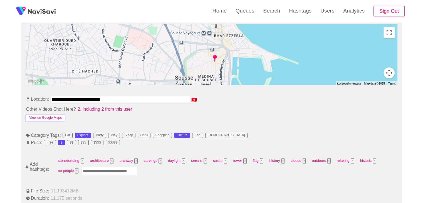
click at [56, 115] on button "View on Google Maps" at bounding box center [46, 117] width 40 height 7
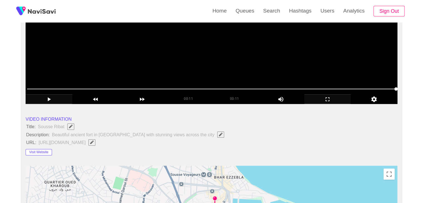
scroll to position [111, 0]
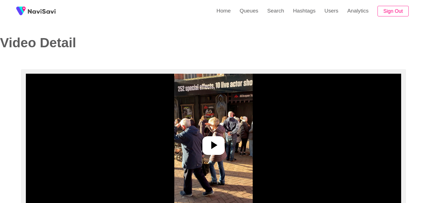
select select "**********"
select select "**"
click at [211, 139] on icon at bounding box center [211, 144] width 13 height 13
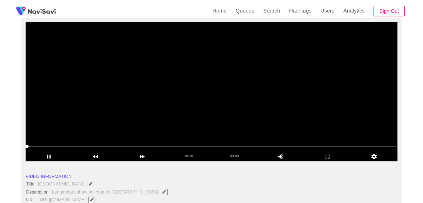
scroll to position [56, 0]
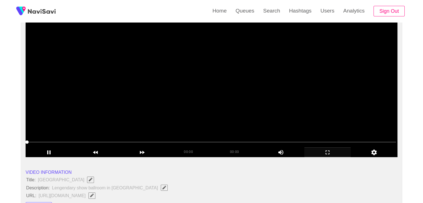
drag, startPoint x: 332, startPoint y: 152, endPoint x: 306, endPoint y: 175, distance: 34.2
click at [332, 152] on icon "add" at bounding box center [327, 152] width 46 height 7
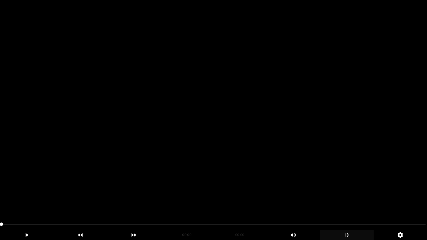
click at [149, 167] on video at bounding box center [213, 120] width 427 height 240
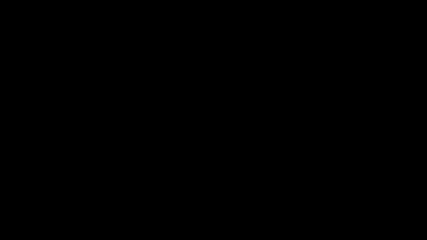
click at [352, 203] on icon "add" at bounding box center [346, 235] width 53 height 7
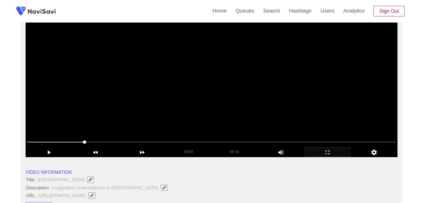
click at [231, 92] on video at bounding box center [212, 87] width 372 height 139
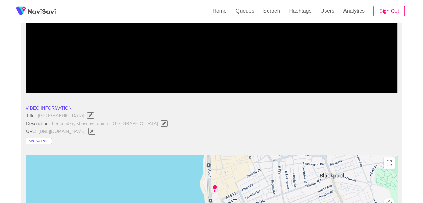
scroll to position [139, 0]
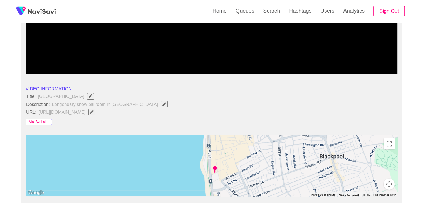
click at [38, 122] on button "Visit Website" at bounding box center [39, 122] width 26 height 7
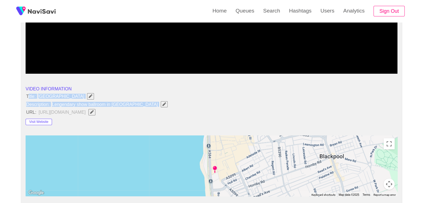
drag, startPoint x: 28, startPoint y: 95, endPoint x: 134, endPoint y: 103, distance: 106.2
copy ul "itle: [GEOGRAPHIC_DATA] Description: Lengendary show ballroom in [GEOGRAPHIC_DA…"
click at [162, 103] on icon "Edit Field" at bounding box center [164, 104] width 4 height 4
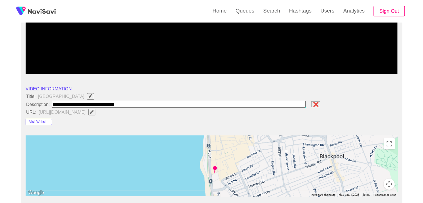
type input "**********"
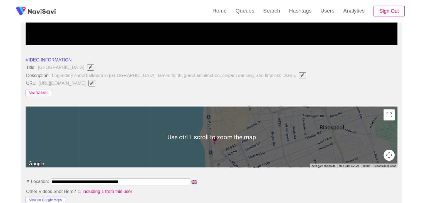
scroll to position [167, 0]
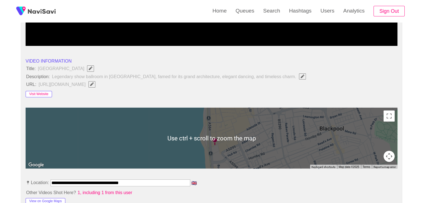
click at [48, 93] on button "Visit Website" at bounding box center [39, 94] width 26 height 7
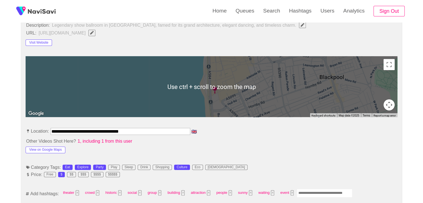
scroll to position [222, 0]
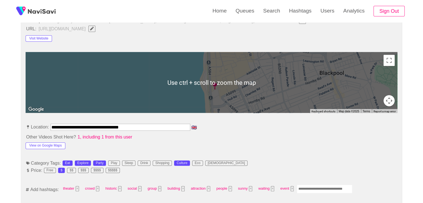
click at [40, 141] on div "View on Google Maps" at bounding box center [63, 144] width 74 height 9
click at [42, 146] on button "View on Google Maps" at bounding box center [46, 145] width 40 height 7
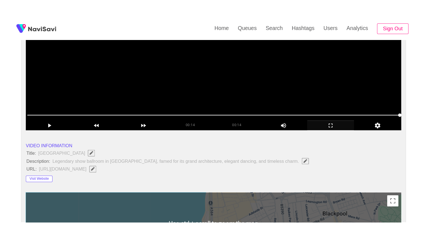
scroll to position [83, 0]
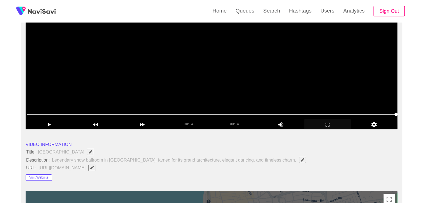
click at [223, 93] on video at bounding box center [212, 59] width 372 height 139
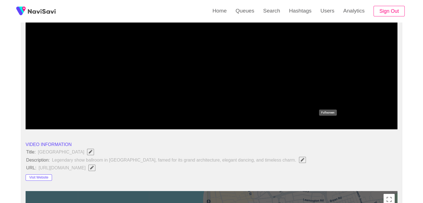
click at [335, 124] on icon "add" at bounding box center [327, 124] width 46 height 7
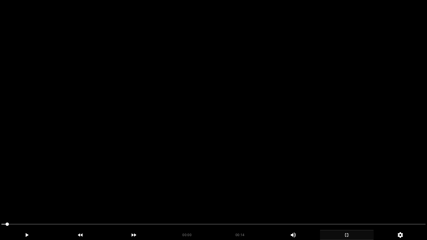
click at [143, 179] on video at bounding box center [213, 120] width 427 height 240
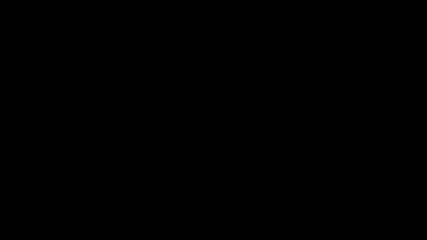
drag, startPoint x: 49, startPoint y: 227, endPoint x: 20, endPoint y: 222, distance: 29.3
click at [20, 203] on div "add" at bounding box center [27, 235] width 54 height 10
click at [31, 203] on icon "add" at bounding box center [26, 235] width 53 height 7
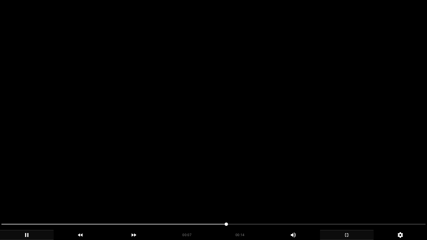
drag, startPoint x: 226, startPoint y: 220, endPoint x: 258, endPoint y: 219, distance: 32.8
click at [340, 203] on video at bounding box center [213, 120] width 427 height 240
click at [257, 180] on video at bounding box center [213, 120] width 427 height 240
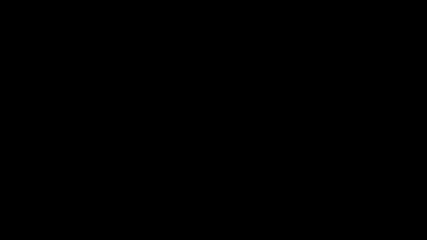
click at [353, 203] on icon "add" at bounding box center [346, 235] width 53 height 7
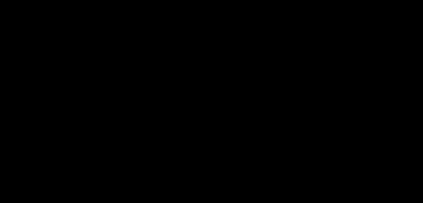
scroll to position [305, 0]
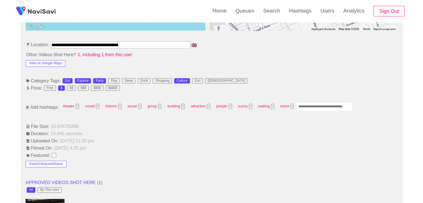
click at [321, 103] on input "Enter tag here and press return" at bounding box center [324, 106] width 56 height 9
type input "****"
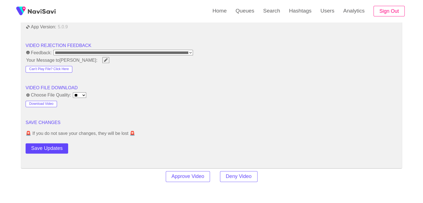
scroll to position [694, 0]
click at [51, 146] on button "Save Updates" at bounding box center [47, 148] width 43 height 10
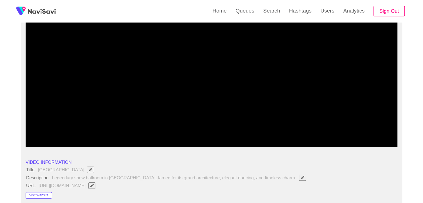
scroll to position [83, 0]
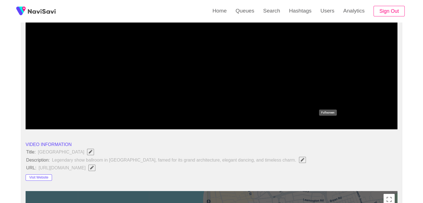
click at [326, 122] on icon "add" at bounding box center [327, 124] width 46 height 7
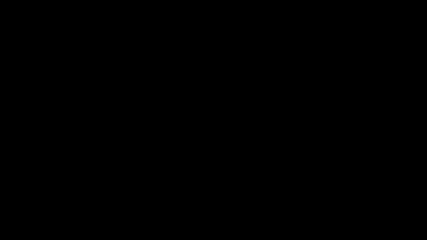
click at [338, 203] on icon "add" at bounding box center [346, 235] width 53 height 7
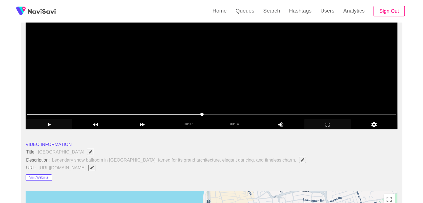
click at [177, 69] on video at bounding box center [212, 59] width 372 height 139
click at [176, 73] on video at bounding box center [212, 59] width 372 height 139
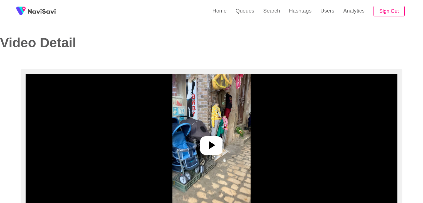
select select "**********"
select select "**"
click at [210, 143] on icon at bounding box center [212, 145] width 6 height 8
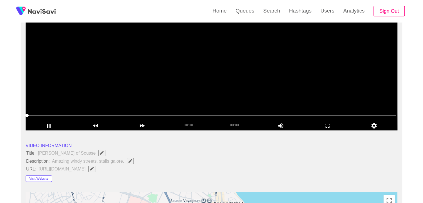
scroll to position [83, 0]
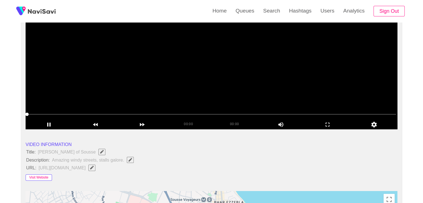
click at [41, 174] on button "Visit Website" at bounding box center [39, 177] width 26 height 7
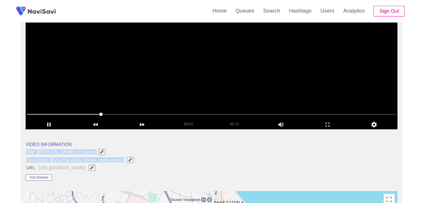
drag, startPoint x: 24, startPoint y: 149, endPoint x: 126, endPoint y: 161, distance: 102.4
copy ul "Title: [PERSON_NAME][GEOGRAPHIC_DATA] Description: Amazing windy streets, stall…"
click at [133, 161] on button "button" at bounding box center [130, 160] width 7 height 6
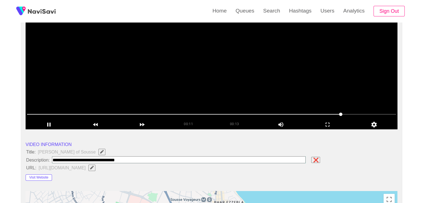
type input "**********"
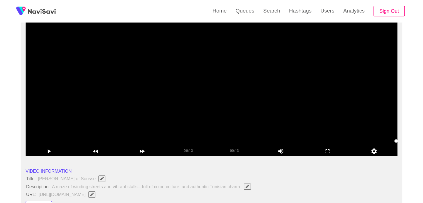
scroll to position [28, 0]
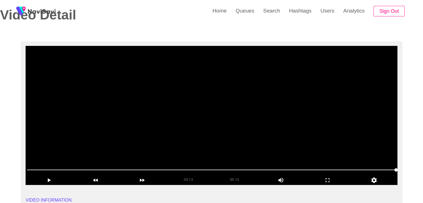
drag, startPoint x: 273, startPoint y: 135, endPoint x: 312, endPoint y: 158, distance: 44.6
click at [274, 135] on video at bounding box center [212, 115] width 372 height 139
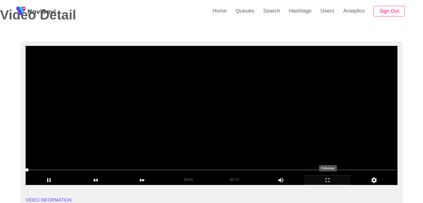
click at [329, 180] on icon "add" at bounding box center [327, 180] width 46 height 7
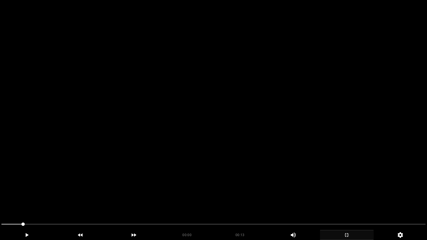
click at [281, 181] on video at bounding box center [213, 120] width 427 height 240
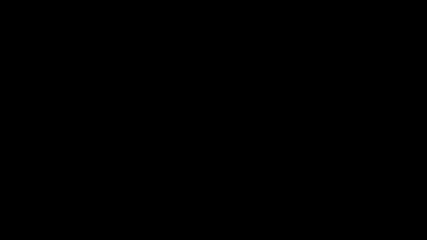
drag, startPoint x: 231, startPoint y: 221, endPoint x: 130, endPoint y: 224, distance: 100.9
click at [130, 203] on span at bounding box center [213, 224] width 424 height 9
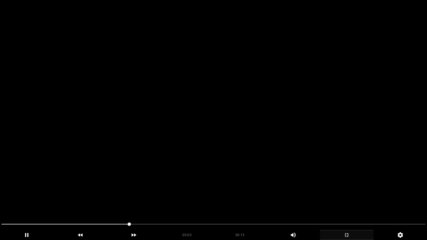
click at [275, 188] on video at bounding box center [213, 120] width 427 height 240
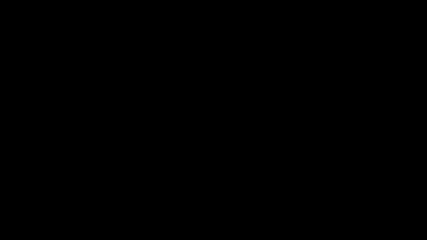
drag, startPoint x: 157, startPoint y: 221, endPoint x: 155, endPoint y: 208, distance: 13.7
click at [108, 203] on div at bounding box center [213, 225] width 428 height 15
click at [291, 185] on video at bounding box center [213, 120] width 427 height 240
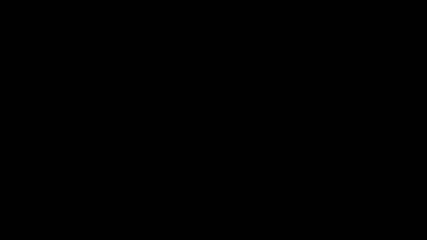
click at [351, 203] on icon "add" at bounding box center [346, 235] width 53 height 7
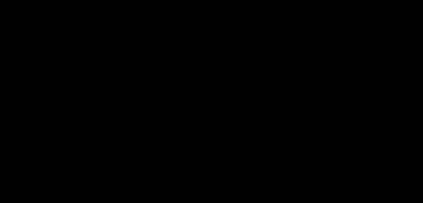
scroll to position [278, 0]
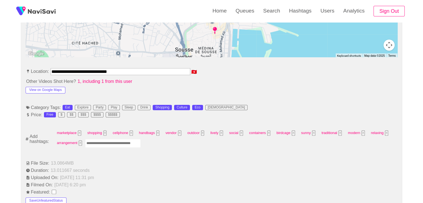
click at [102, 144] on input "Enter tag here and press return" at bounding box center [113, 143] width 56 height 9
type input "*********"
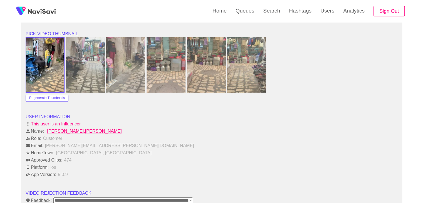
scroll to position [667, 0]
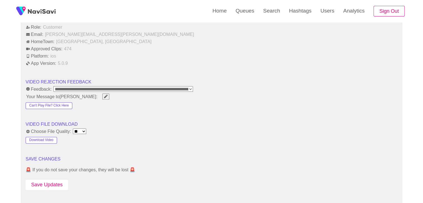
click at [49, 186] on button "Save Updates" at bounding box center [47, 184] width 43 height 10
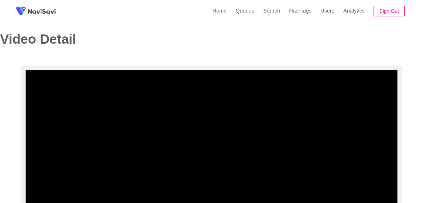
scroll to position [0, 0]
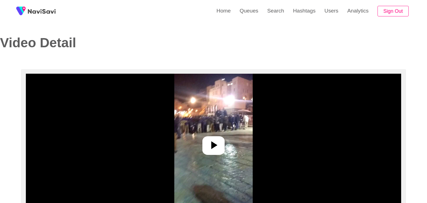
select select "**********"
select select "**"
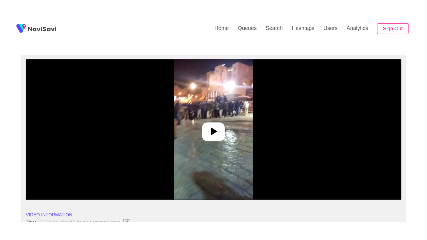
scroll to position [83, 0]
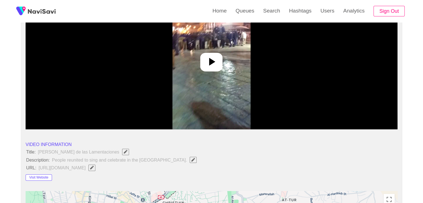
click at [210, 57] on icon at bounding box center [211, 61] width 13 height 13
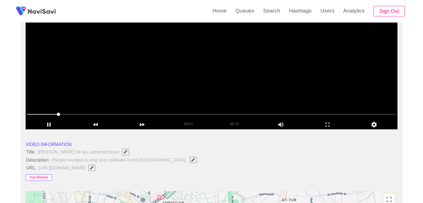
click at [39, 176] on button "Visit Website" at bounding box center [39, 177] width 26 height 7
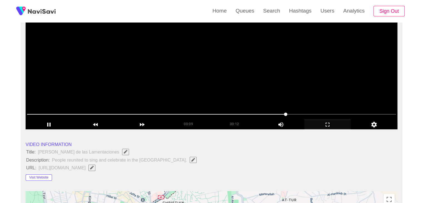
click at [324, 126] on icon "add" at bounding box center [327, 124] width 46 height 7
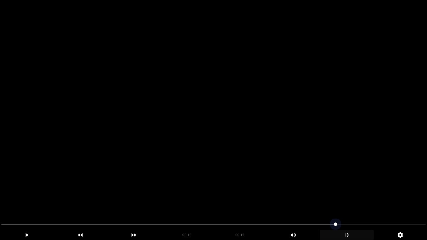
drag, startPoint x: 5, startPoint y: 224, endPoint x: 48, endPoint y: 196, distance: 51.9
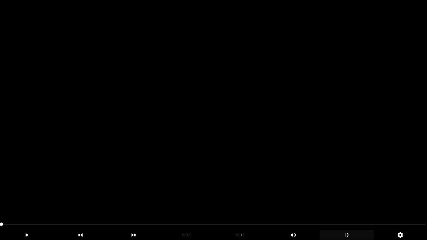
click at [236, 174] on video at bounding box center [213, 120] width 427 height 240
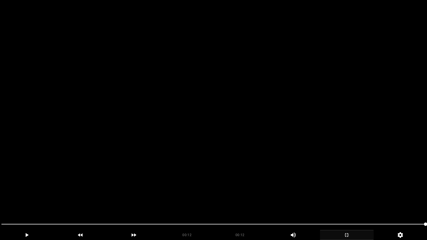
drag, startPoint x: 0, startPoint y: 217, endPoint x: 10, endPoint y: 211, distance: 11.4
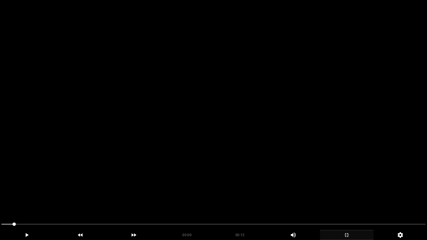
click at [194, 188] on video at bounding box center [213, 120] width 427 height 240
click at [196, 189] on video at bounding box center [213, 120] width 427 height 240
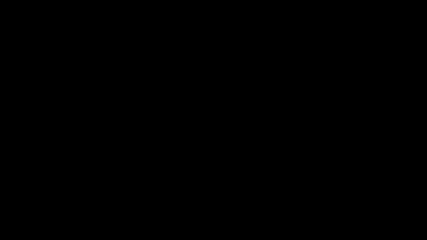
click at [339, 203] on icon "add" at bounding box center [346, 235] width 53 height 7
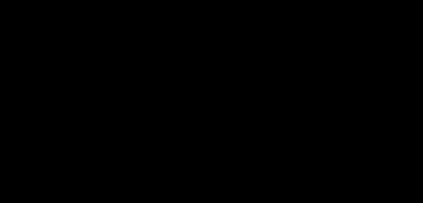
scroll to position [138, 0]
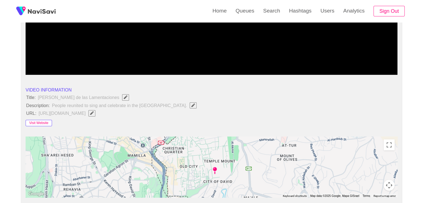
click at [47, 123] on button "Visit Website" at bounding box center [39, 123] width 26 height 7
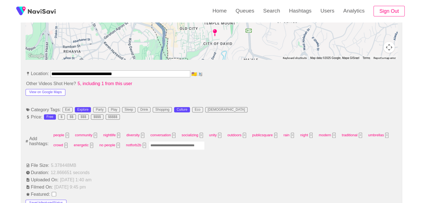
scroll to position [277, 0]
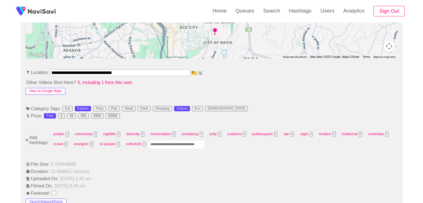
click at [51, 92] on button "View on Google Maps" at bounding box center [46, 91] width 40 height 7
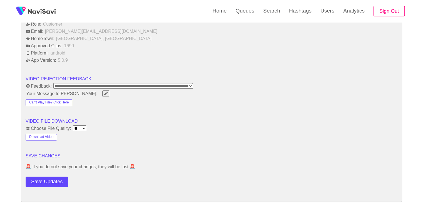
scroll to position [721, 0]
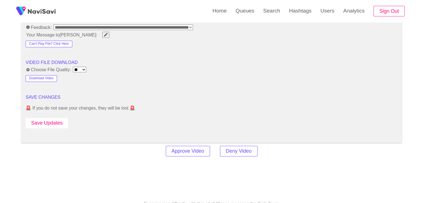
click at [51, 121] on button "Save Updates" at bounding box center [47, 123] width 43 height 10
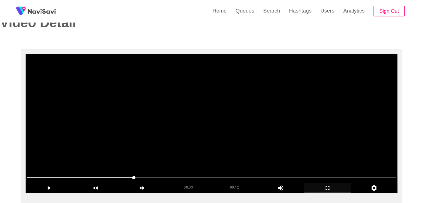
scroll to position [0, 0]
